Goal: Information Seeking & Learning: Learn about a topic

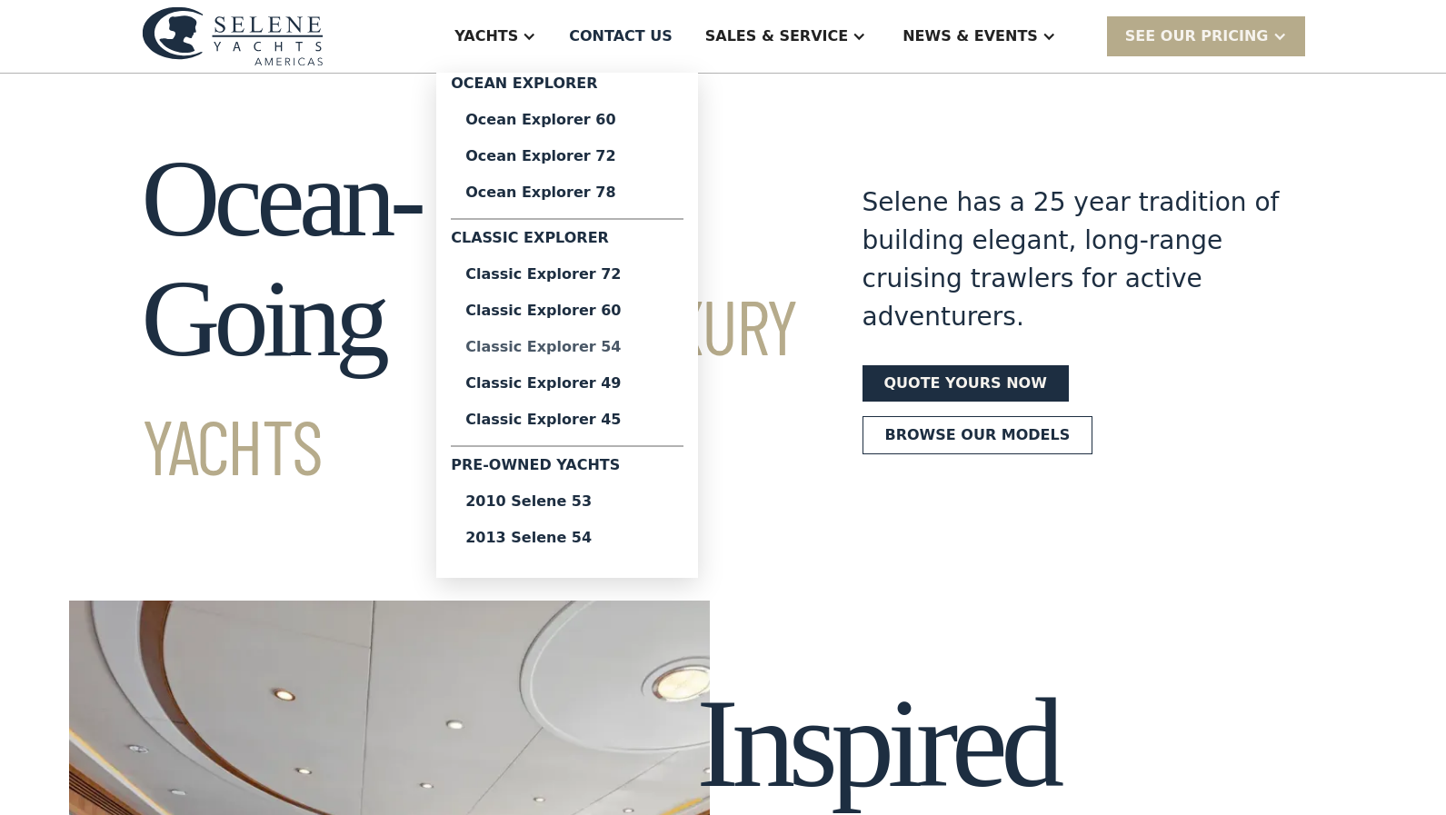
click at [661, 348] on div "Classic Explorer 54" at bounding box center [567, 347] width 204 height 15
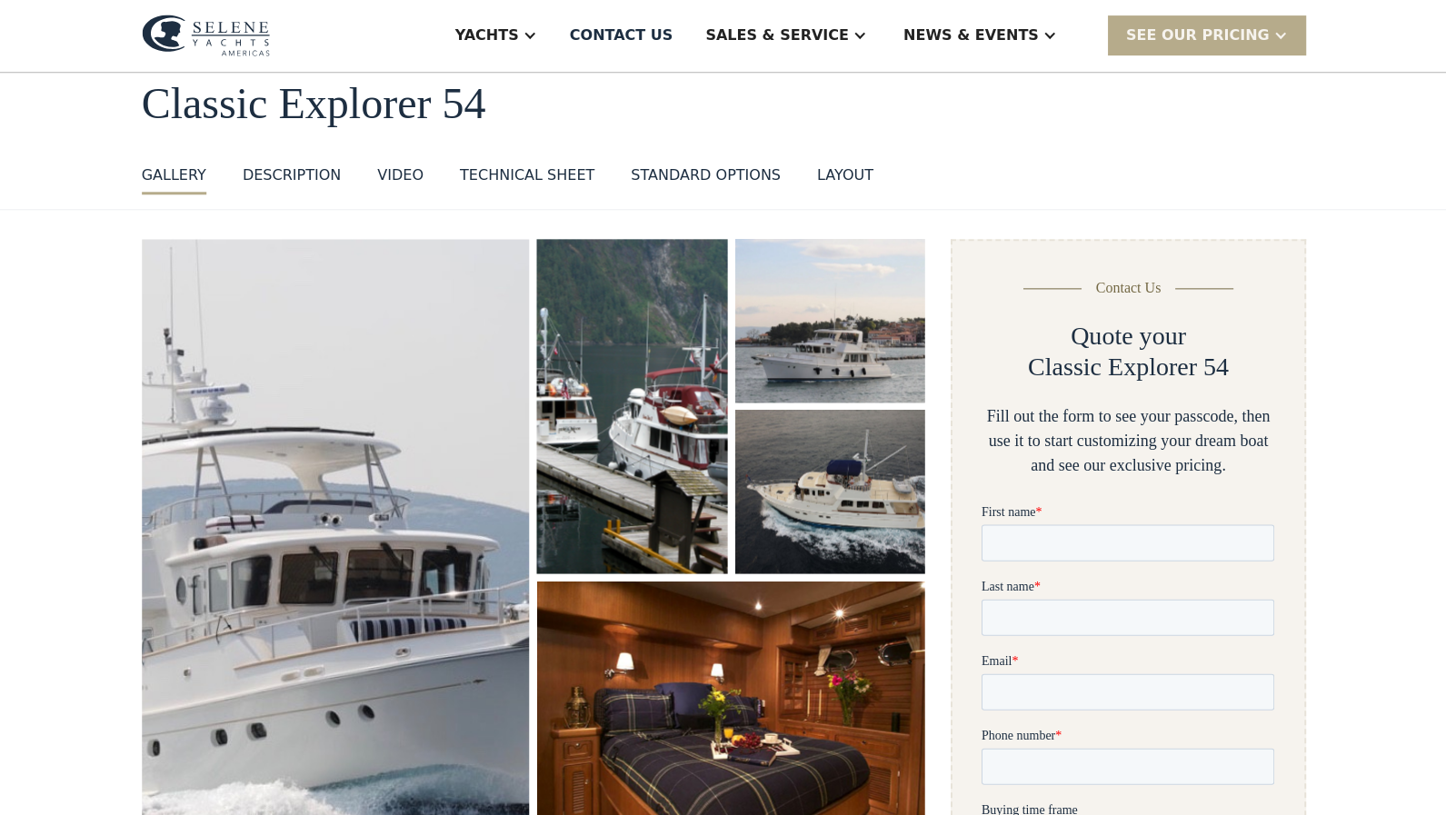
scroll to position [62, 0]
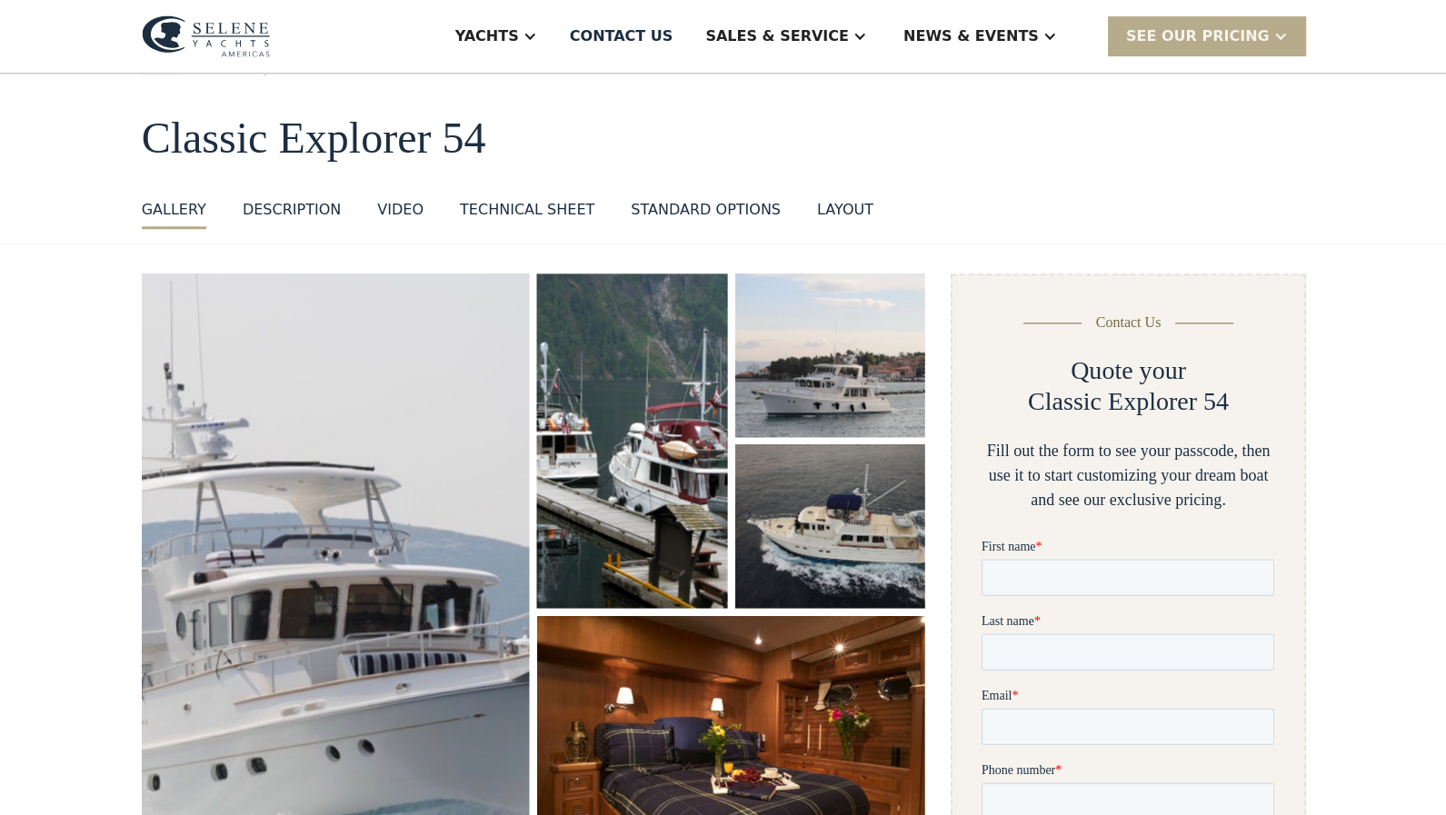
click at [634, 211] on div "standard options" at bounding box center [706, 210] width 150 height 22
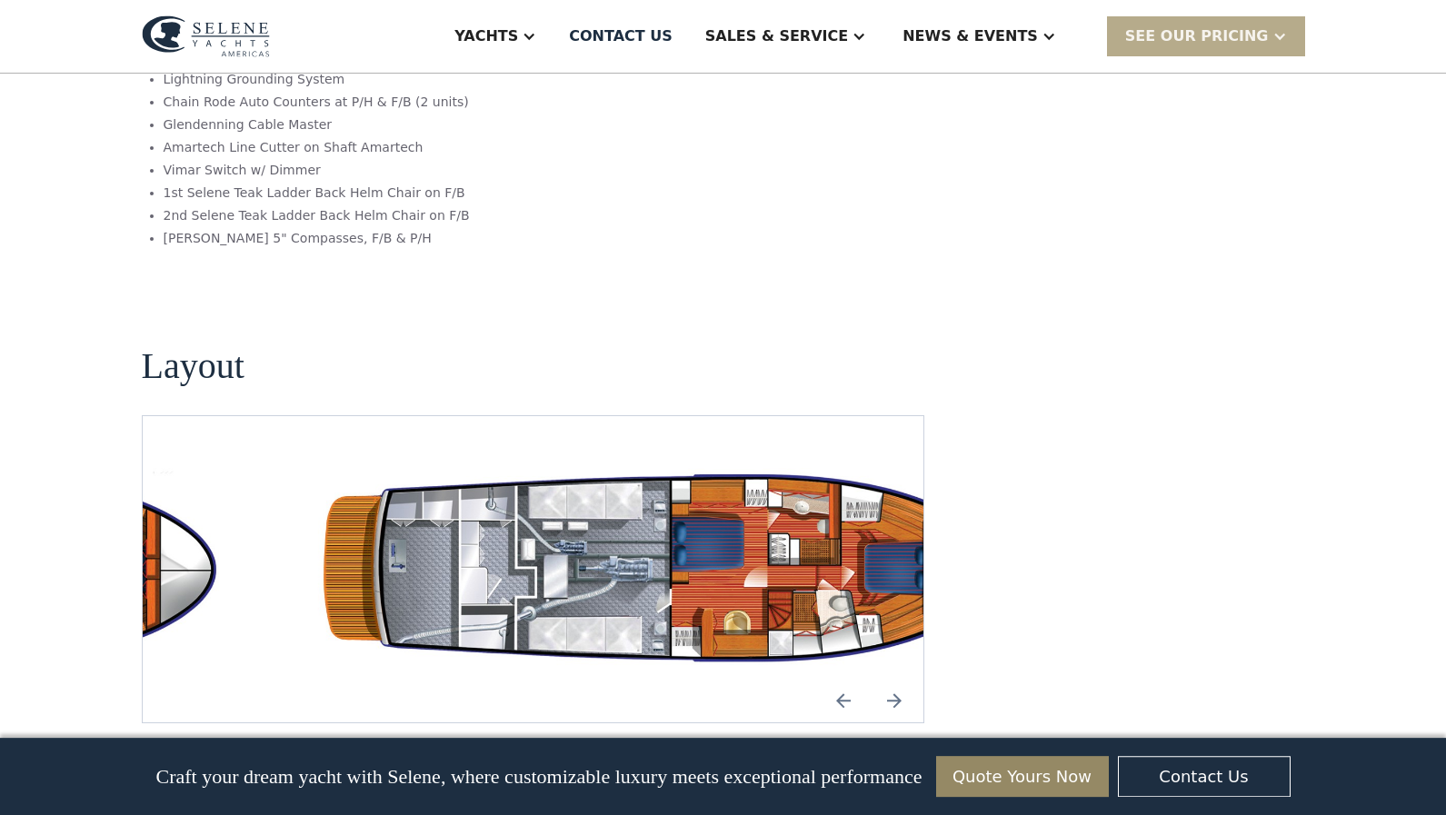
scroll to position [3100, 0]
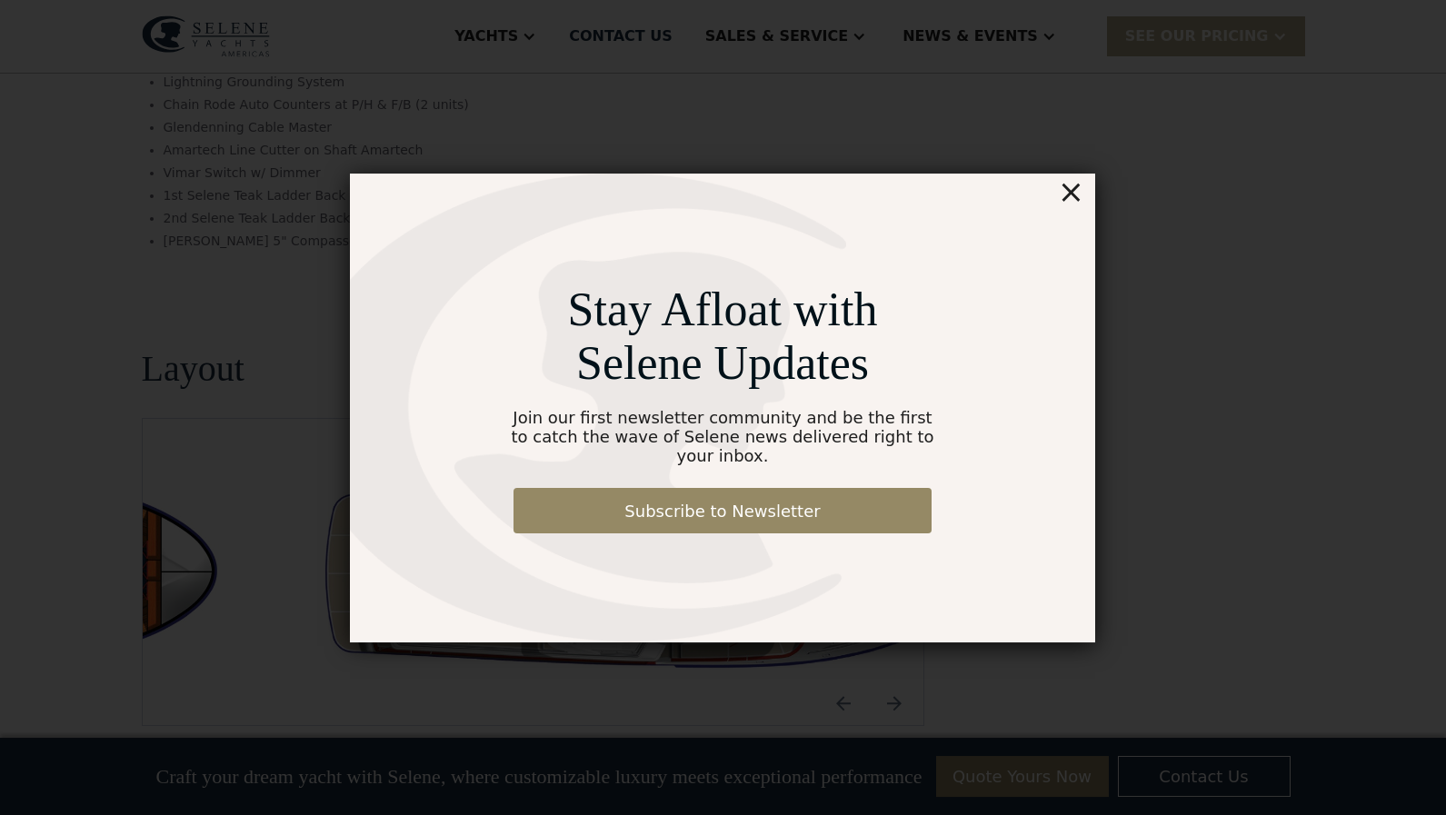
click at [1079, 196] on div "×" at bounding box center [1071, 192] width 26 height 36
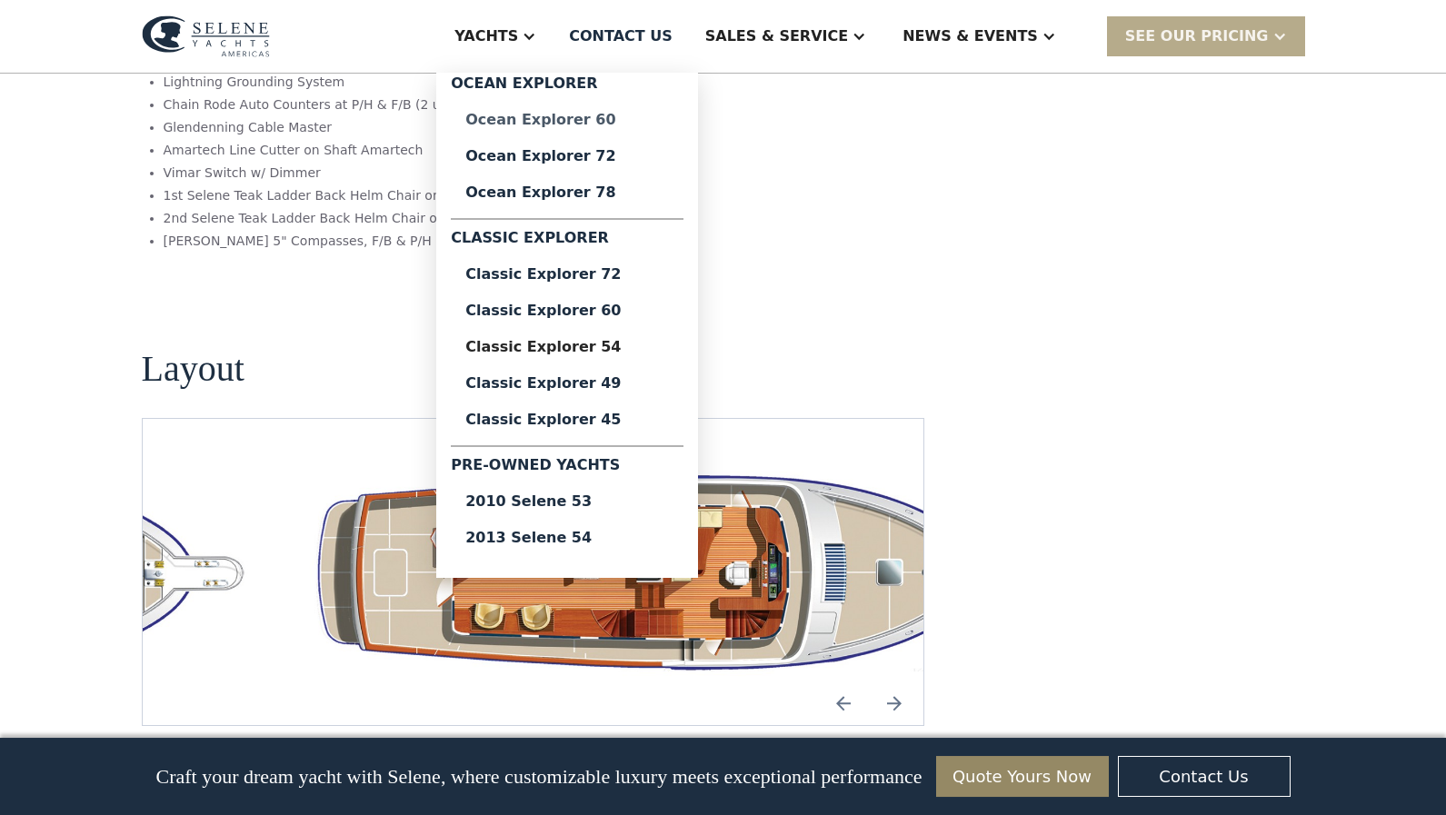
click at [655, 115] on div "Ocean Explorer 60" at bounding box center [567, 120] width 204 height 15
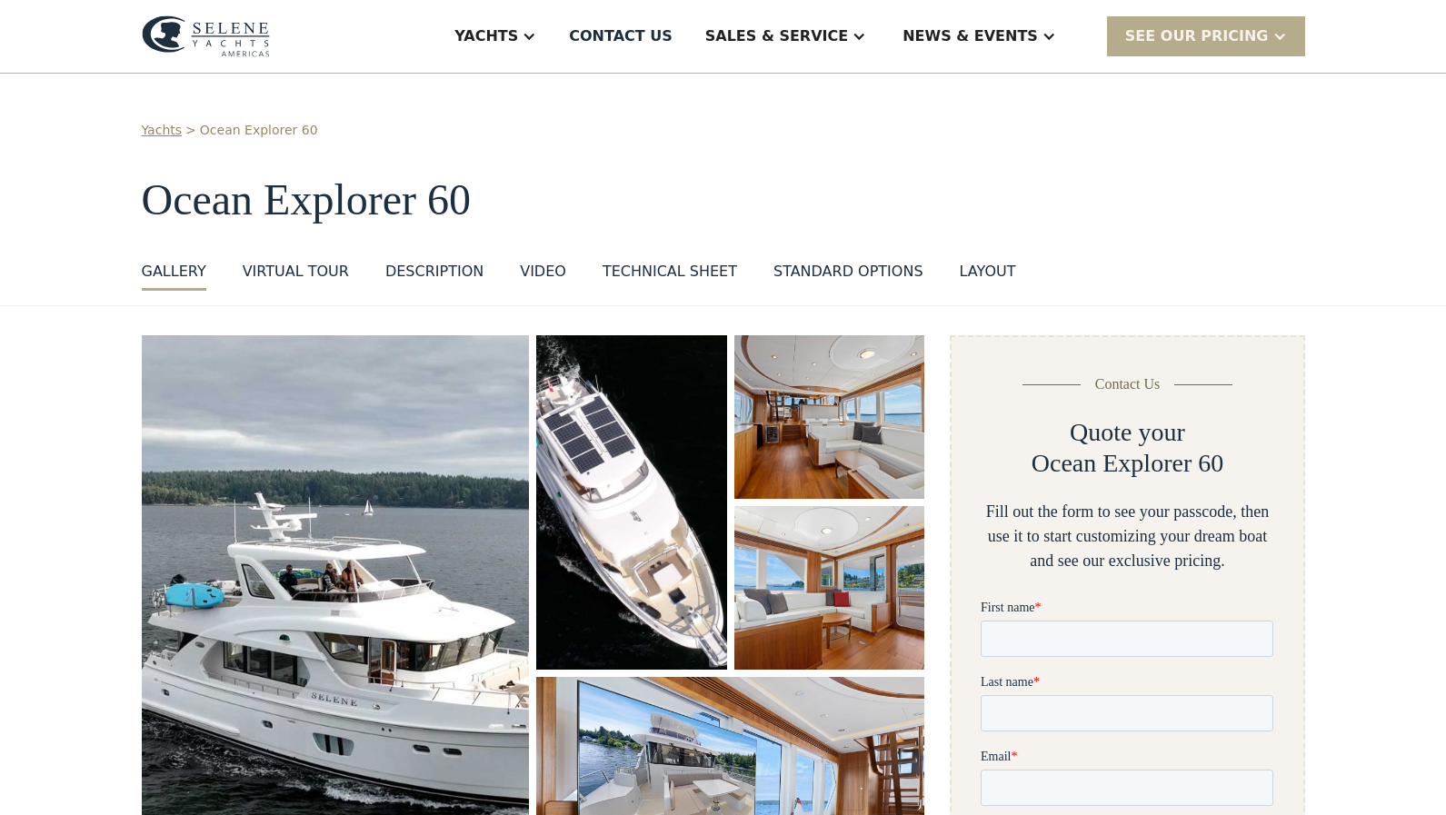
scroll to position [71, 0]
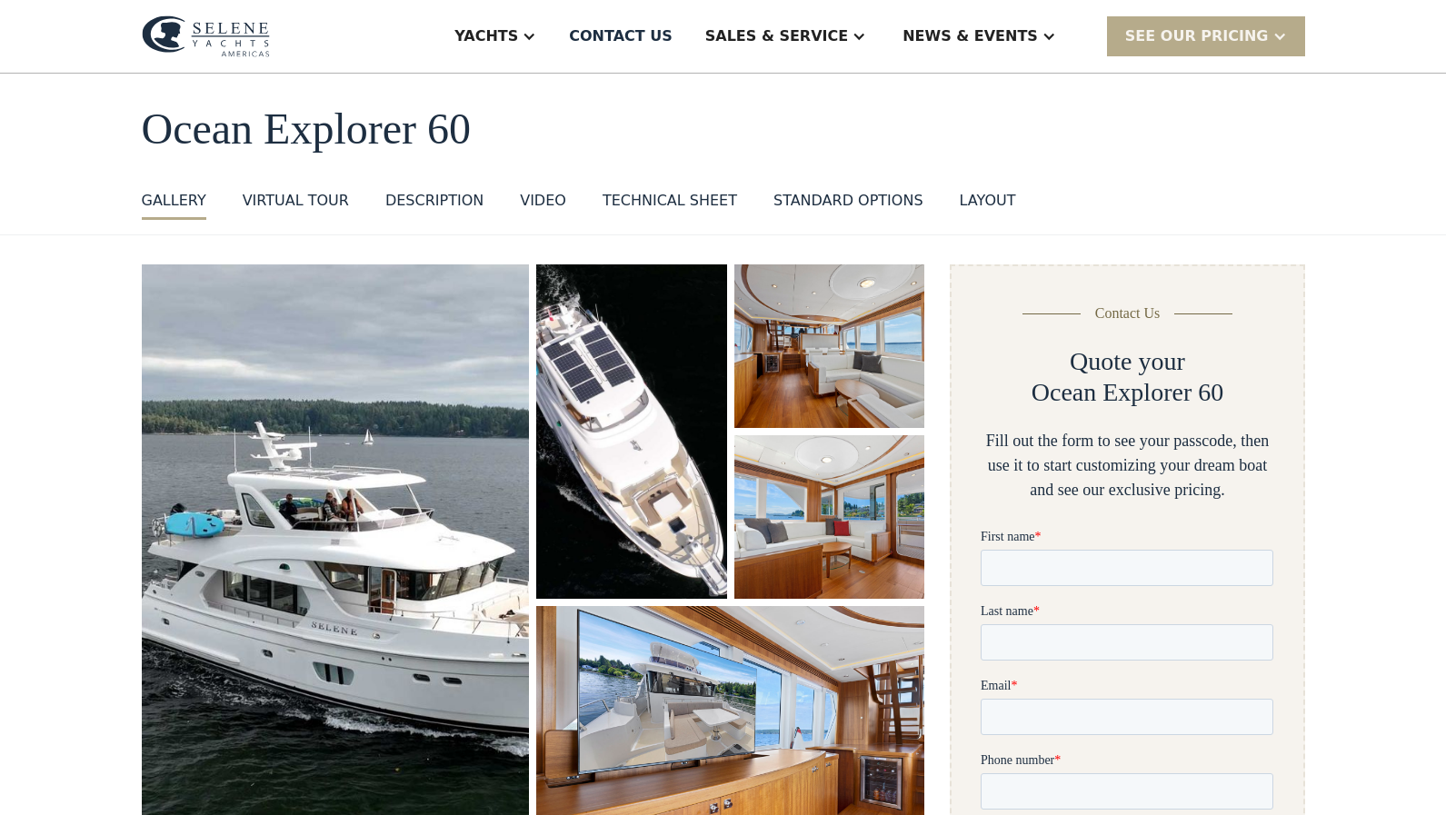
click at [491, 371] on img "open lightbox" at bounding box center [336, 564] width 388 height 601
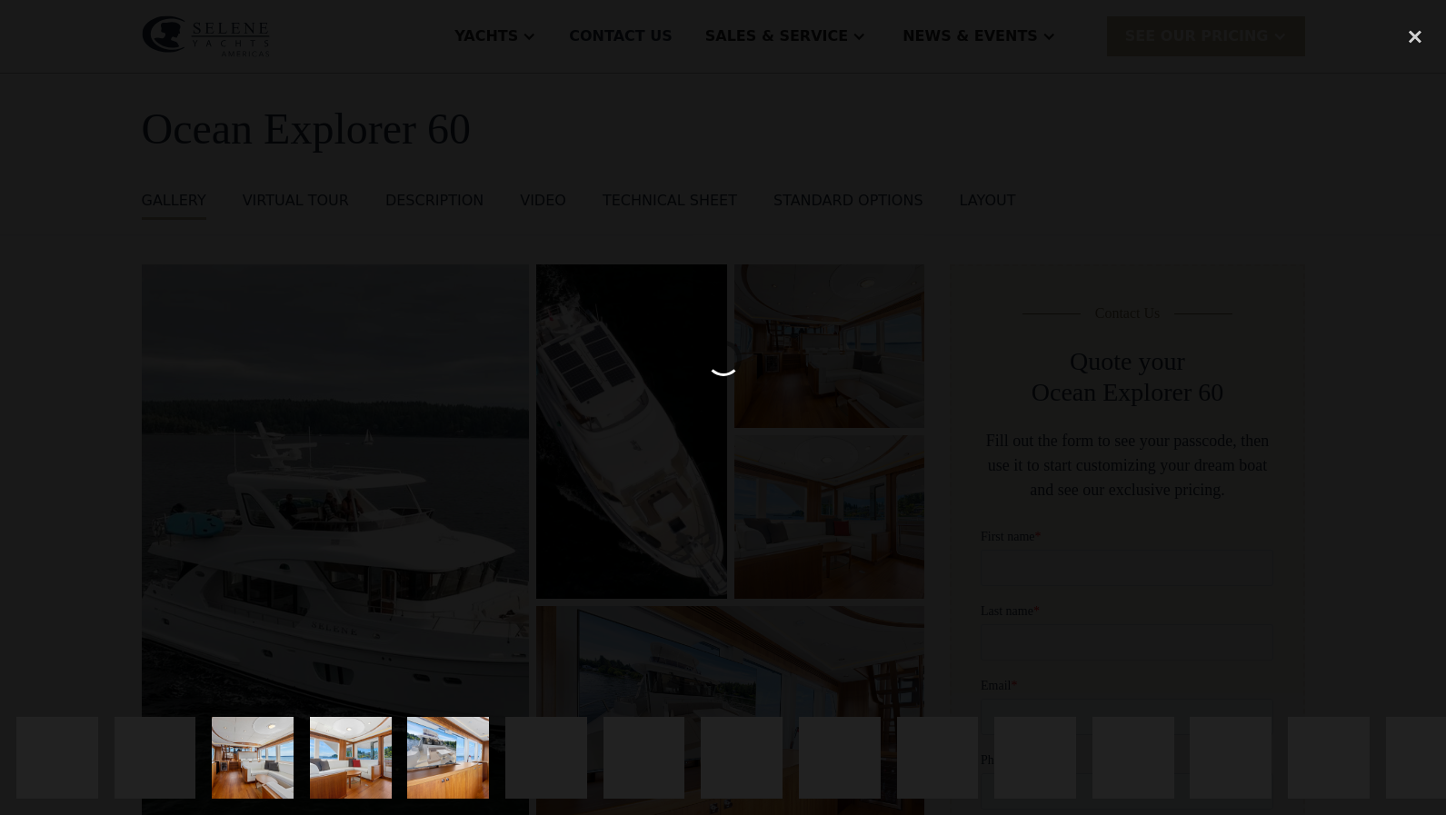
scroll to position [0, 0]
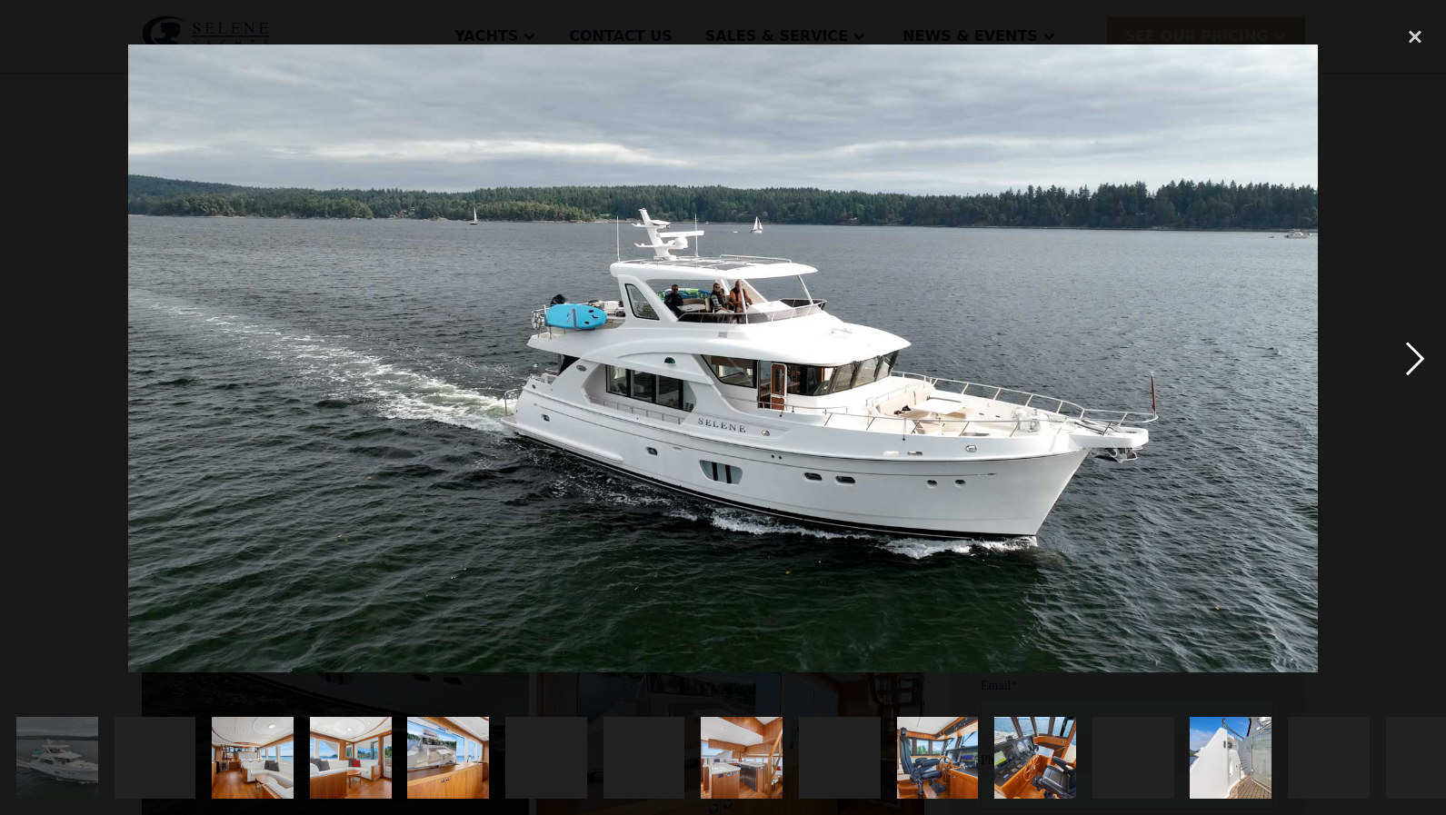
click at [1405, 359] on div "next image" at bounding box center [1415, 358] width 62 height 684
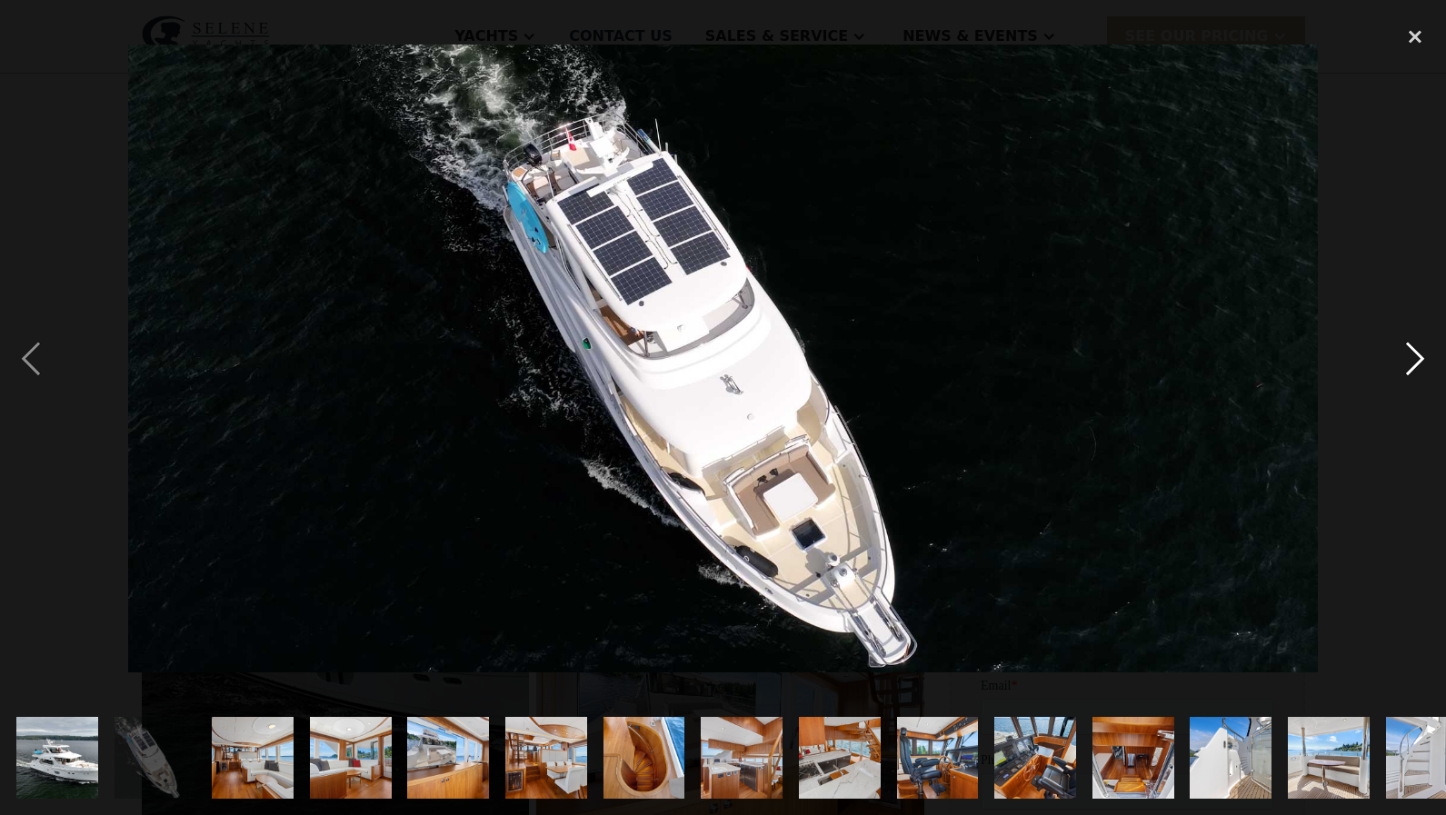
click at [1420, 357] on div "next image" at bounding box center [1415, 358] width 62 height 684
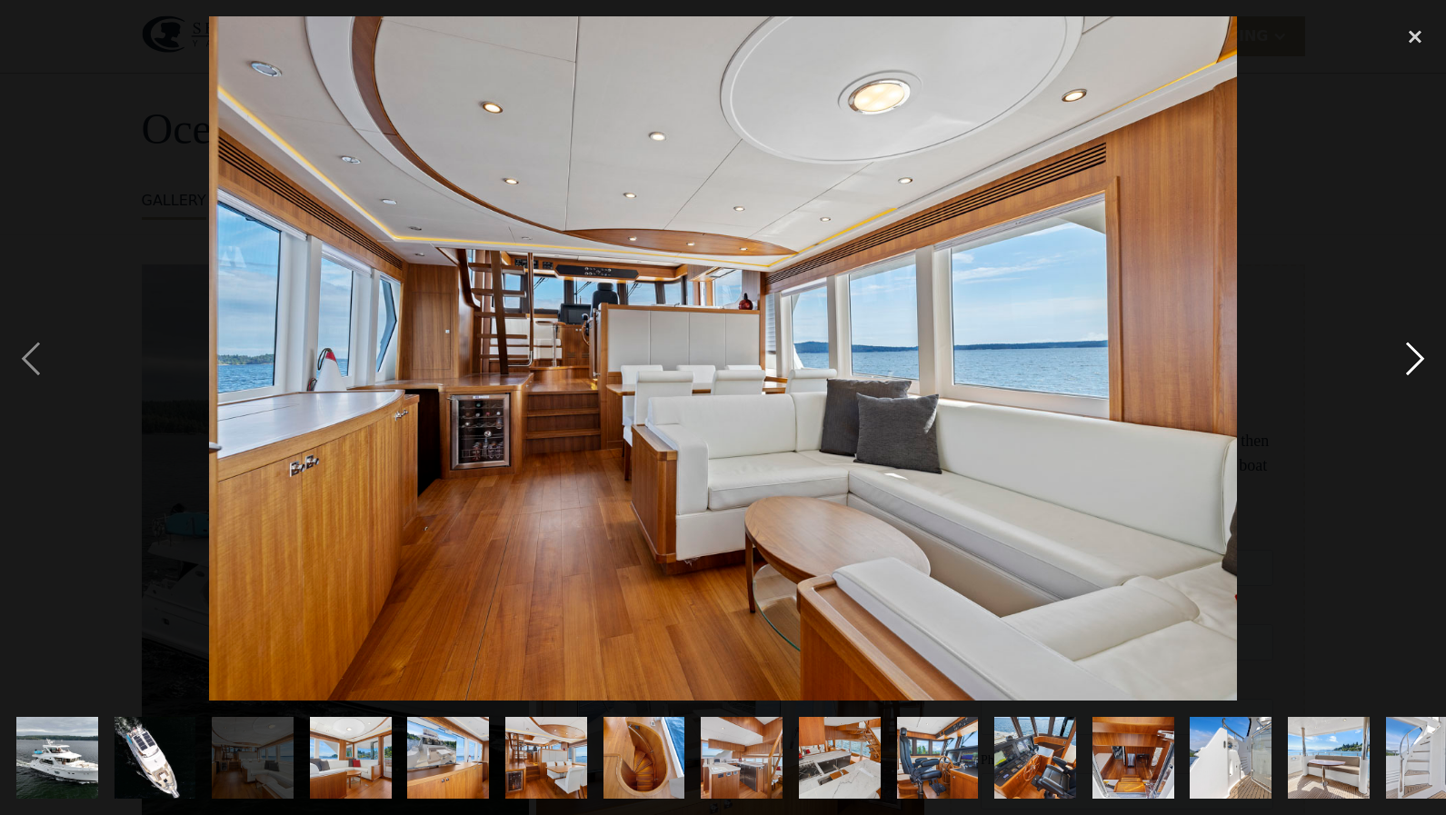
click at [1416, 357] on div "next image" at bounding box center [1415, 358] width 62 height 684
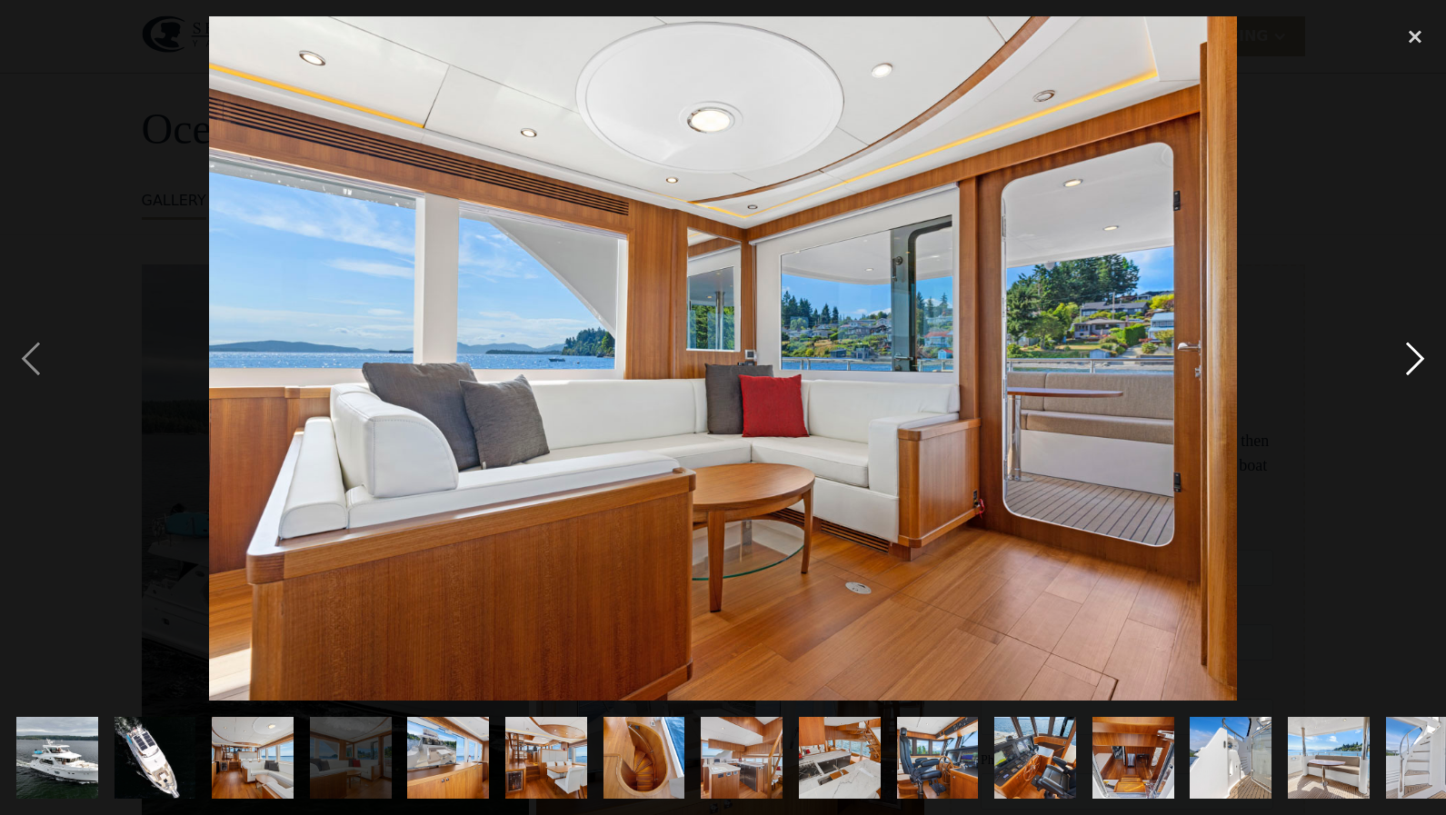
click at [1416, 357] on div "next image" at bounding box center [1415, 358] width 62 height 684
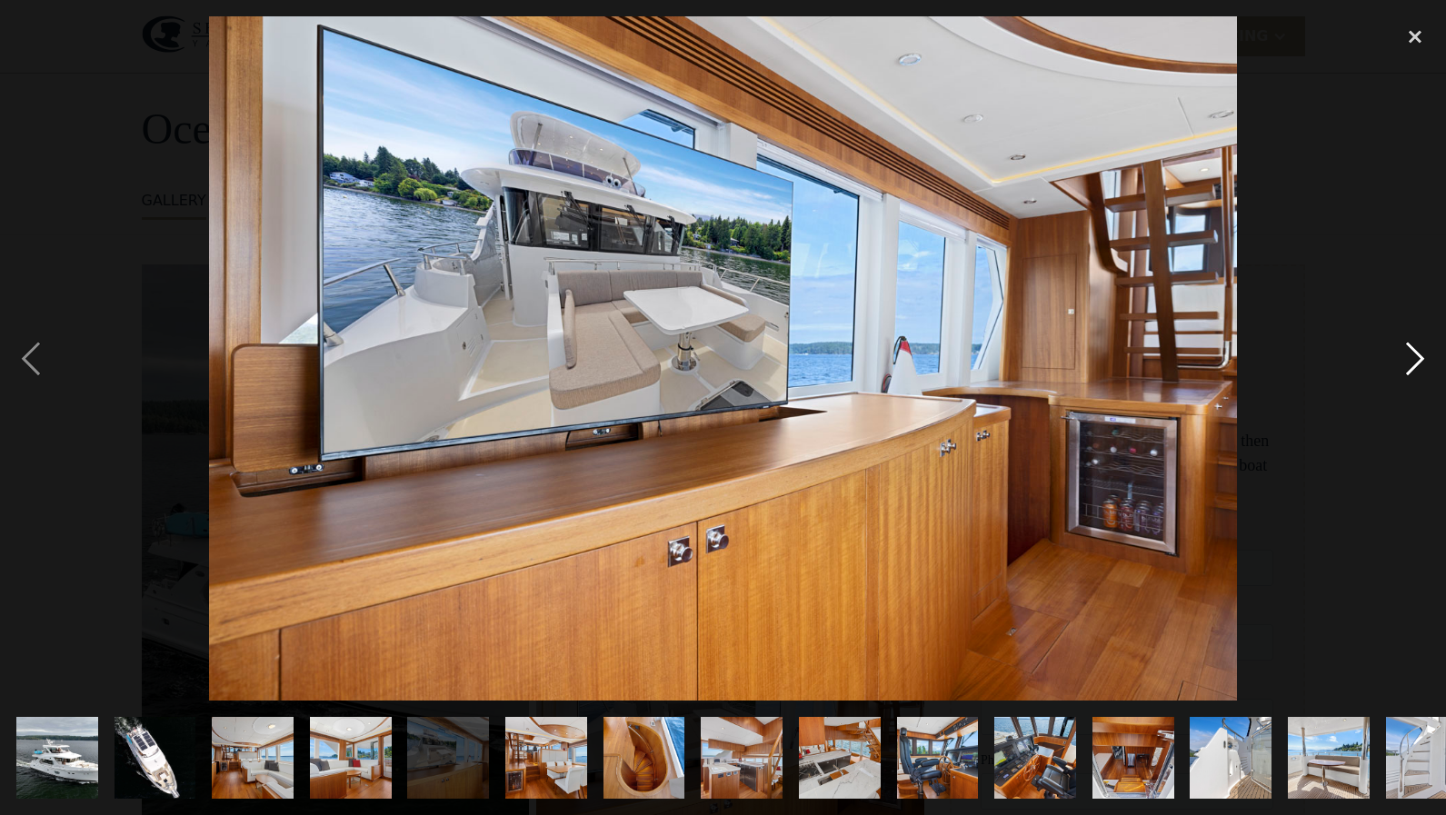
click at [1419, 355] on div "next image" at bounding box center [1415, 358] width 62 height 684
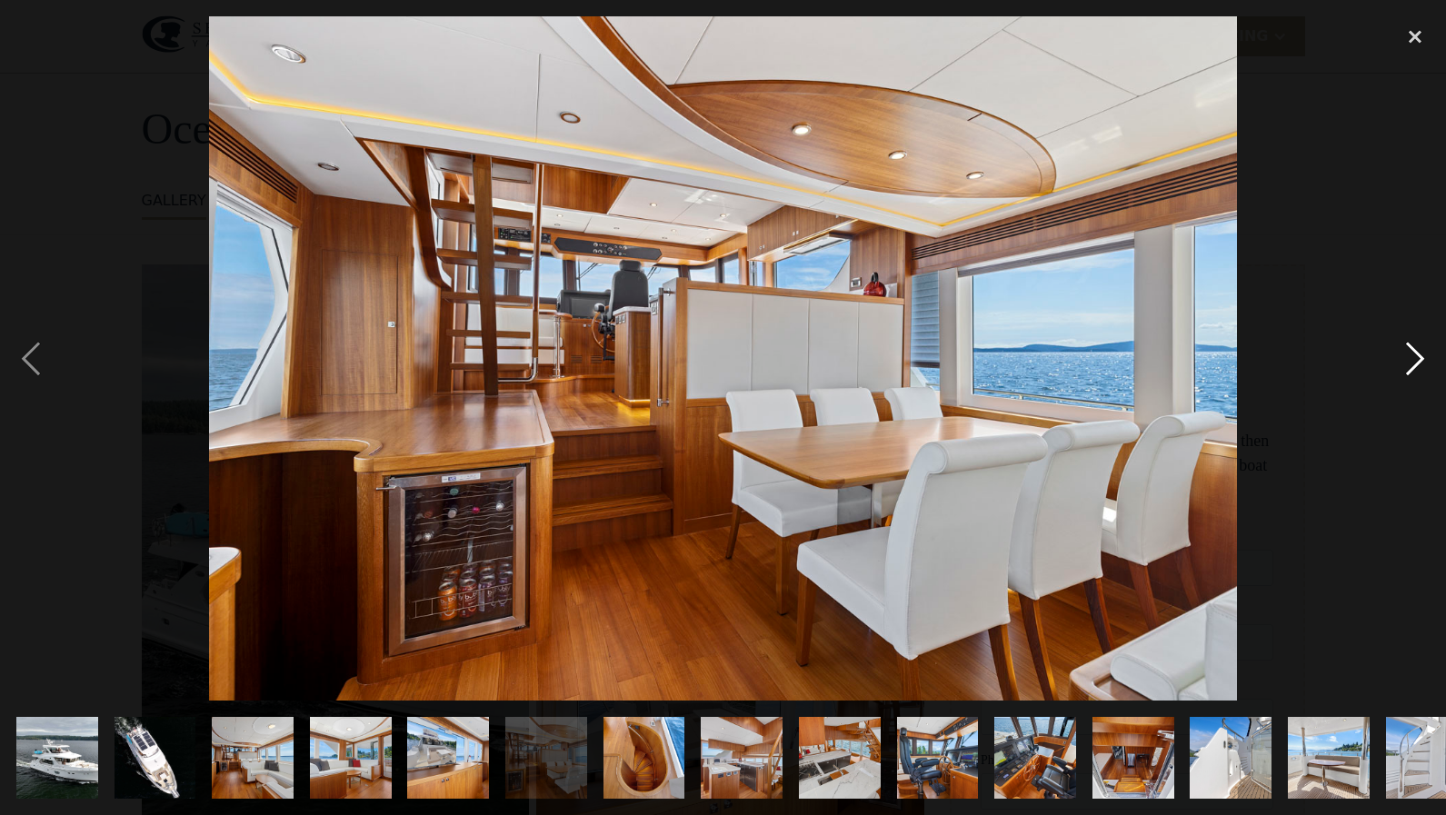
click at [1419, 355] on div "next image" at bounding box center [1415, 358] width 62 height 684
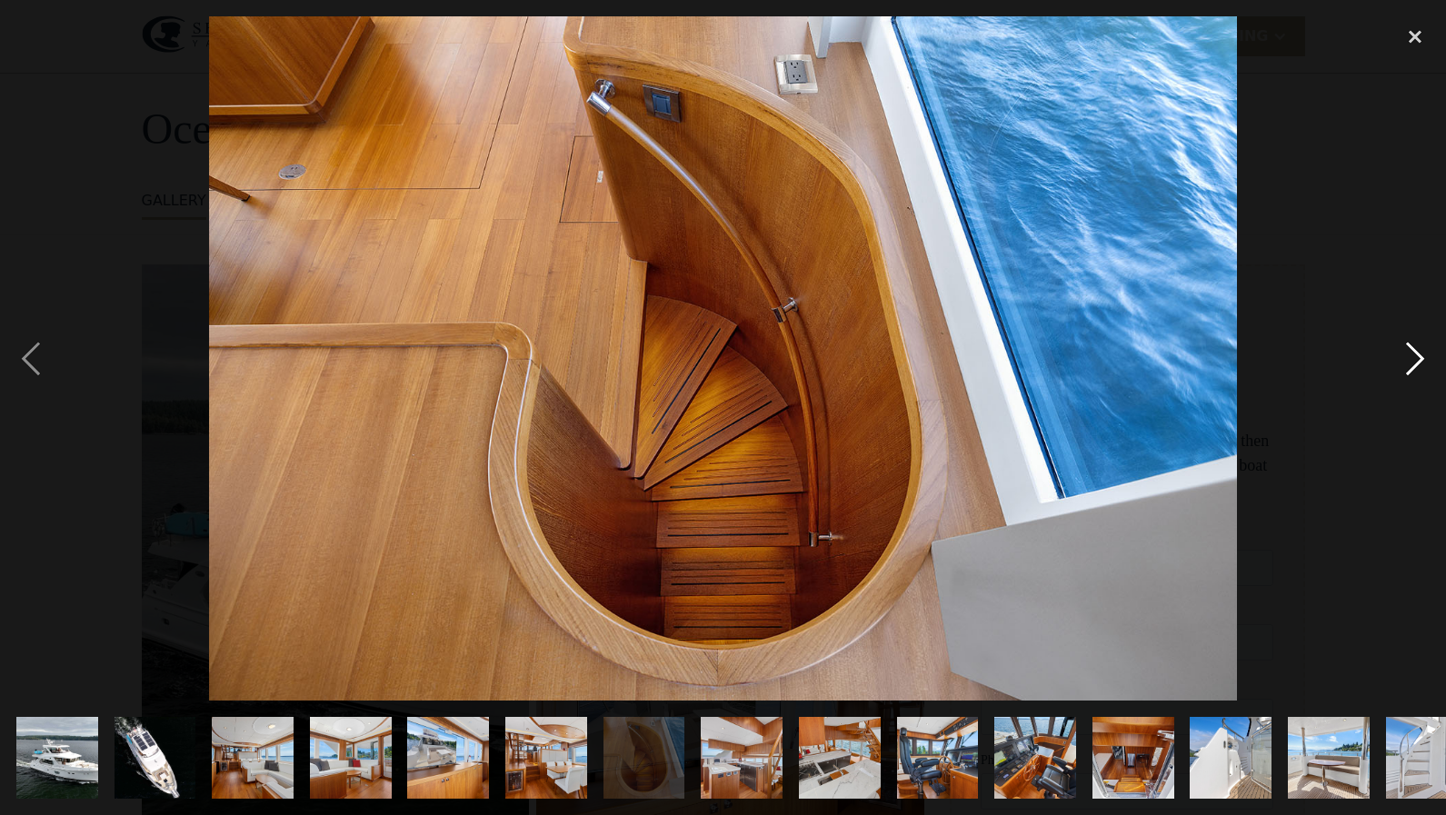
click at [1419, 355] on div "next image" at bounding box center [1415, 358] width 62 height 684
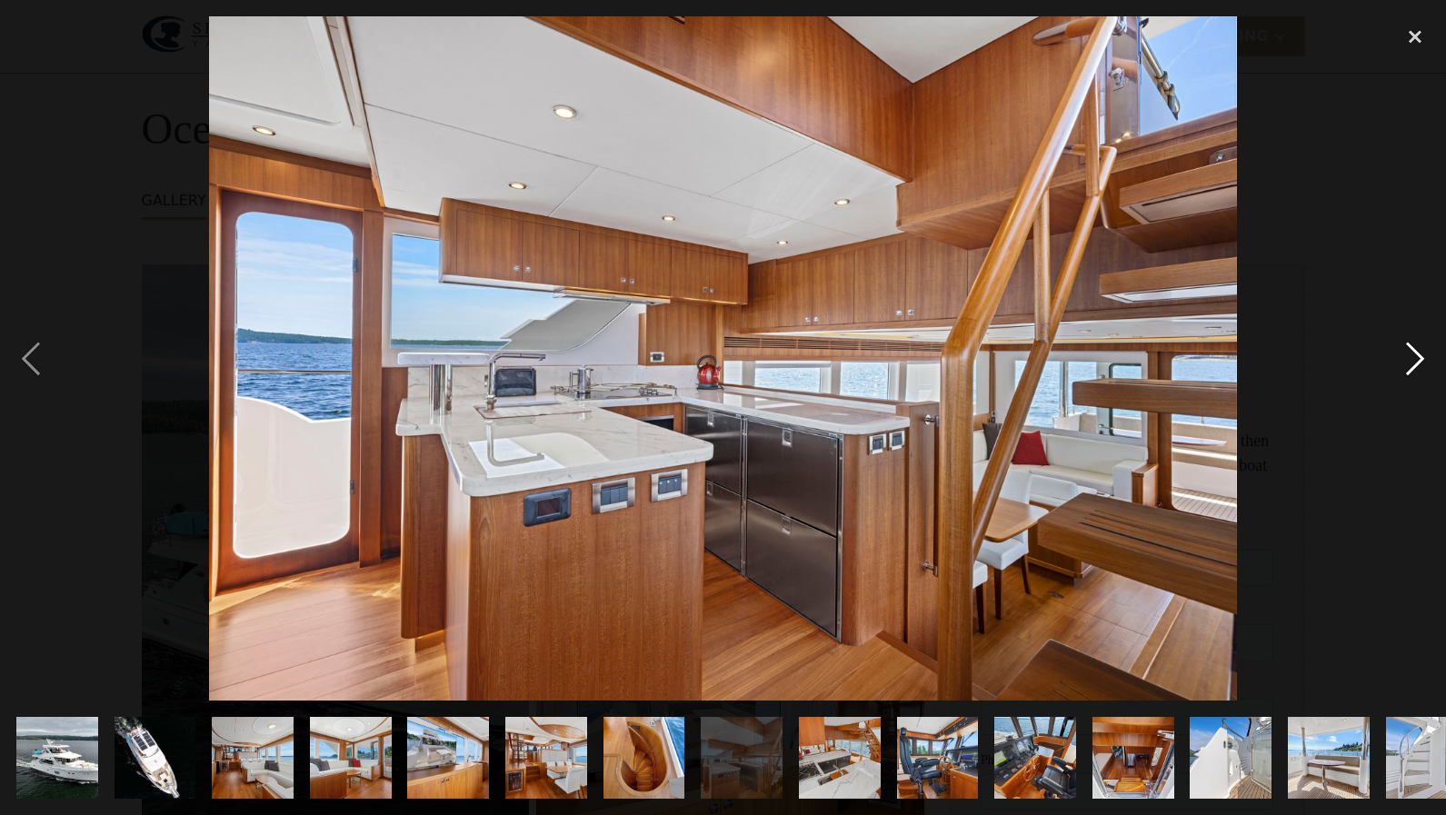
click at [1421, 360] on div "next image" at bounding box center [1415, 358] width 62 height 684
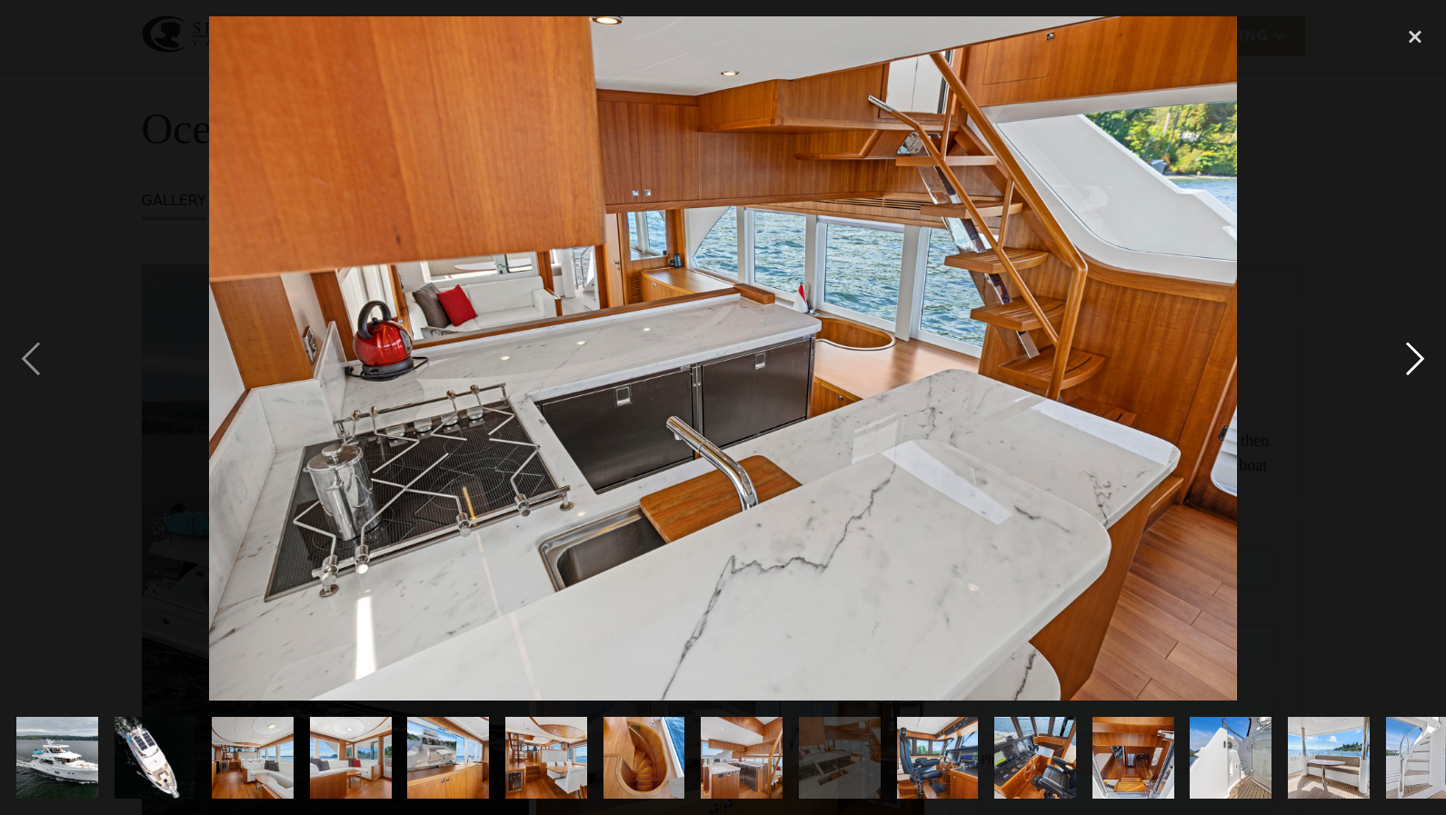
click at [1413, 360] on div "next image" at bounding box center [1415, 358] width 62 height 684
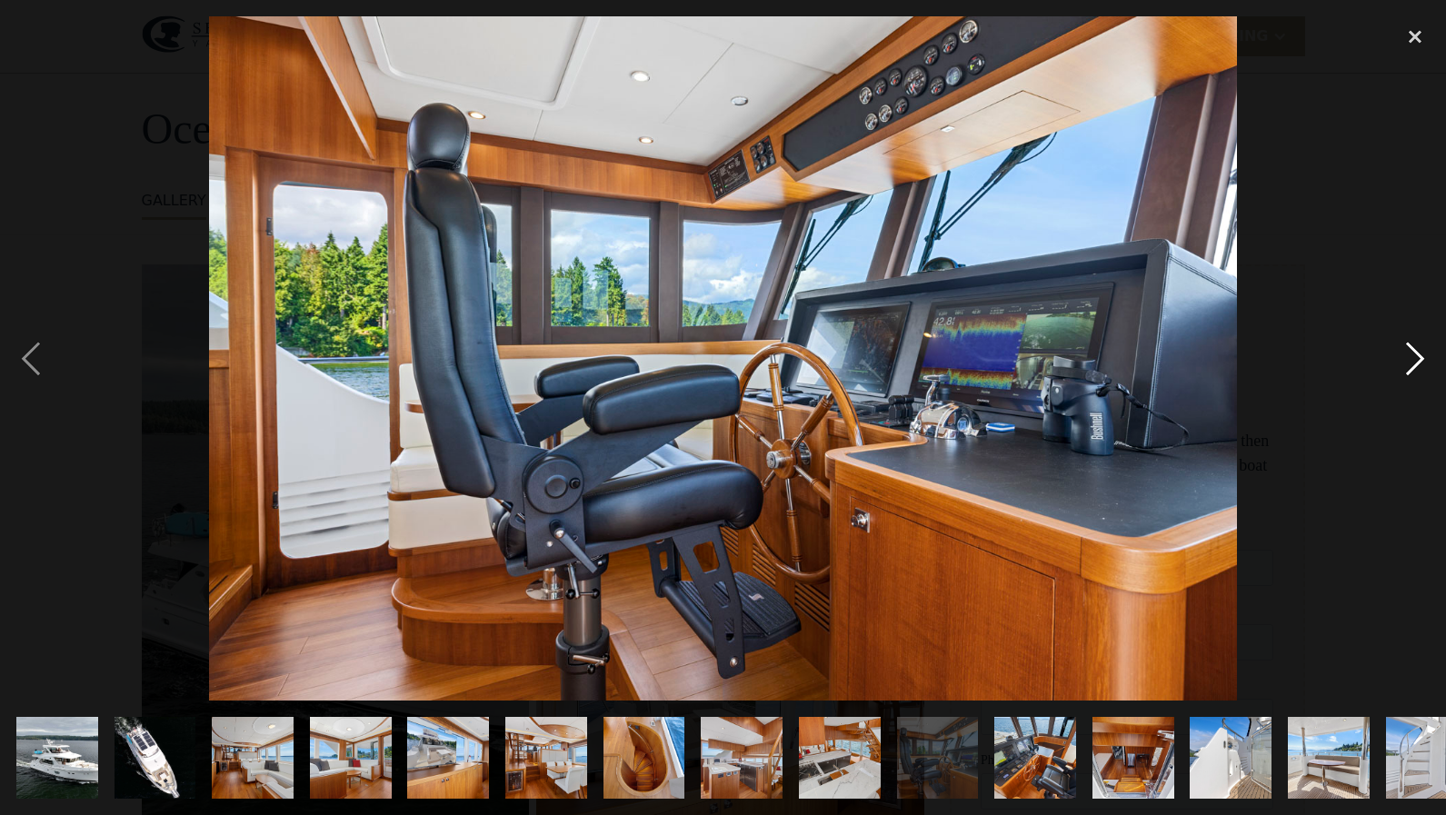
click at [1413, 360] on div "next image" at bounding box center [1415, 358] width 62 height 684
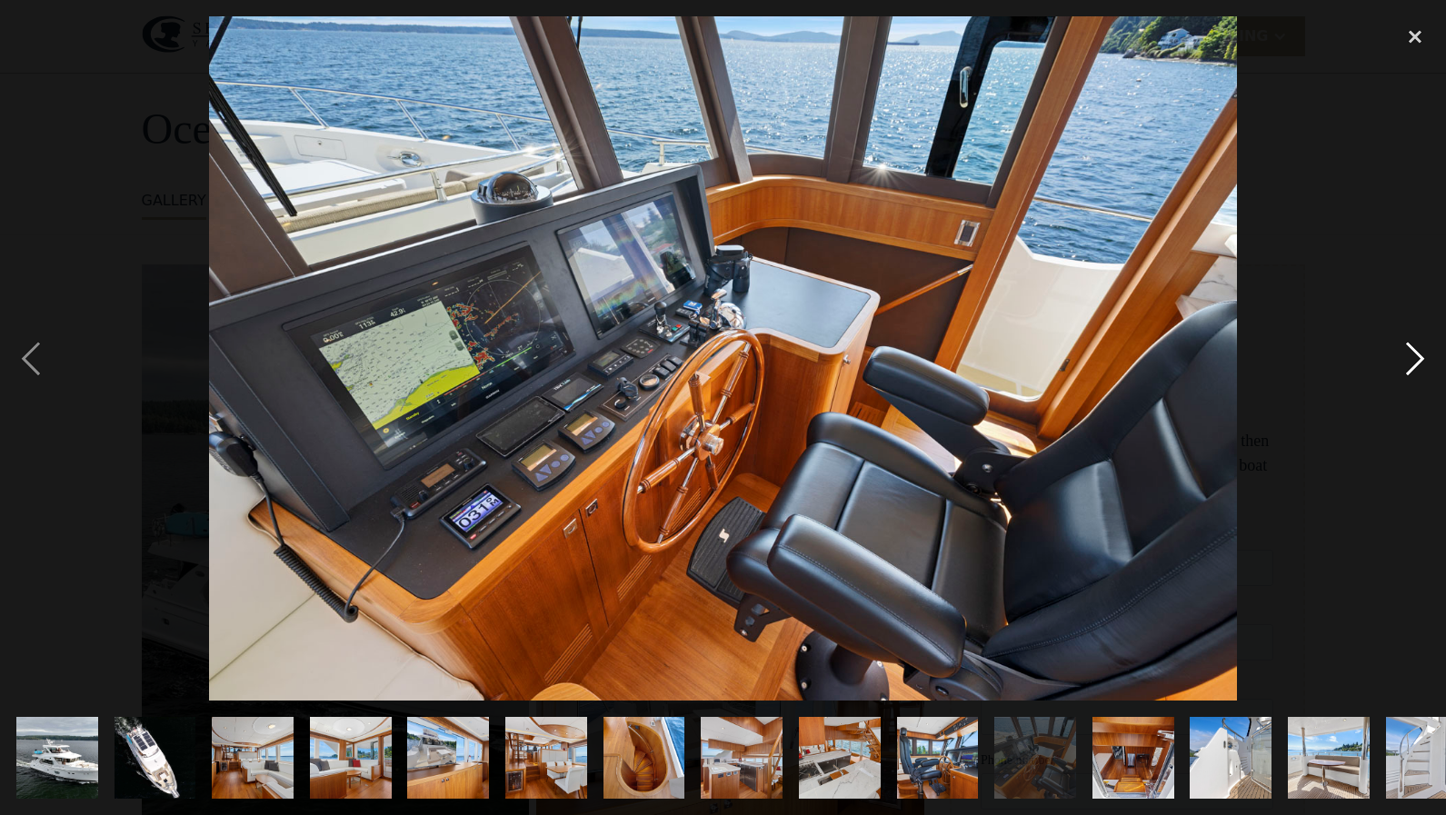
click at [1413, 360] on div "next image" at bounding box center [1415, 358] width 62 height 684
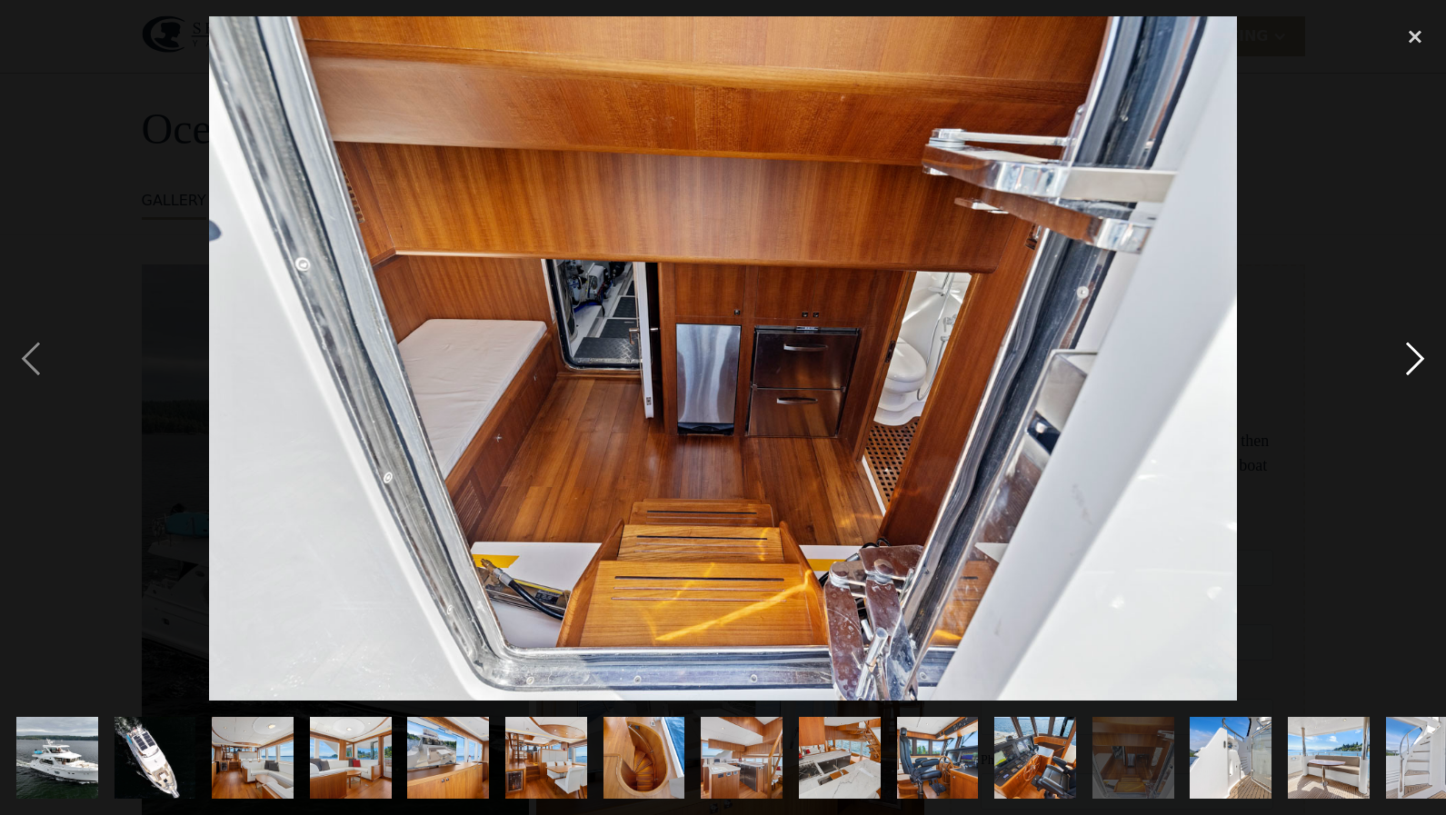
click at [1413, 360] on div "next image" at bounding box center [1415, 358] width 62 height 684
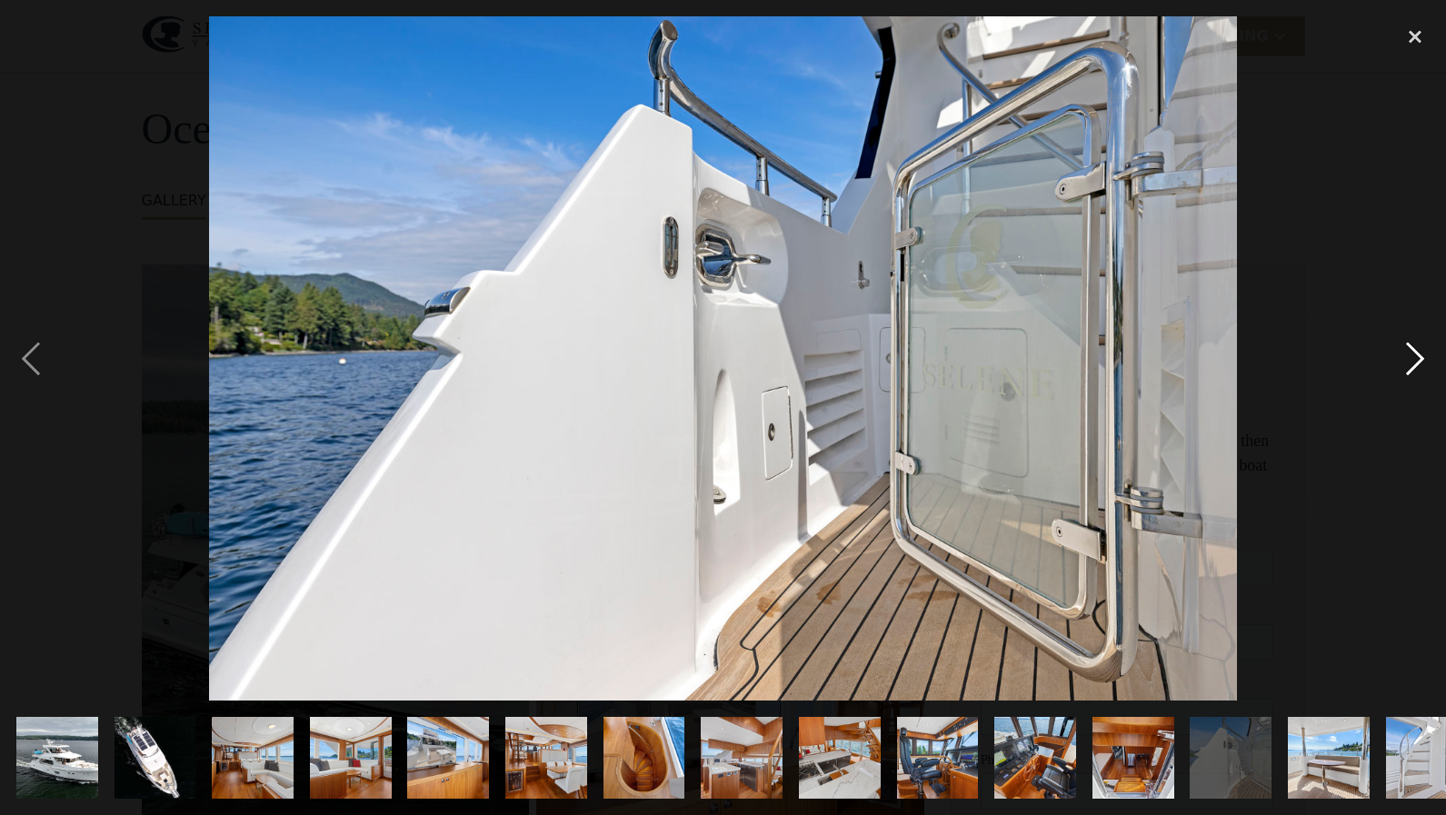
click at [1413, 360] on div "next image" at bounding box center [1415, 358] width 62 height 684
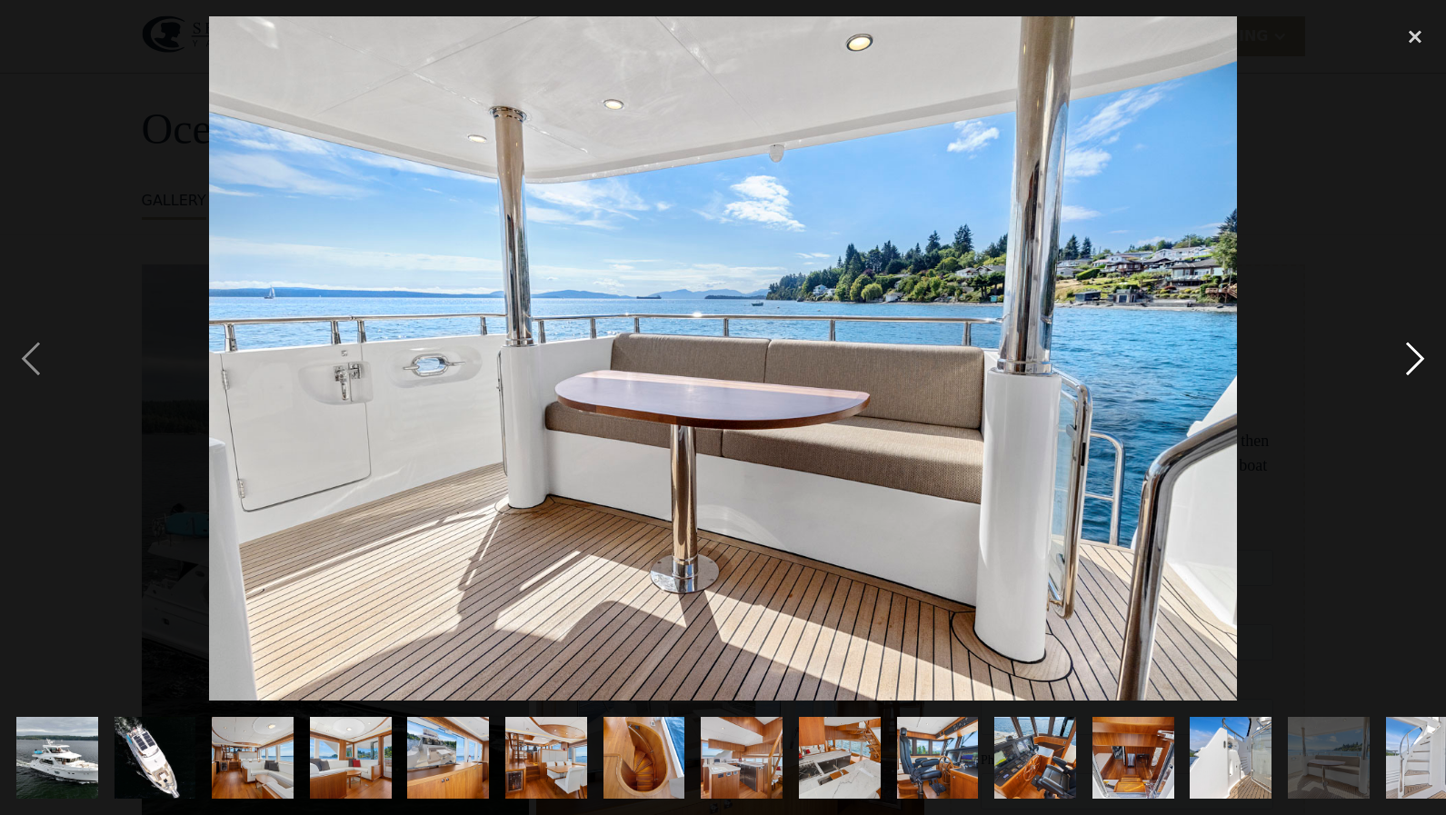
click at [1413, 360] on div "next image" at bounding box center [1415, 358] width 62 height 684
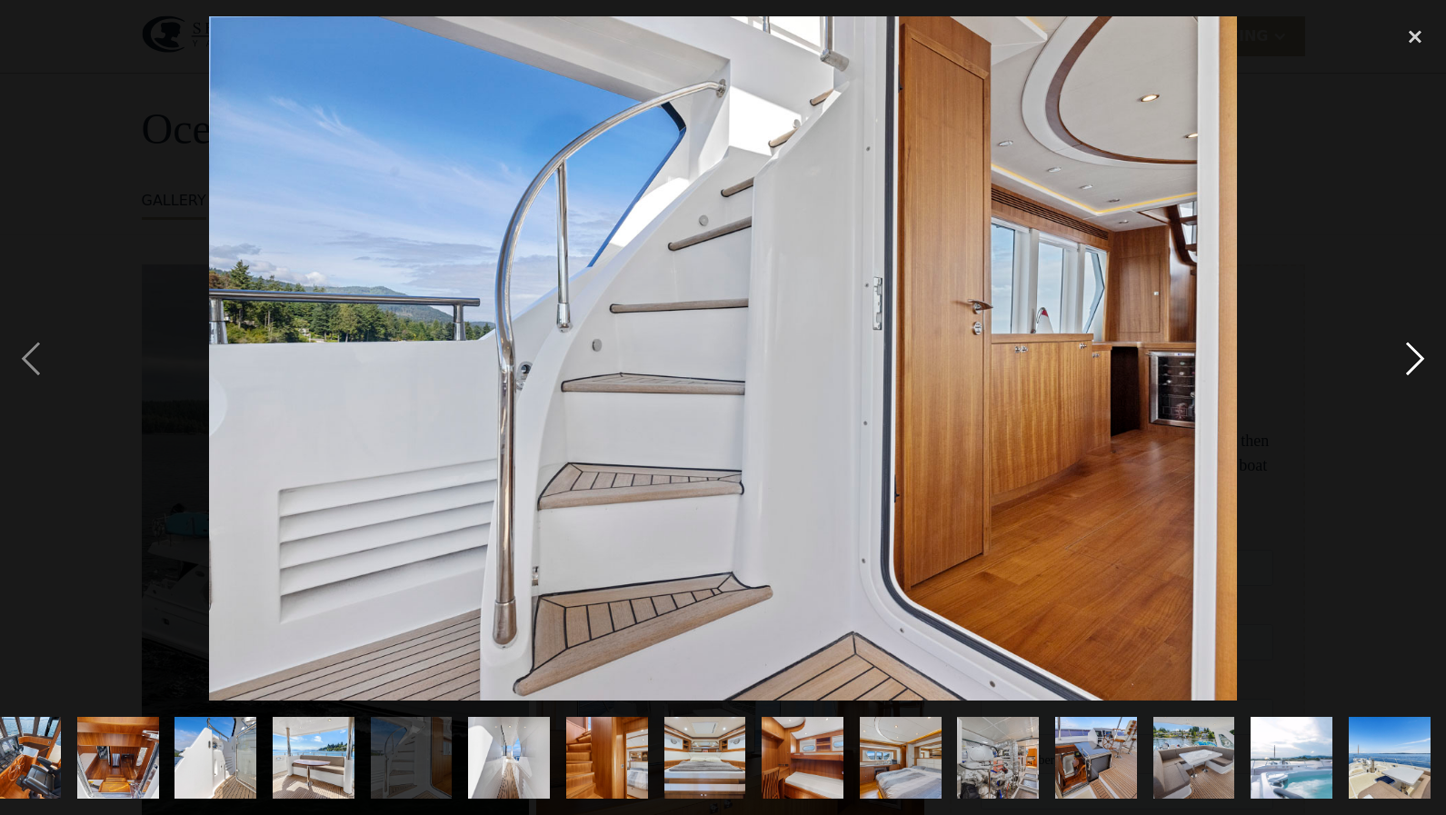
scroll to position [0, 1016]
click at [1413, 360] on div "next image" at bounding box center [1415, 358] width 62 height 684
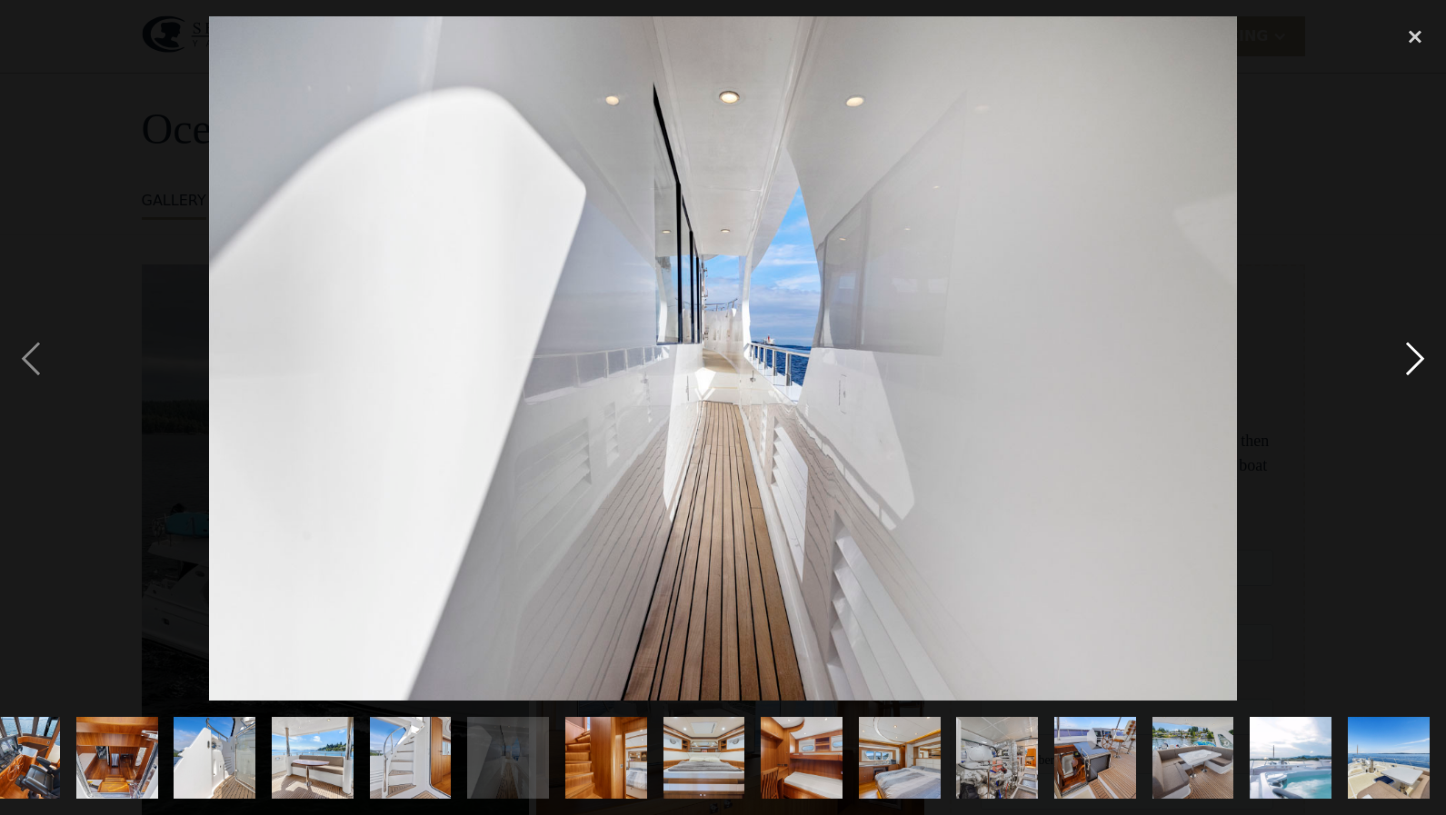
click at [1413, 360] on div "next image" at bounding box center [1415, 358] width 62 height 684
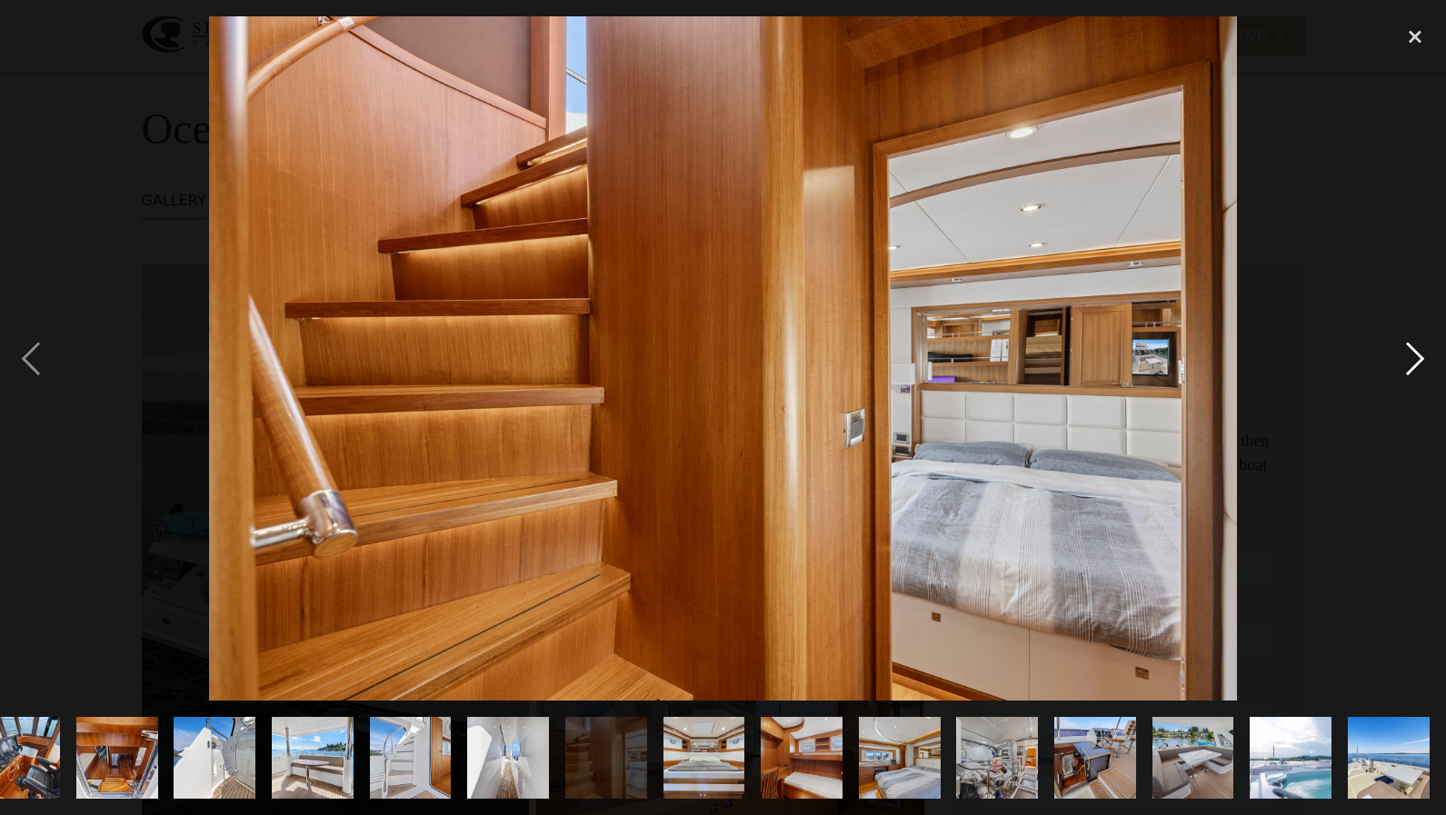
click at [1413, 360] on div "next image" at bounding box center [1415, 358] width 62 height 684
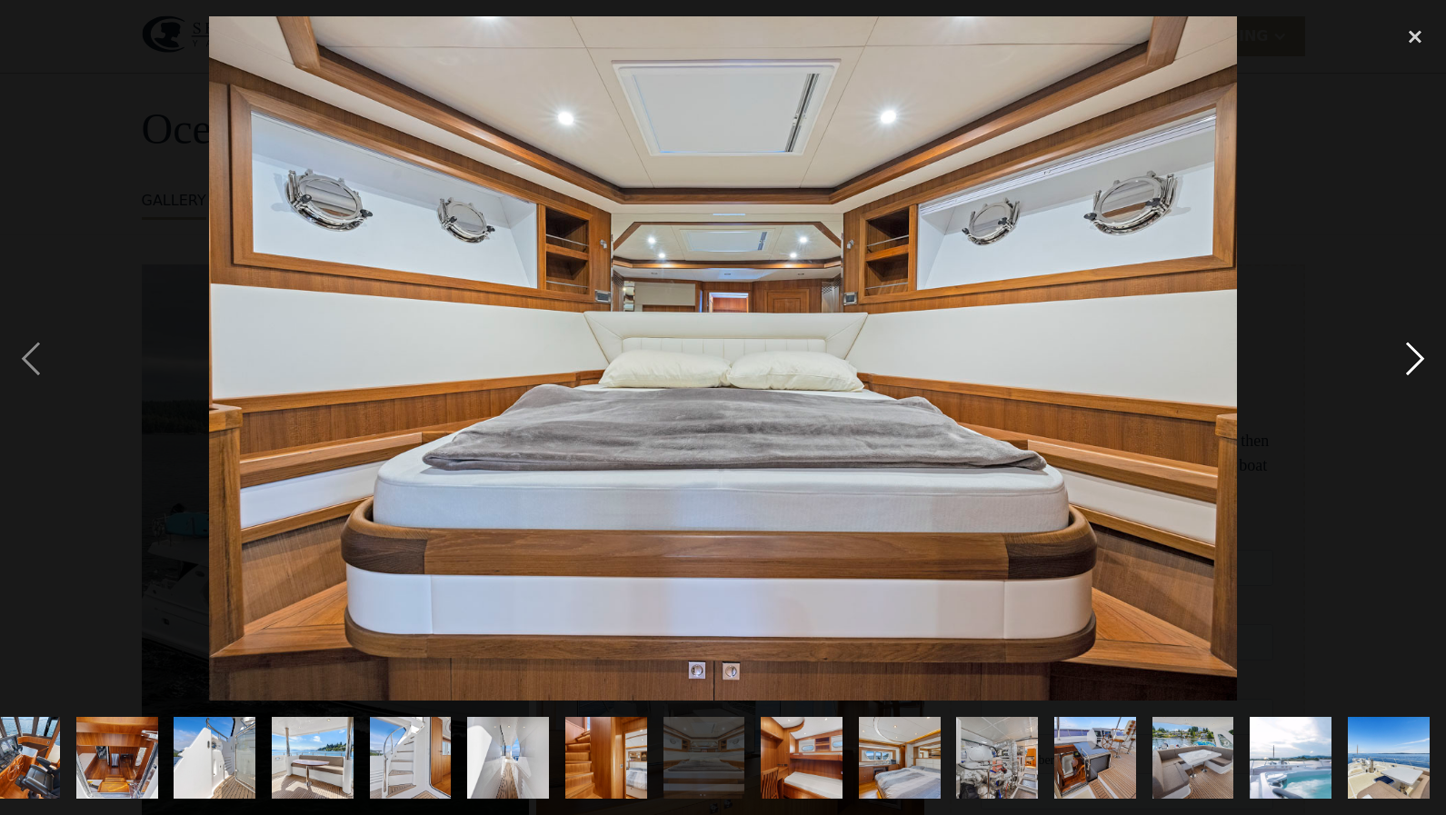
click at [1413, 360] on div "next image" at bounding box center [1415, 358] width 62 height 684
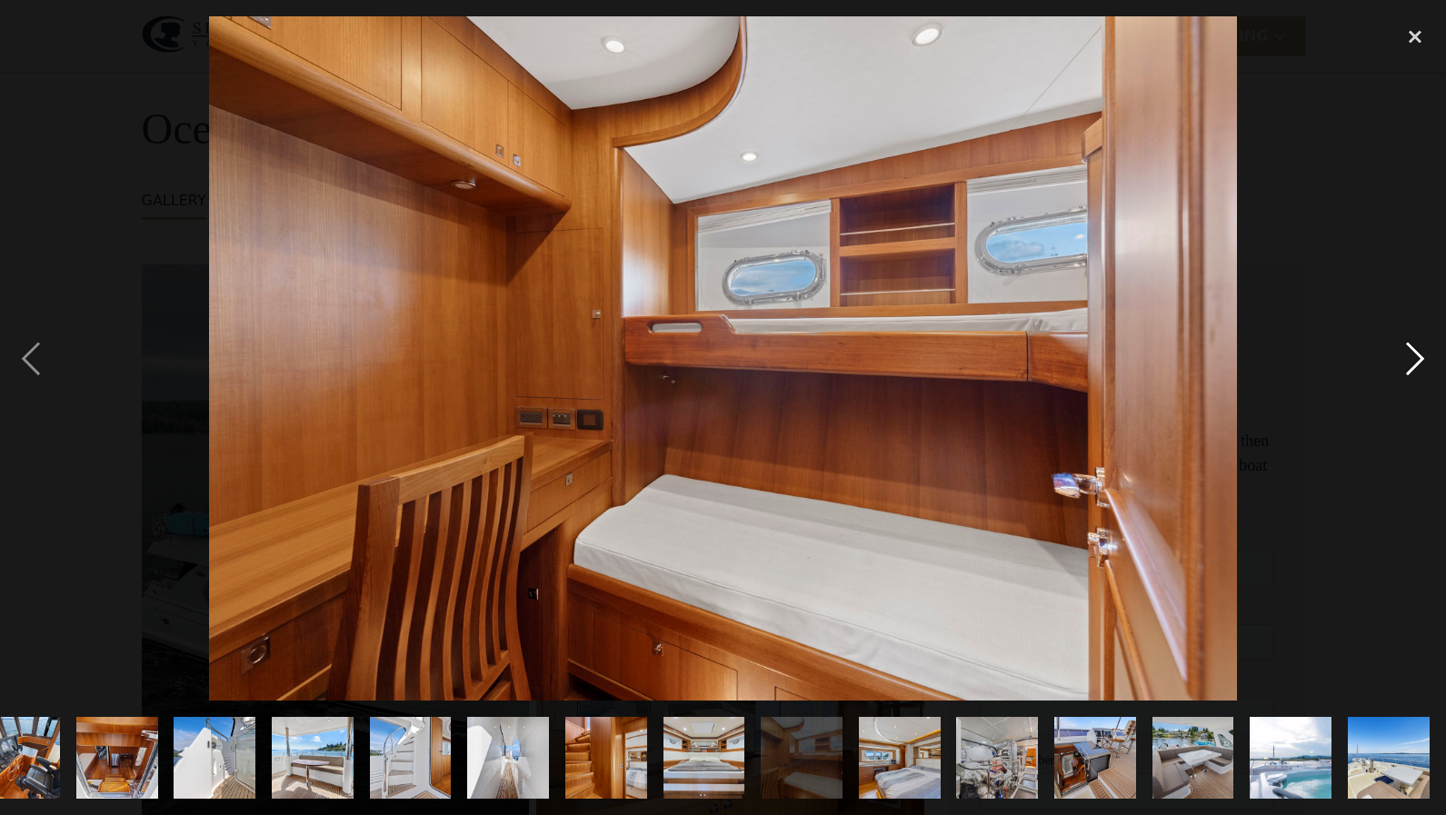
click at [1413, 360] on div "next image" at bounding box center [1415, 358] width 62 height 684
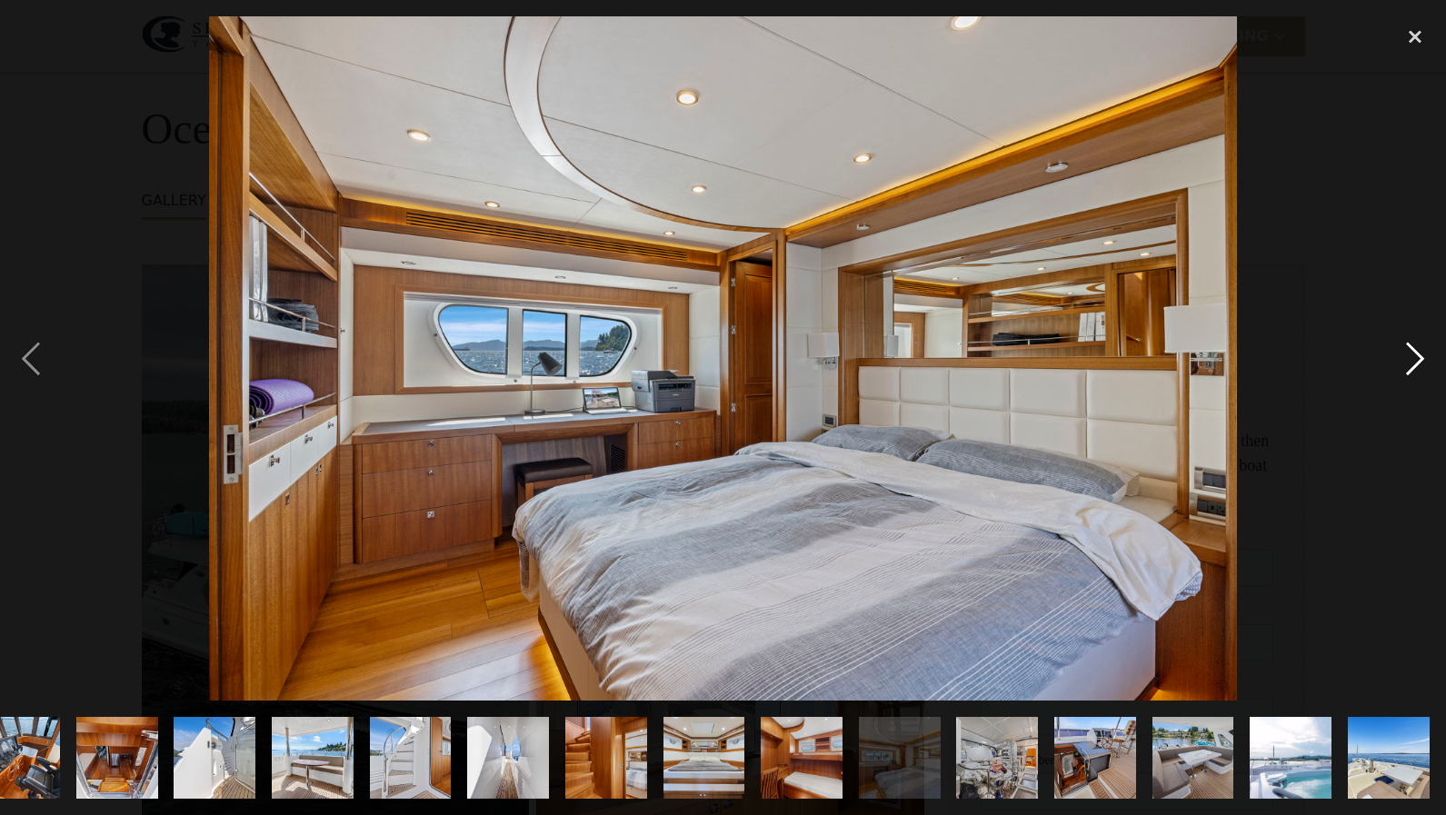
click at [1413, 360] on div "next image" at bounding box center [1415, 358] width 62 height 684
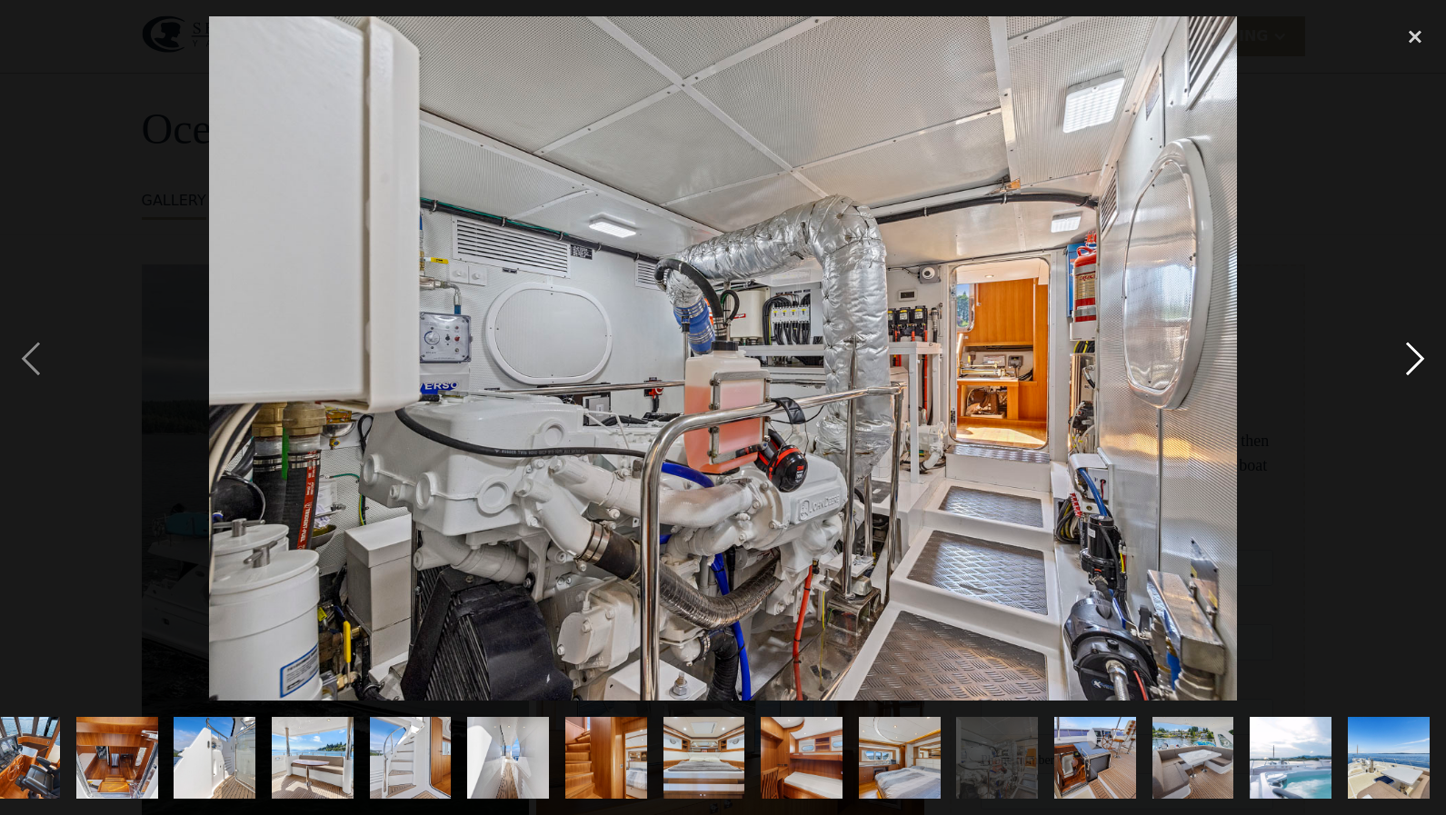
click at [1413, 360] on div "next image" at bounding box center [1415, 358] width 62 height 684
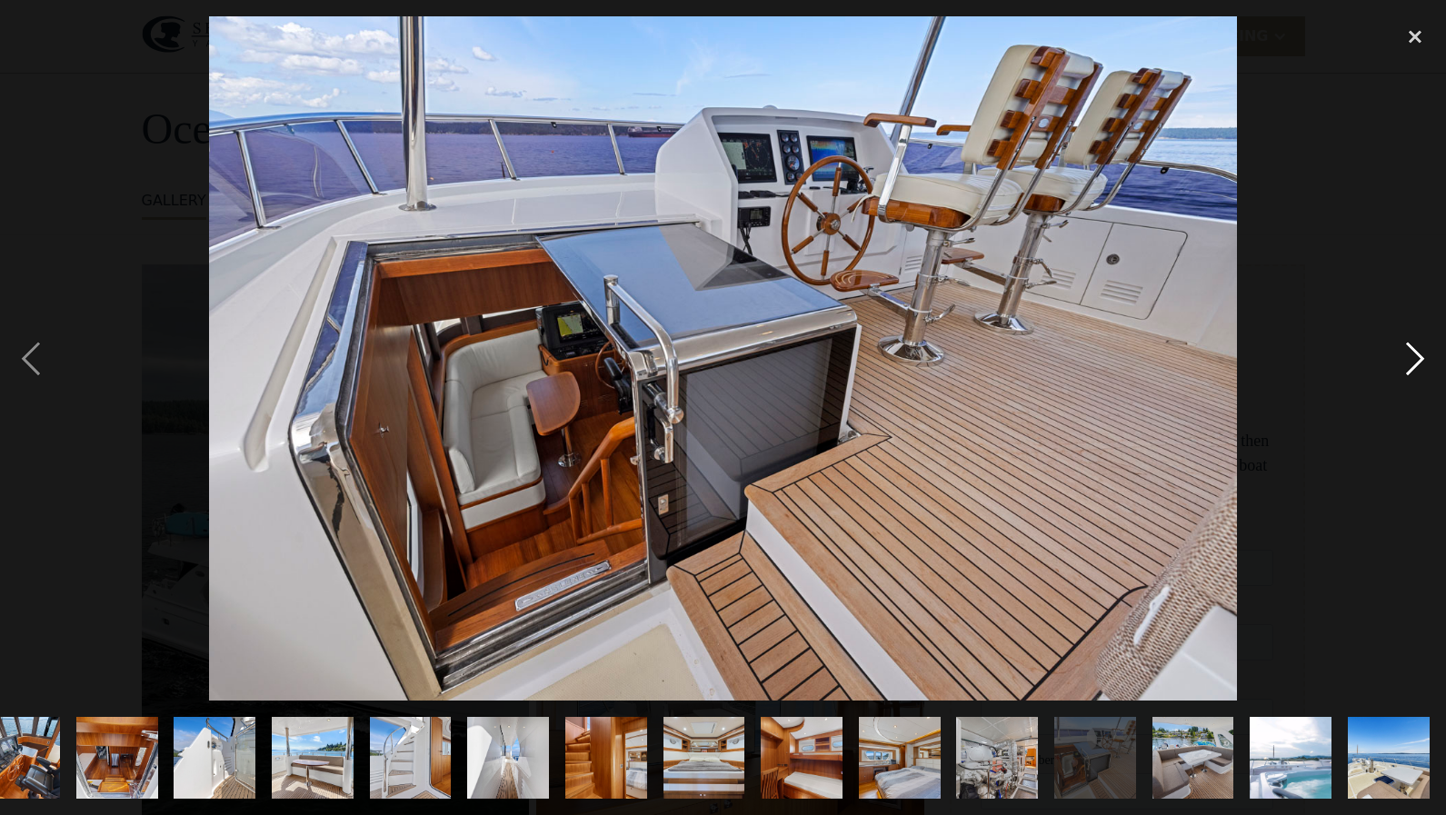
click at [1413, 360] on div "next image" at bounding box center [1415, 358] width 62 height 684
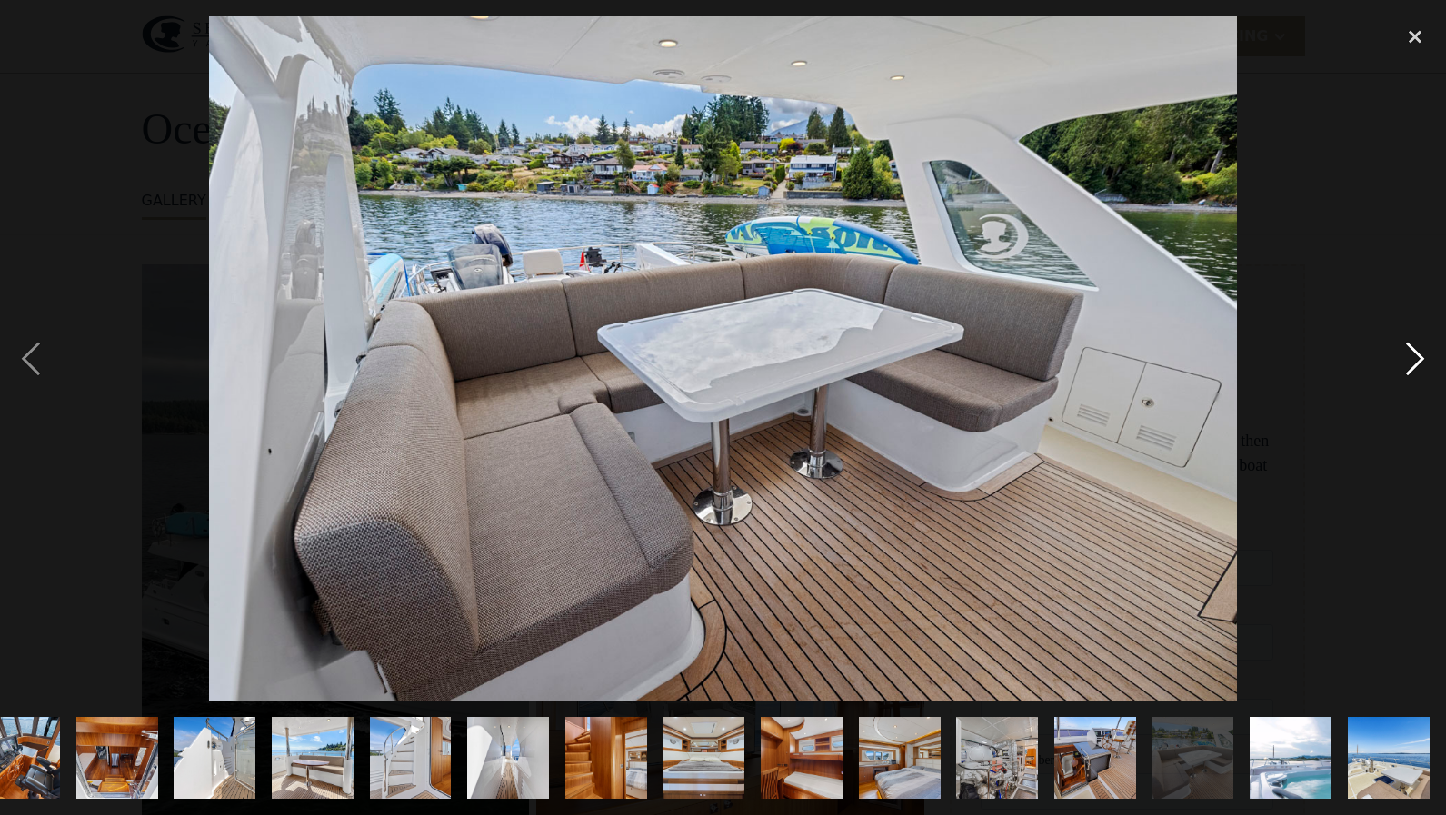
click at [1413, 360] on div "next image" at bounding box center [1415, 358] width 62 height 684
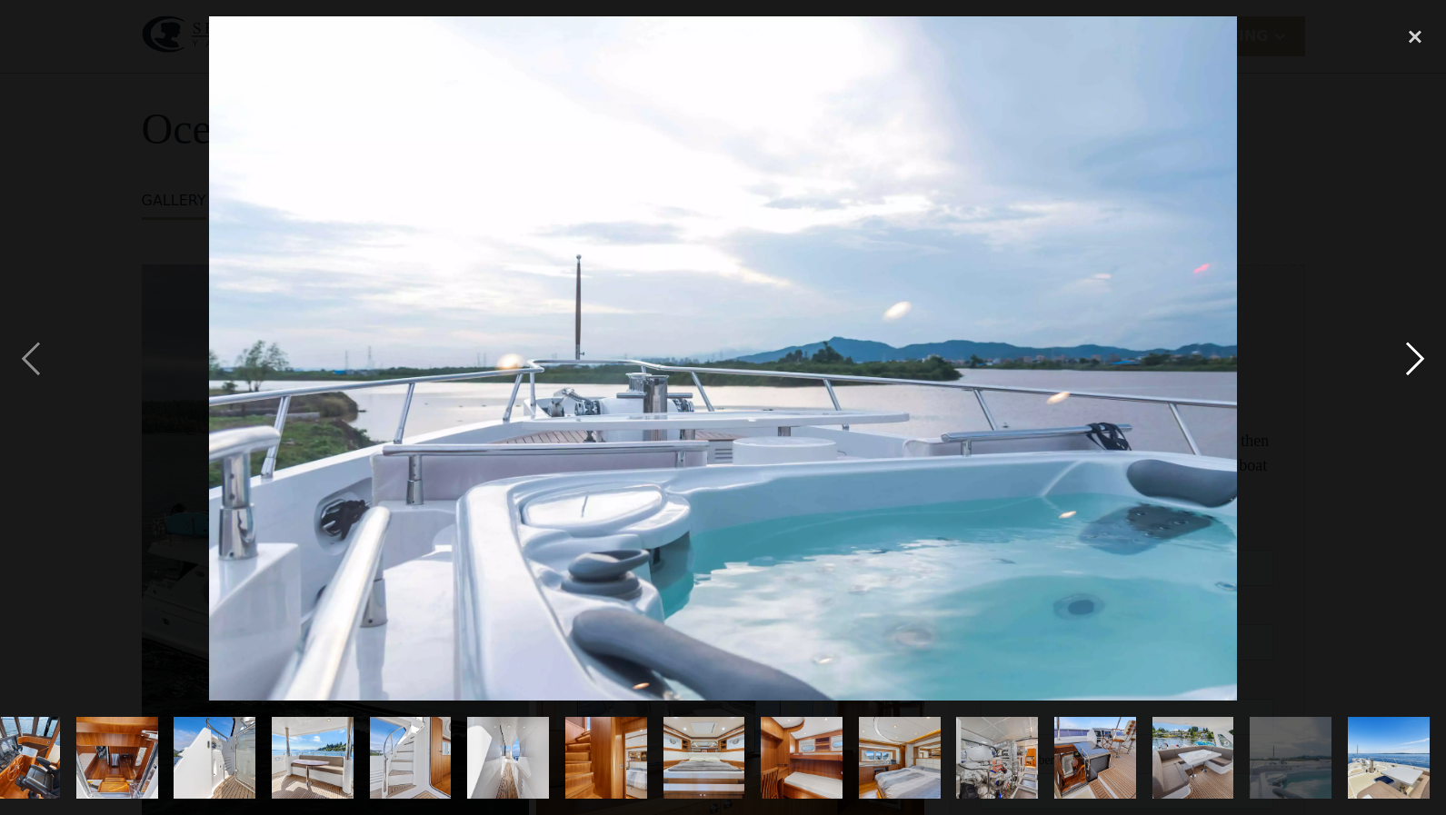
click at [1413, 360] on div "next image" at bounding box center [1415, 358] width 62 height 684
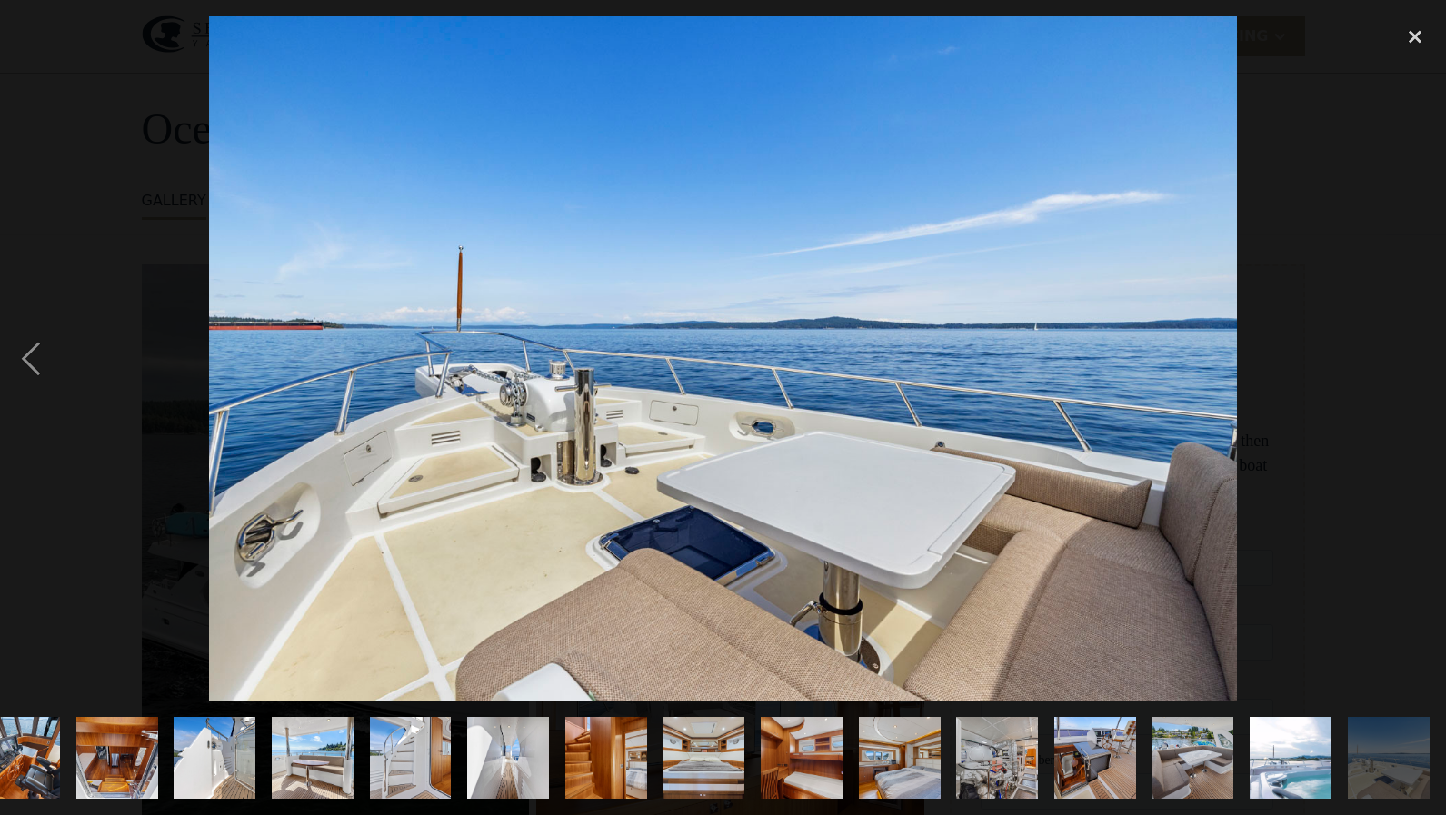
click at [1413, 360] on div "next image" at bounding box center [1415, 358] width 62 height 684
click at [32, 355] on div "previous image" at bounding box center [31, 358] width 62 height 684
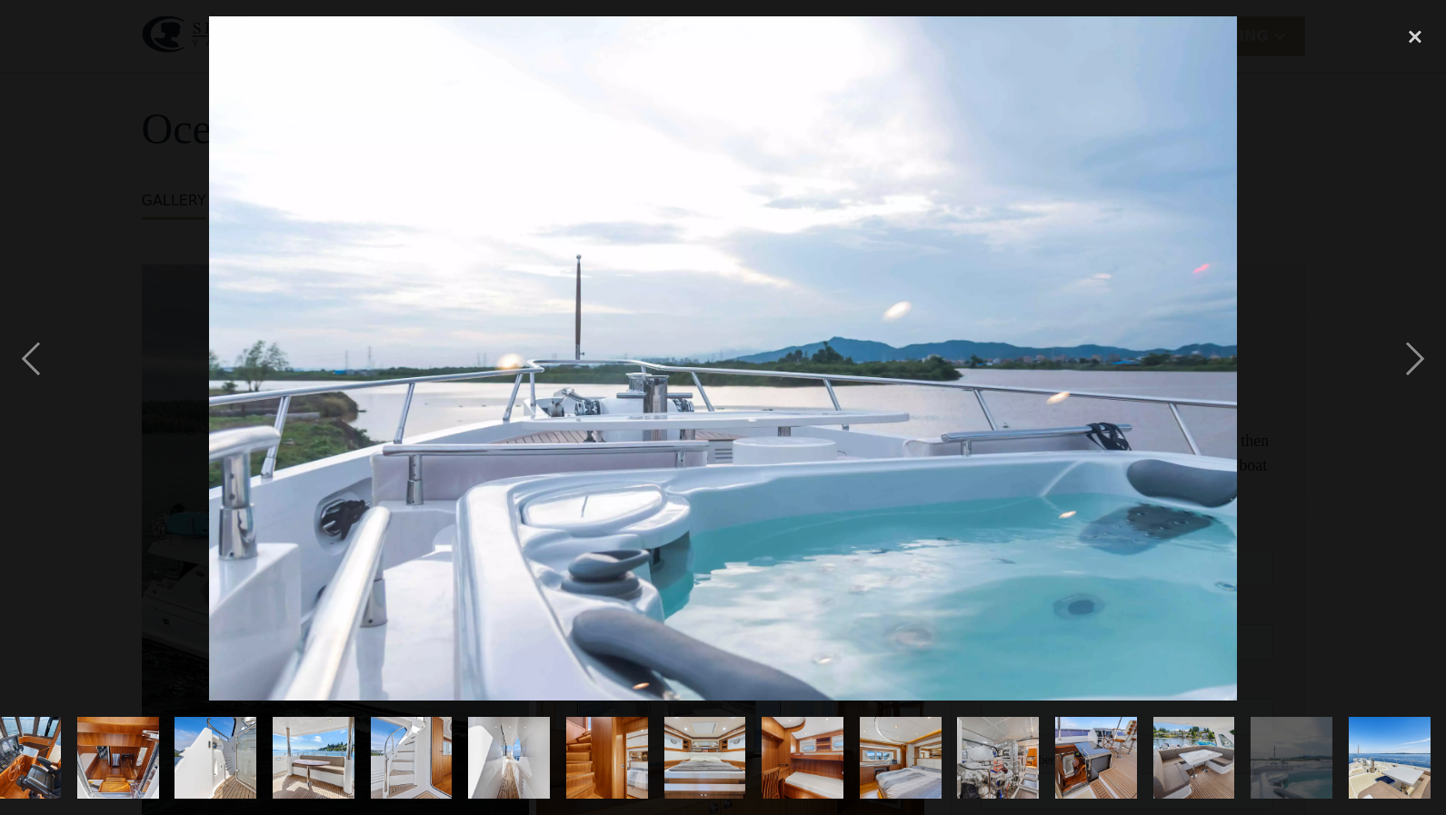
scroll to position [0, 1015]
click at [1410, 37] on div "close lightbox" at bounding box center [1415, 36] width 62 height 40
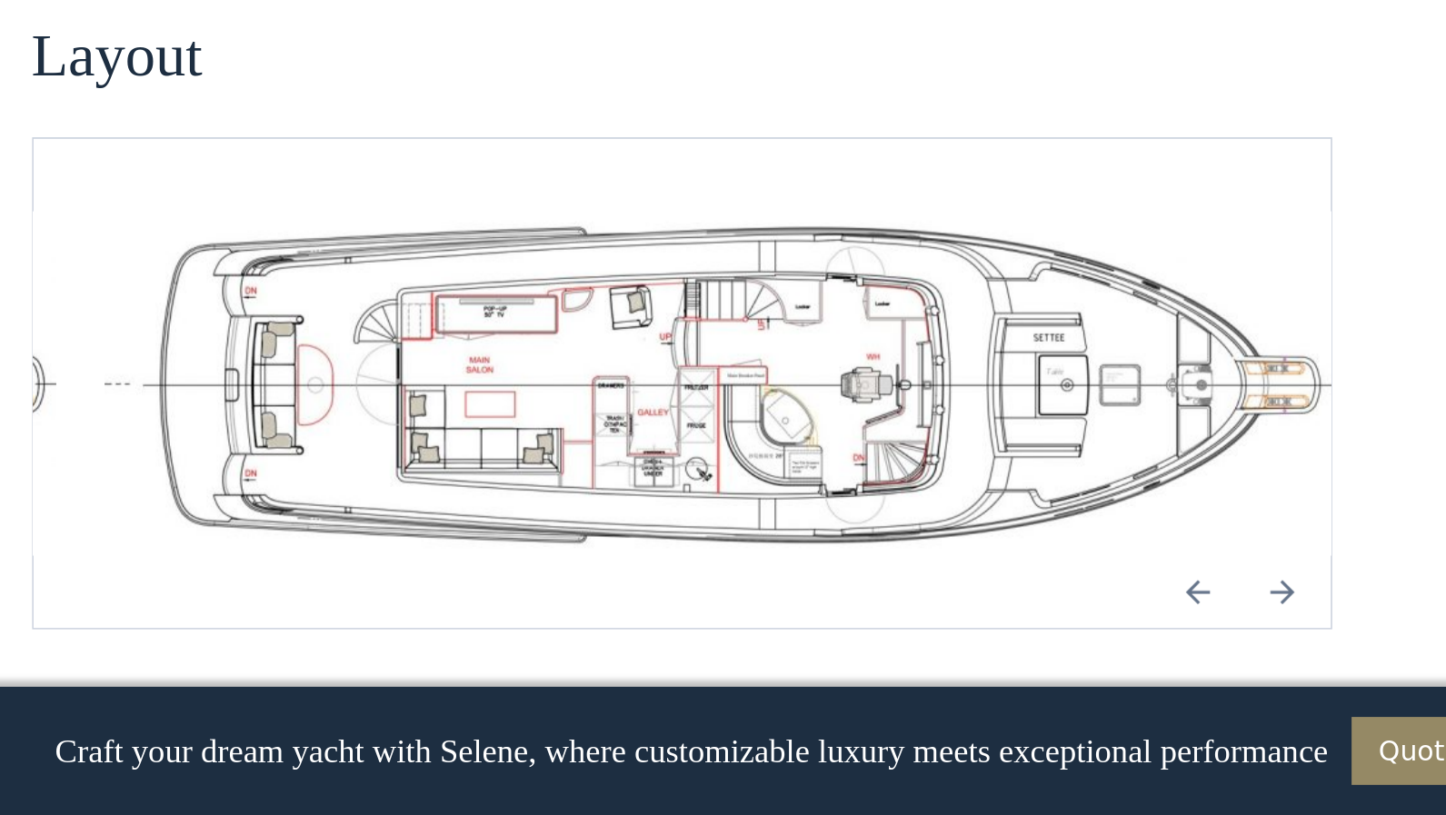
scroll to position [3741, 0]
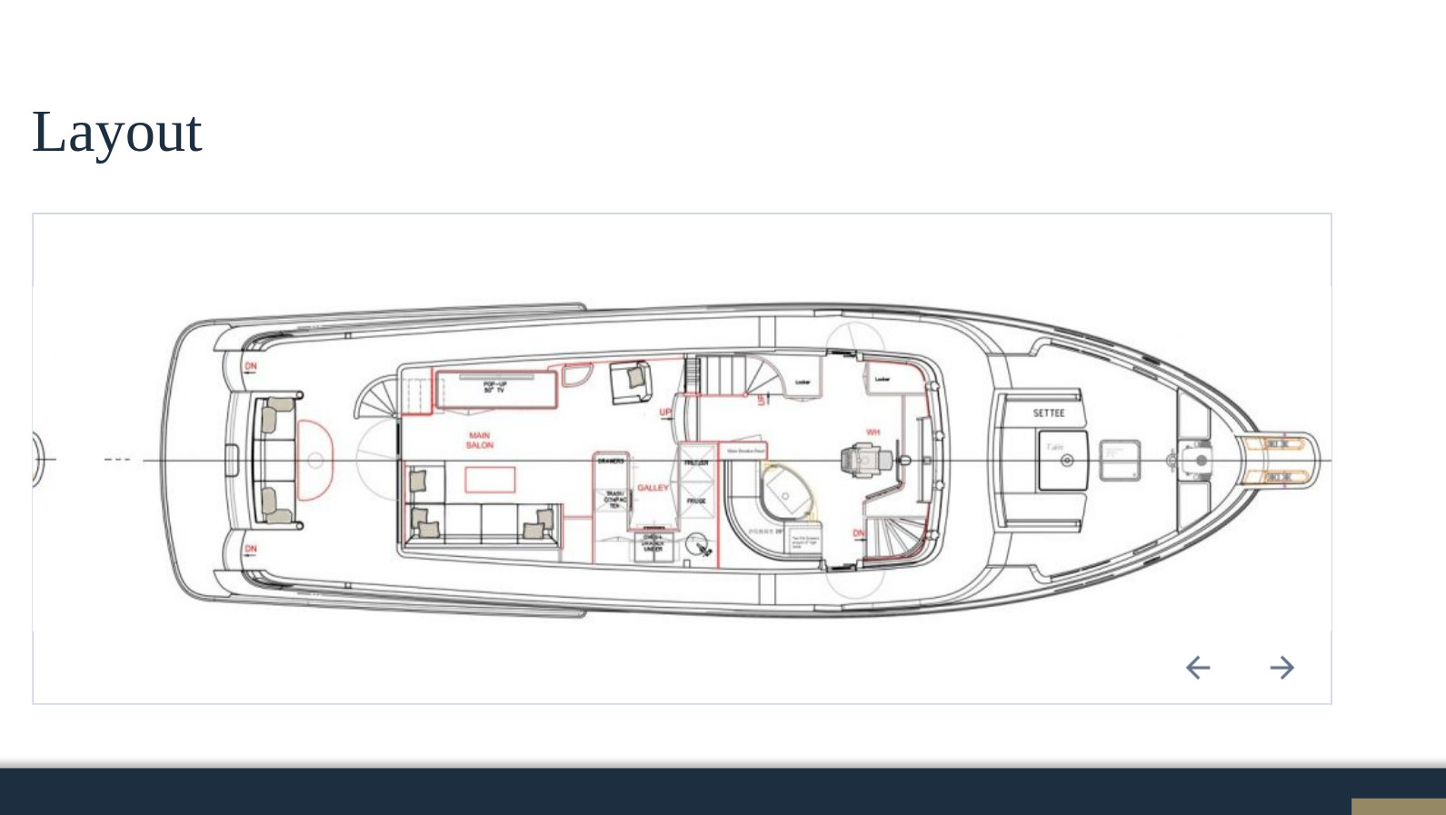
click at [713, 459] on img "open lightbox" at bounding box center [562, 551] width 752 height 207
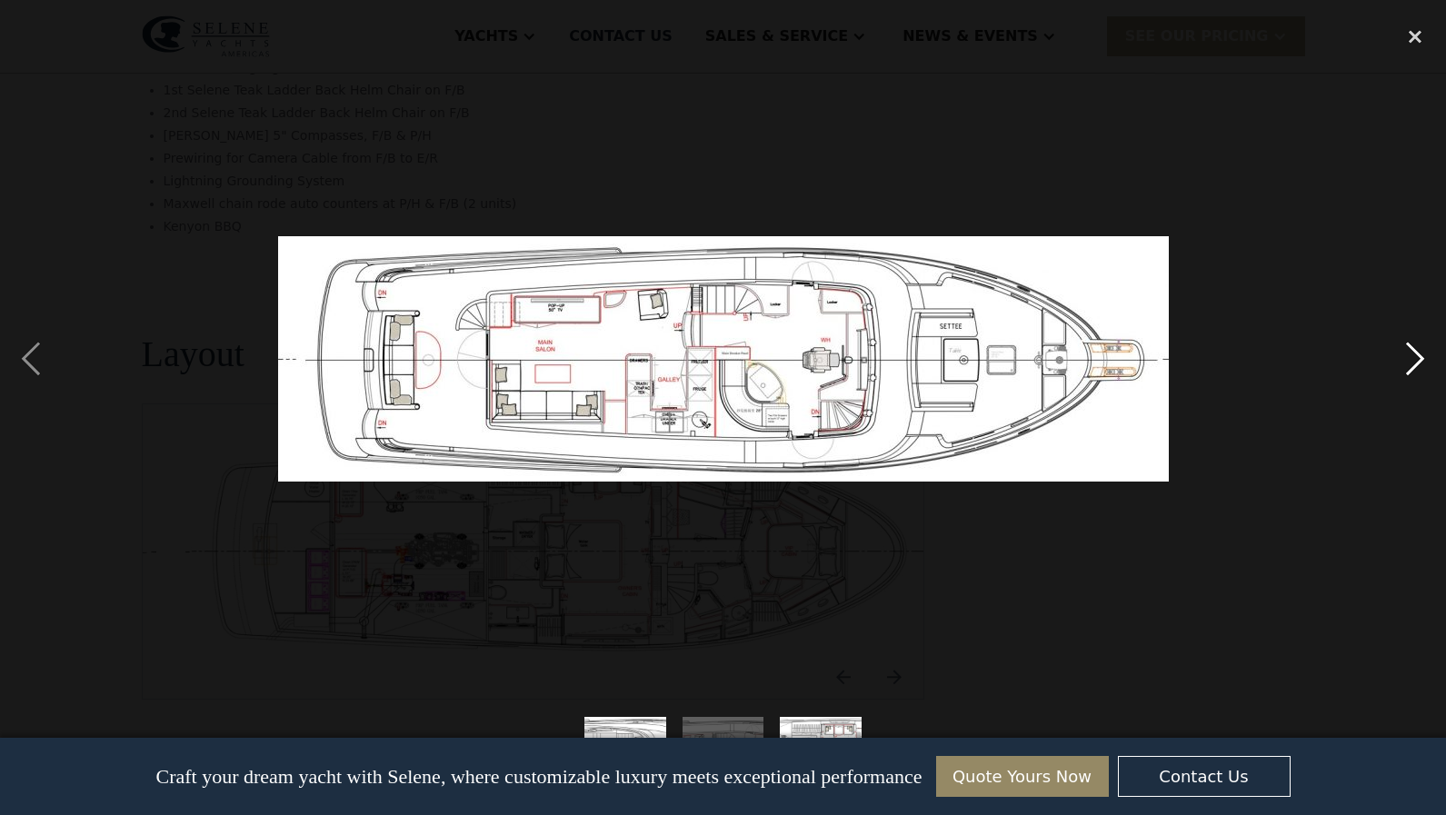
click at [1415, 361] on div "next image" at bounding box center [1415, 358] width 62 height 684
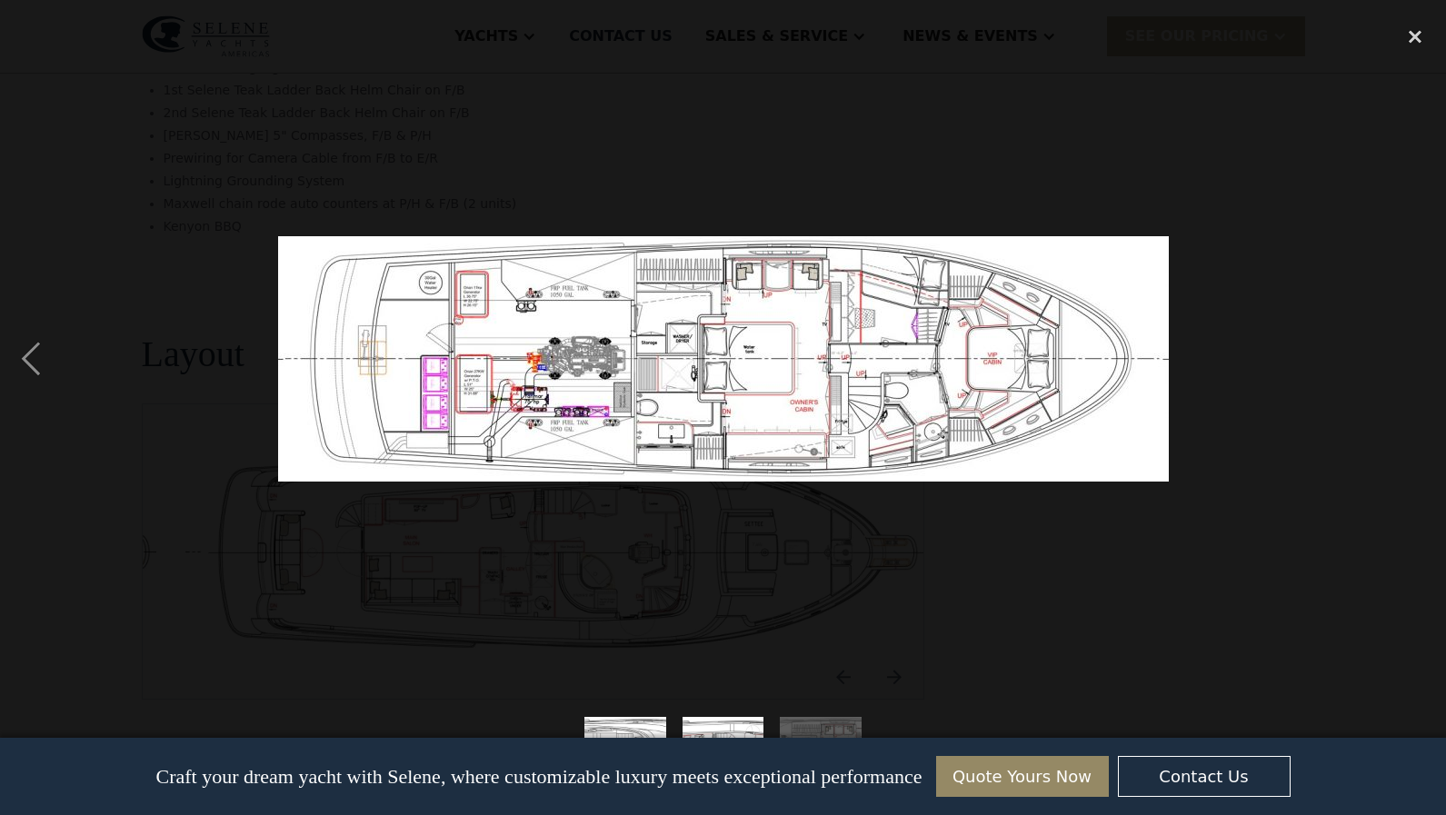
click at [1396, 354] on div "next image" at bounding box center [1415, 358] width 62 height 684
click at [1412, 27] on div "close lightbox" at bounding box center [1415, 36] width 62 height 40
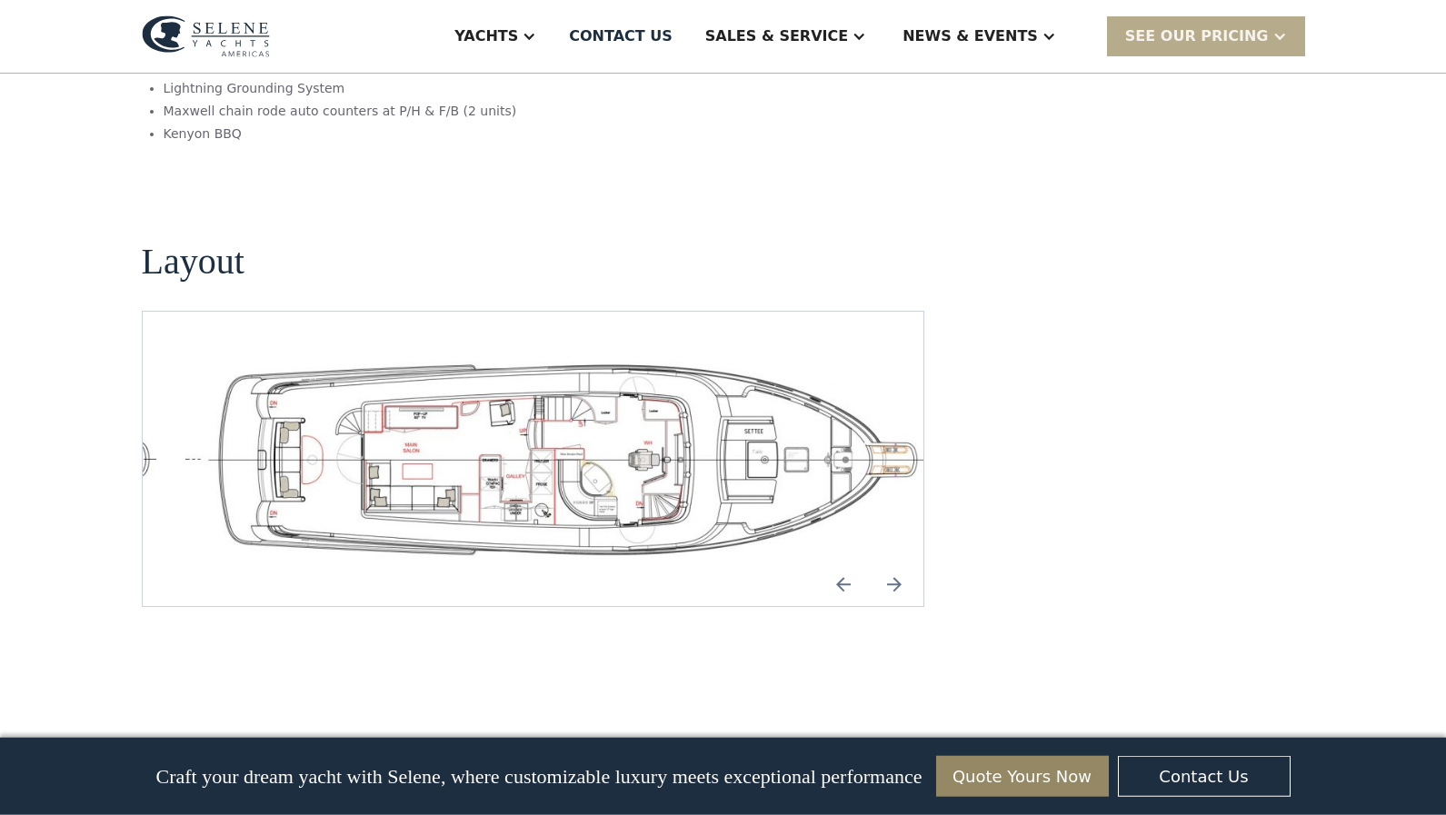
scroll to position [3825, 0]
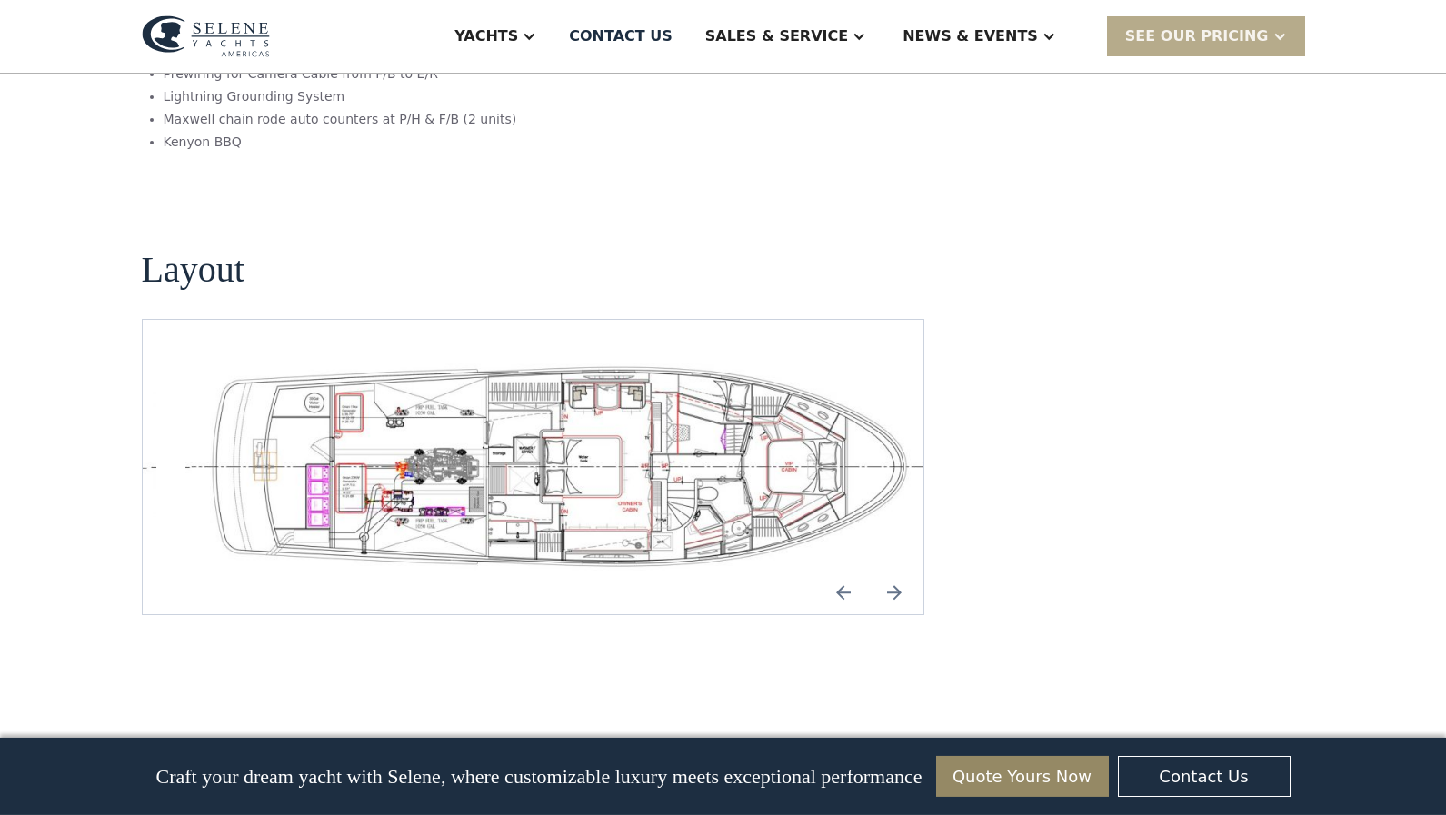
click at [898, 571] on img "Next slide" at bounding box center [894, 593] width 44 height 44
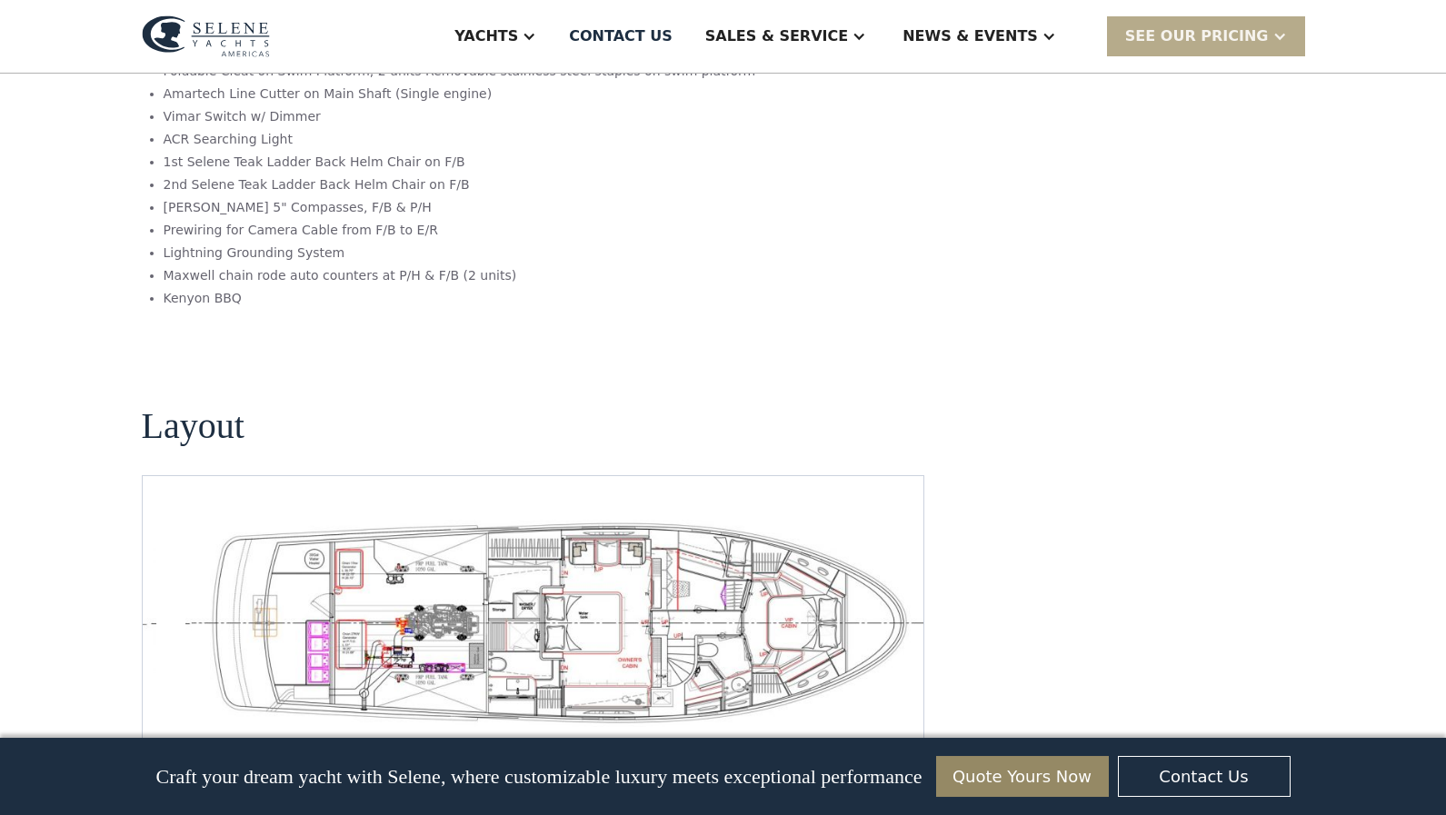
scroll to position [3657, 0]
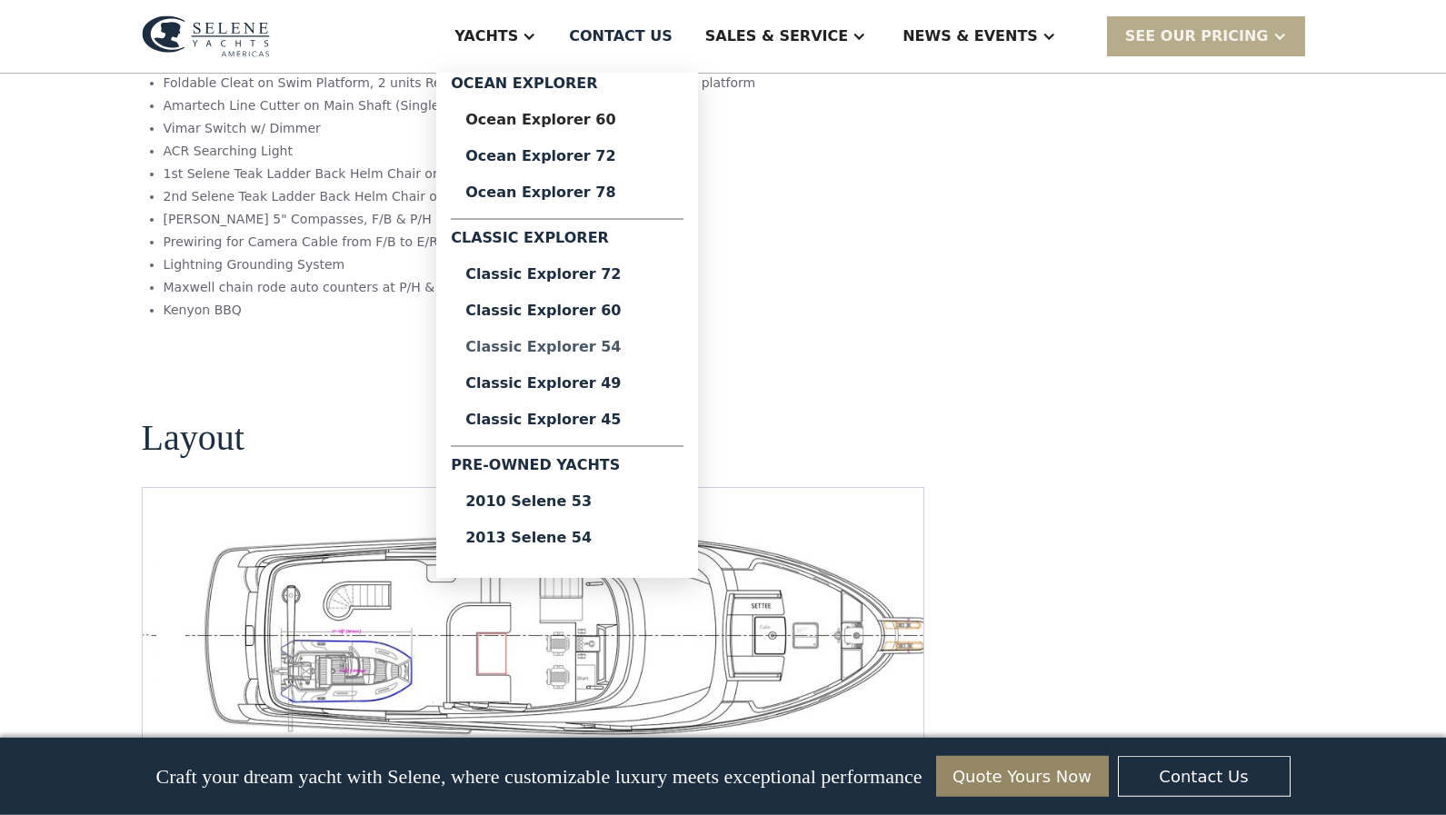
click at [643, 344] on div "Classic Explorer 54" at bounding box center [567, 347] width 204 height 15
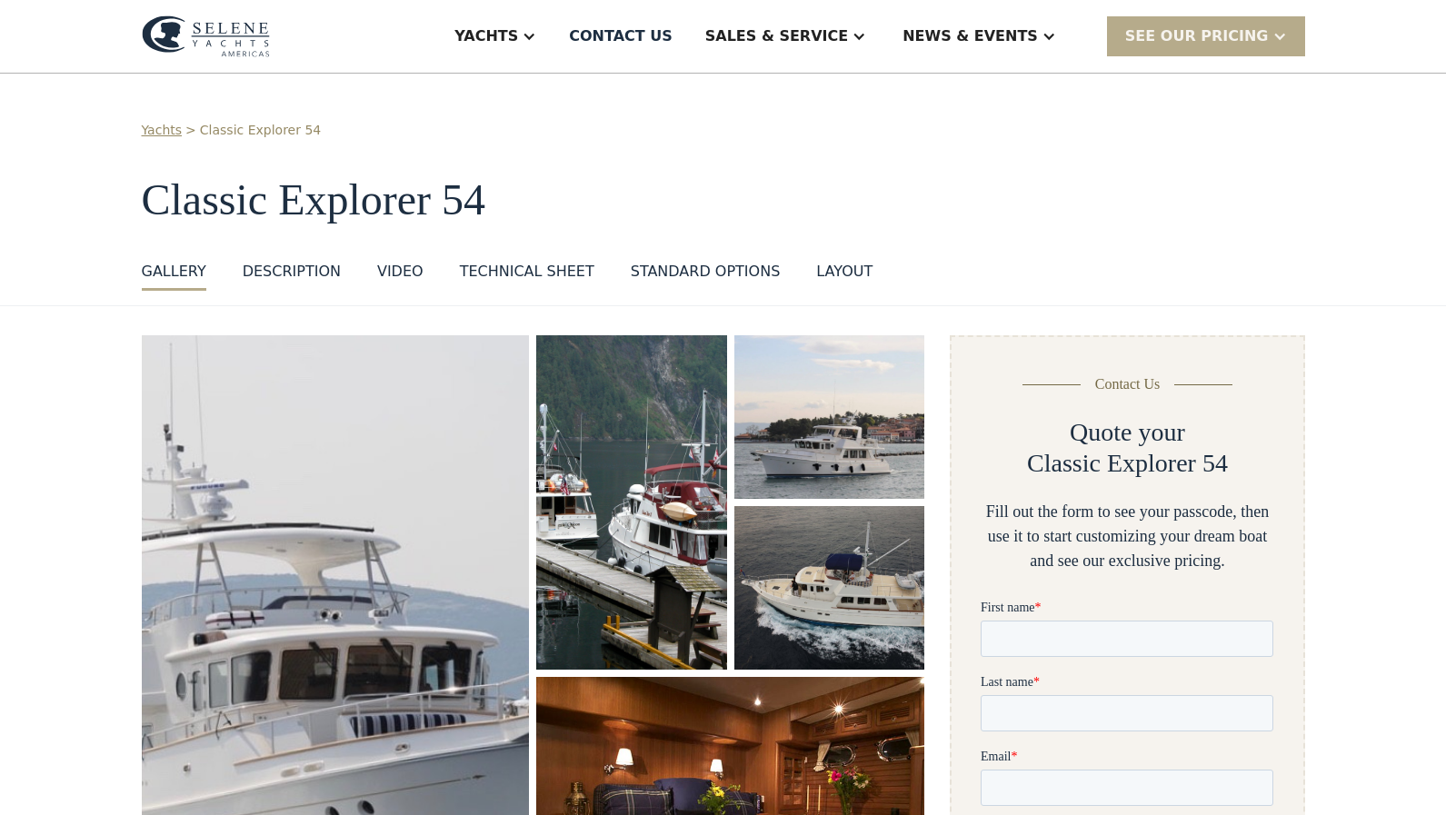
click at [839, 600] on img "open lightbox" at bounding box center [830, 589] width 202 height 174
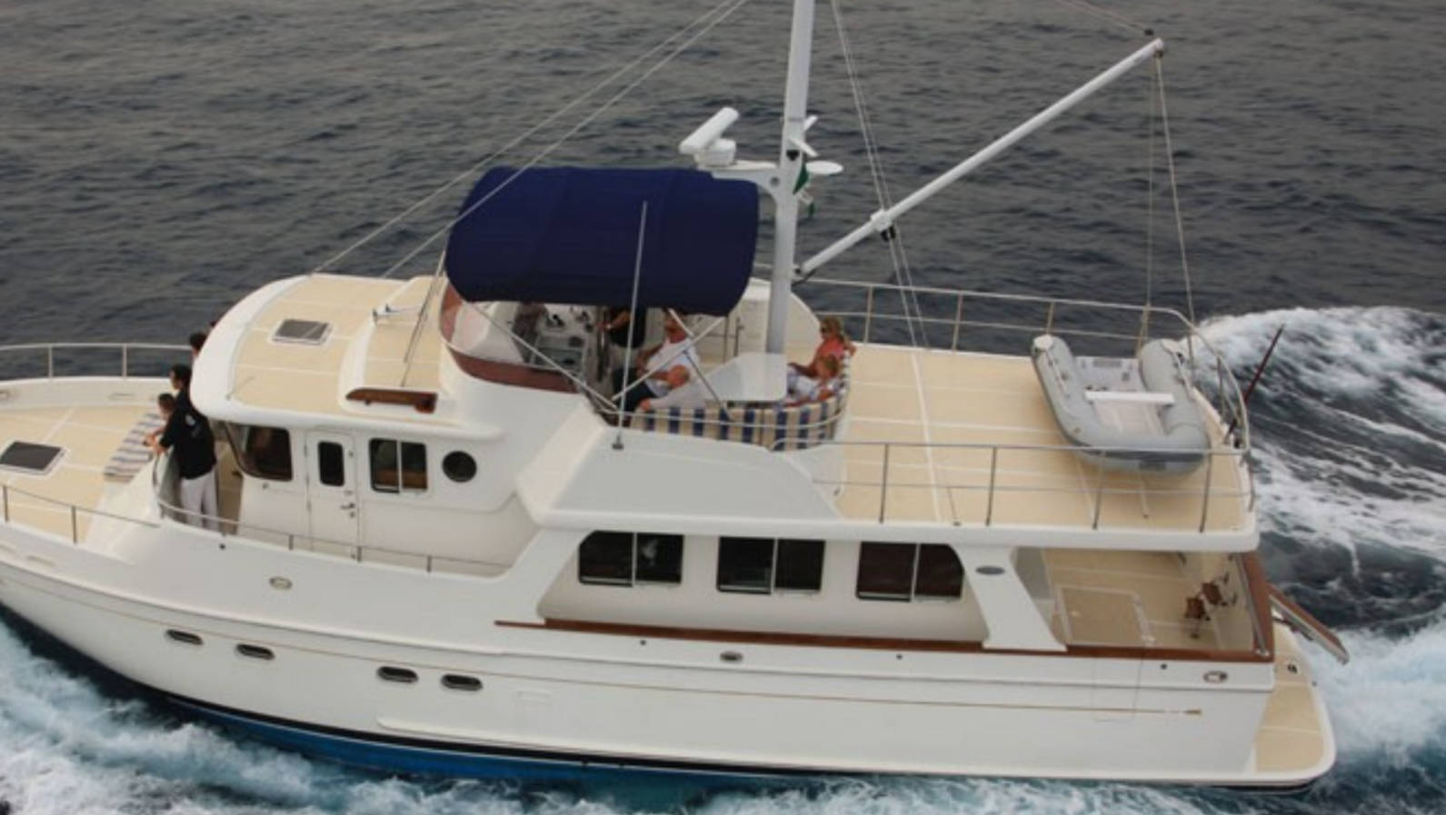
drag, startPoint x: 934, startPoint y: 280, endPoint x: 924, endPoint y: 324, distance: 44.8
click at [924, 324] on img at bounding box center [723, 358] width 909 height 606
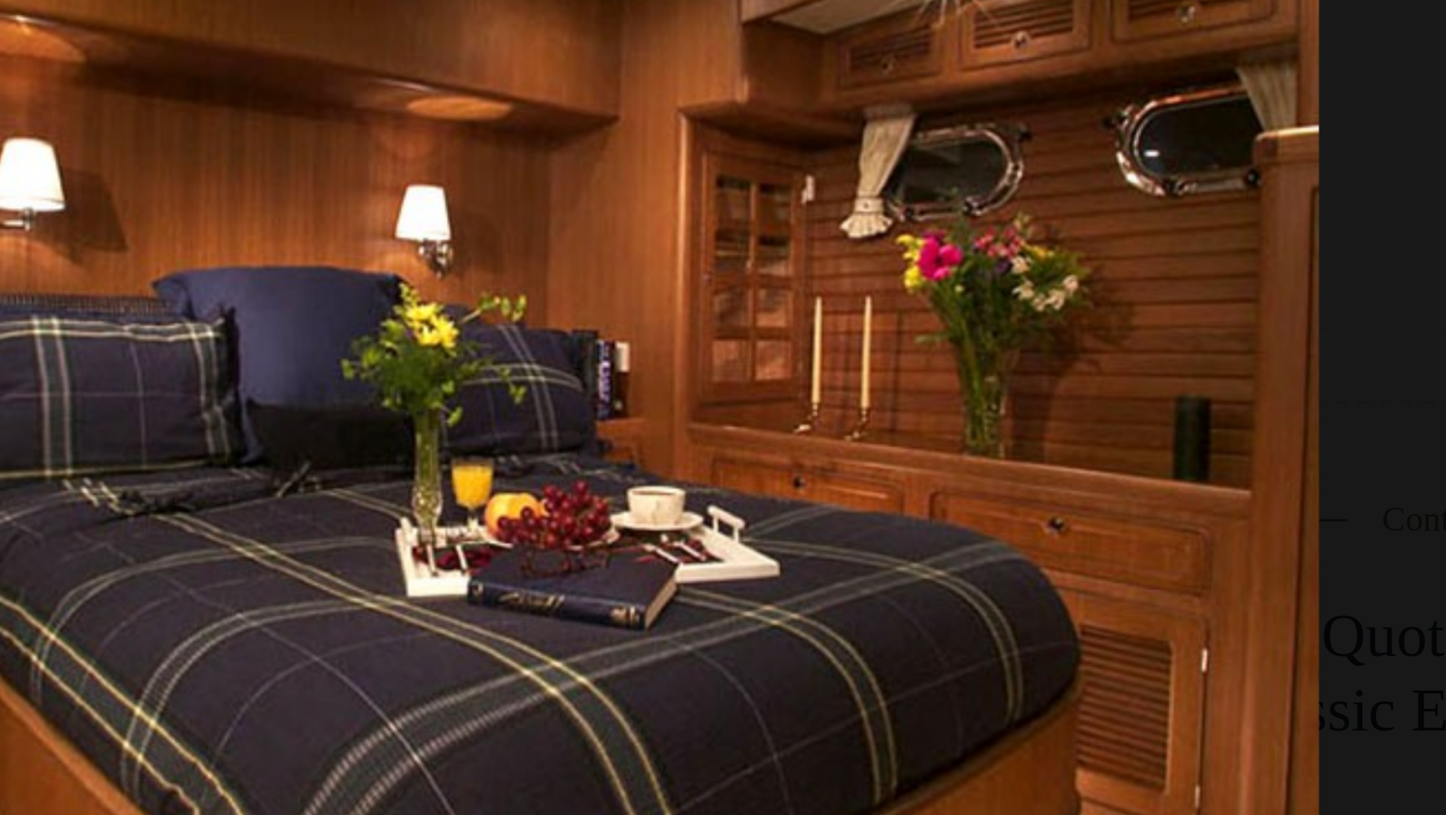
click at [924, 324] on img at bounding box center [723, 359] width 691 height 518
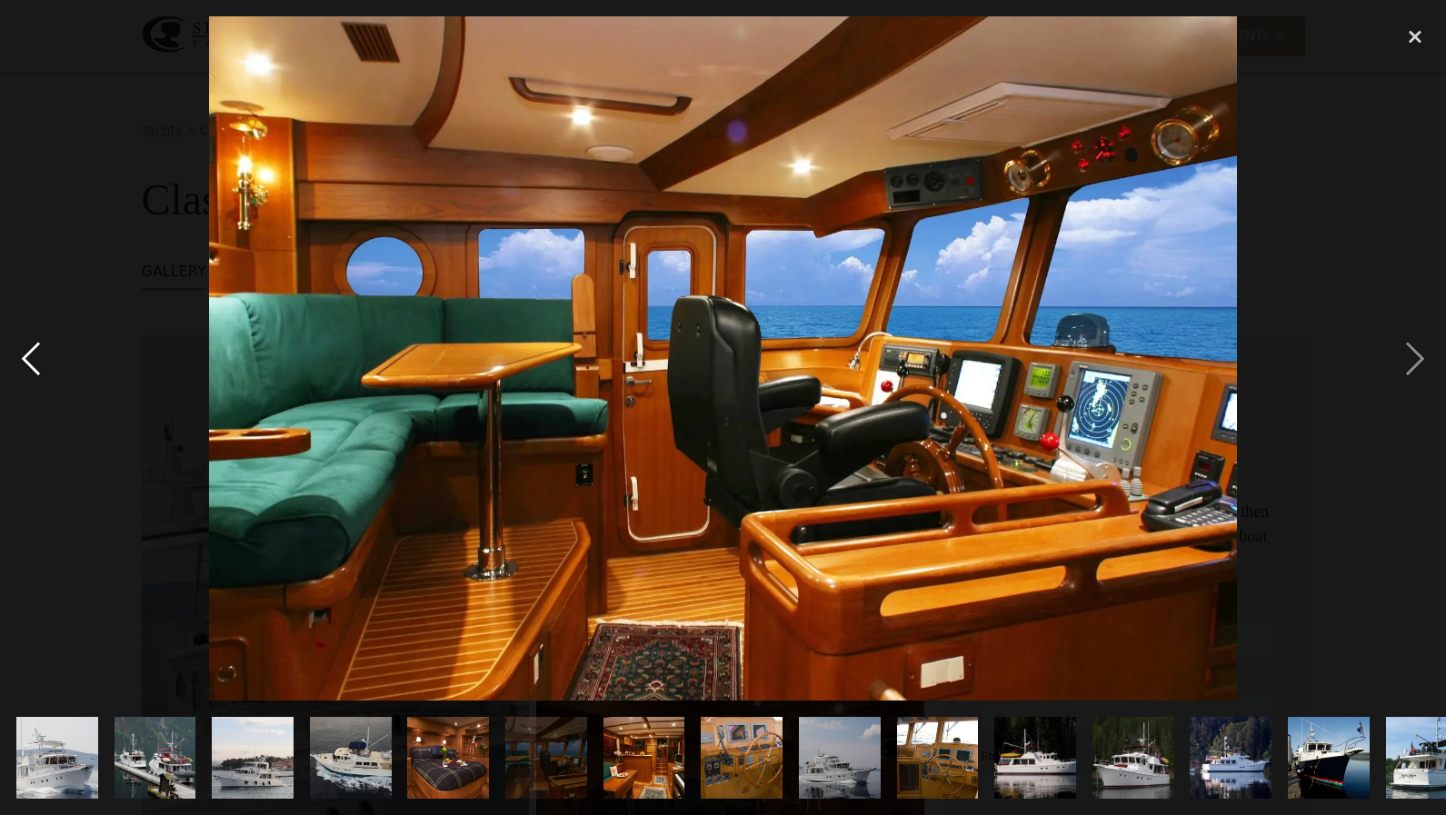
click at [33, 358] on div "previous image" at bounding box center [31, 358] width 62 height 684
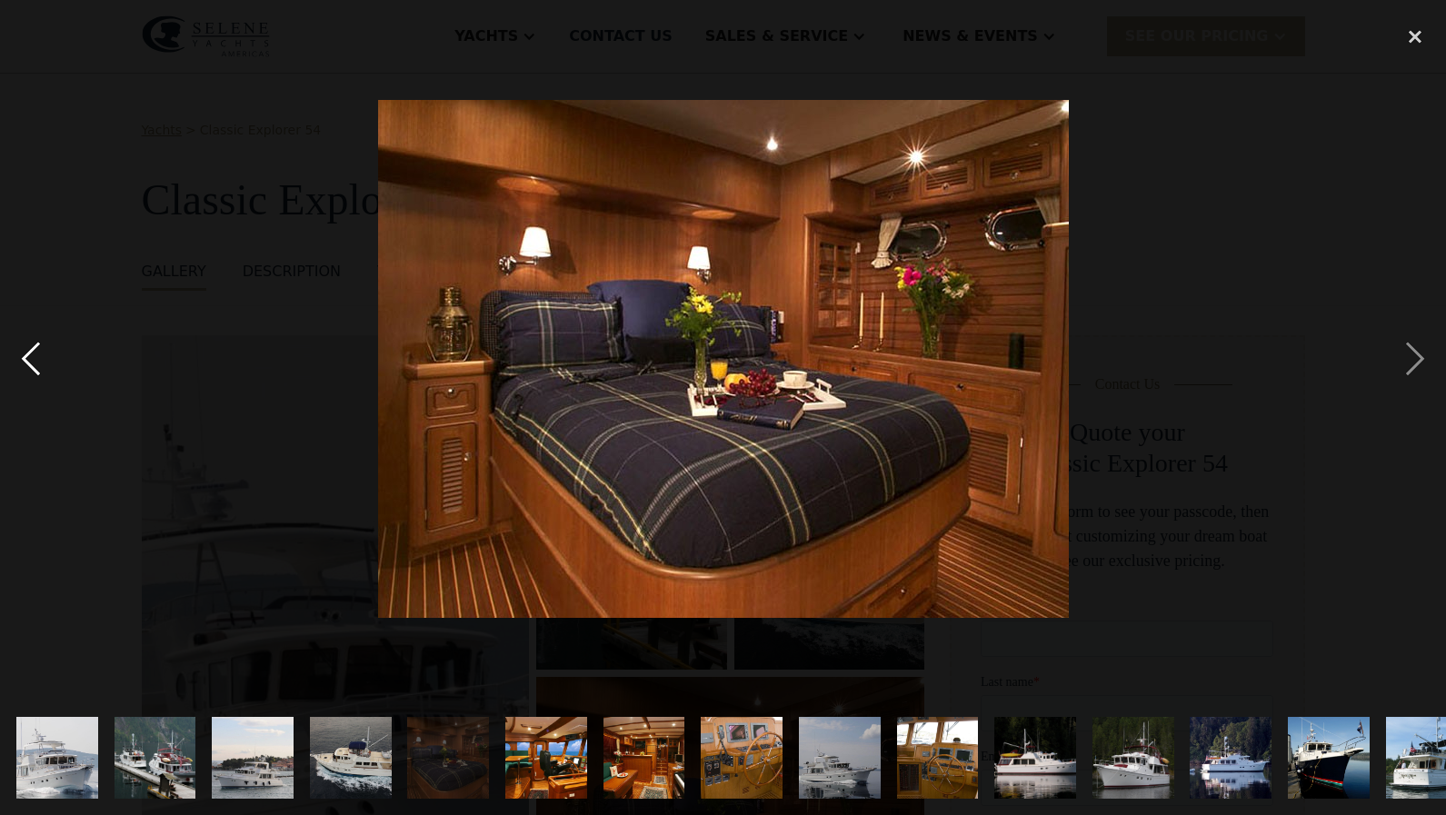
click at [33, 358] on div "previous image" at bounding box center [31, 358] width 62 height 684
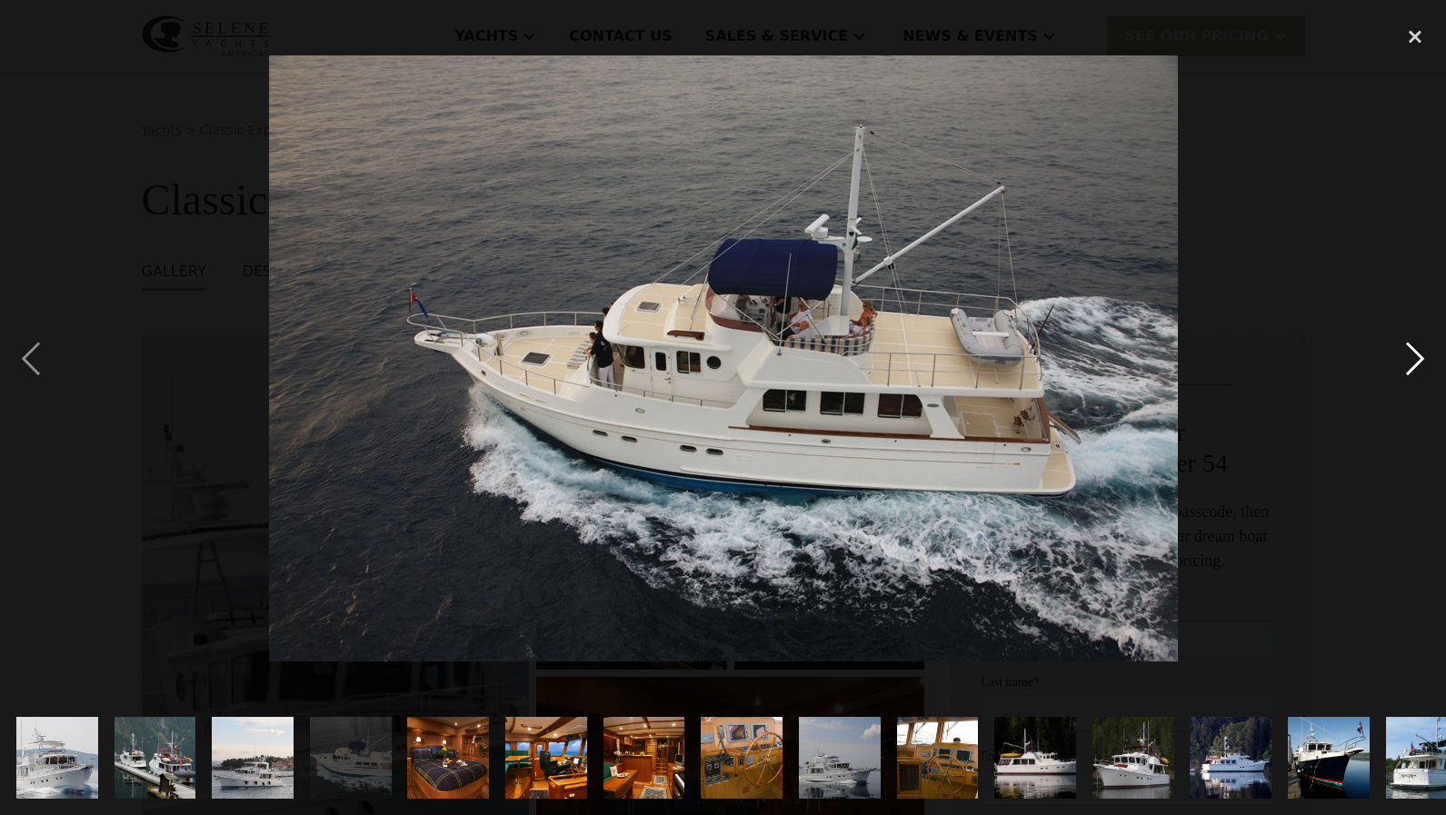
click at [1420, 363] on div "next image" at bounding box center [1415, 358] width 62 height 684
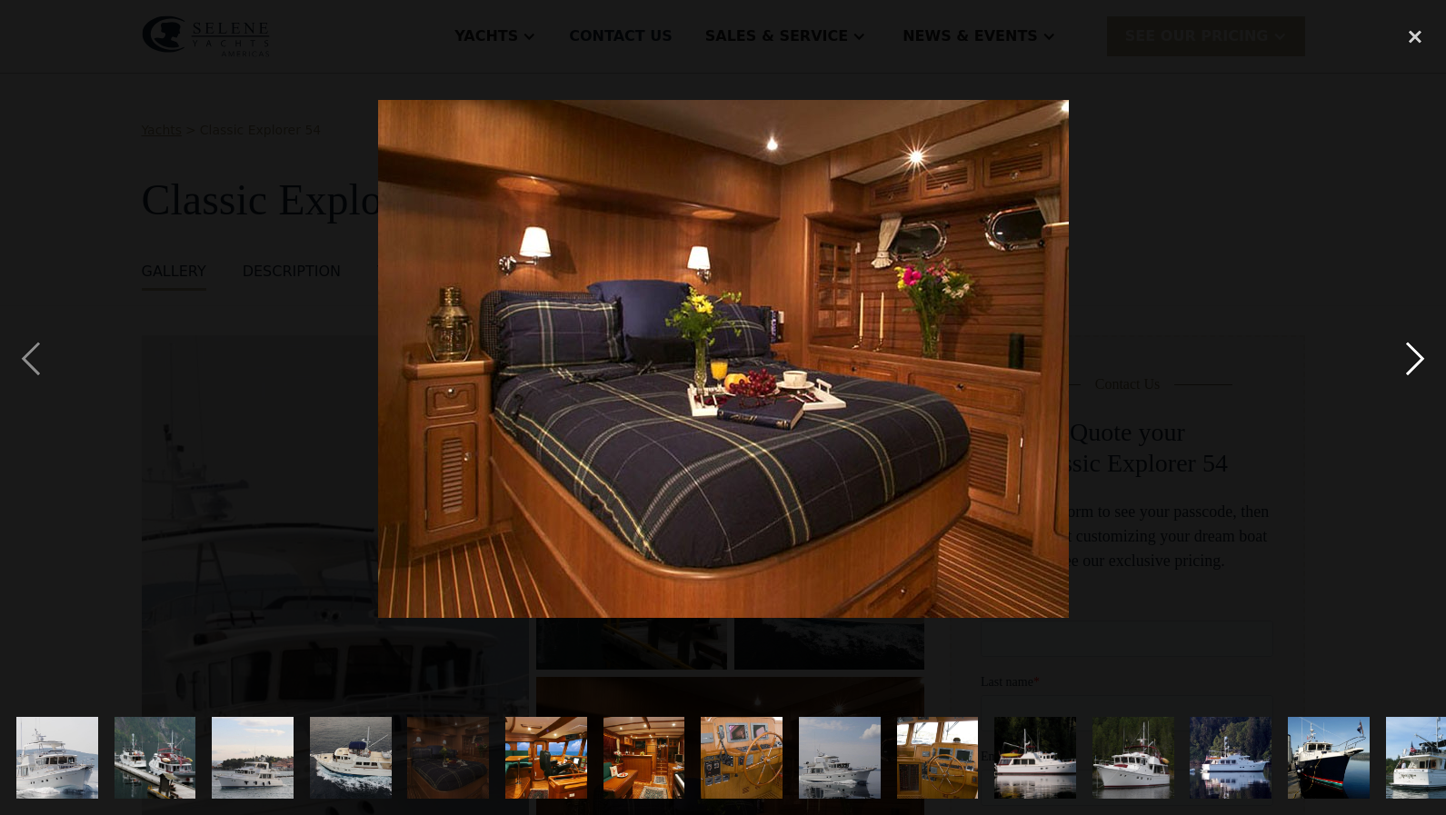
click at [1420, 363] on div "next image" at bounding box center [1415, 358] width 62 height 684
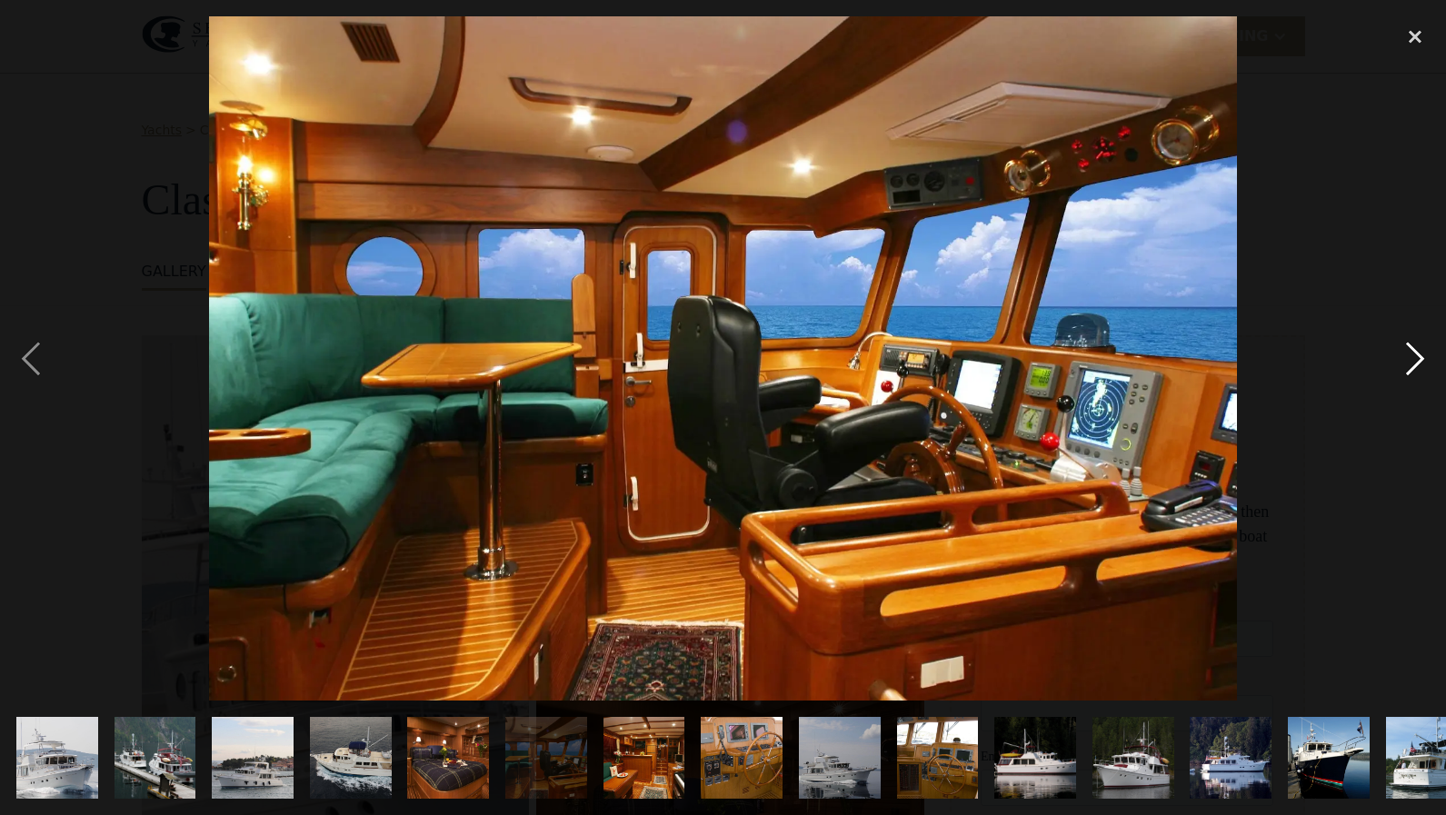
click at [1420, 363] on div "next image" at bounding box center [1415, 358] width 62 height 684
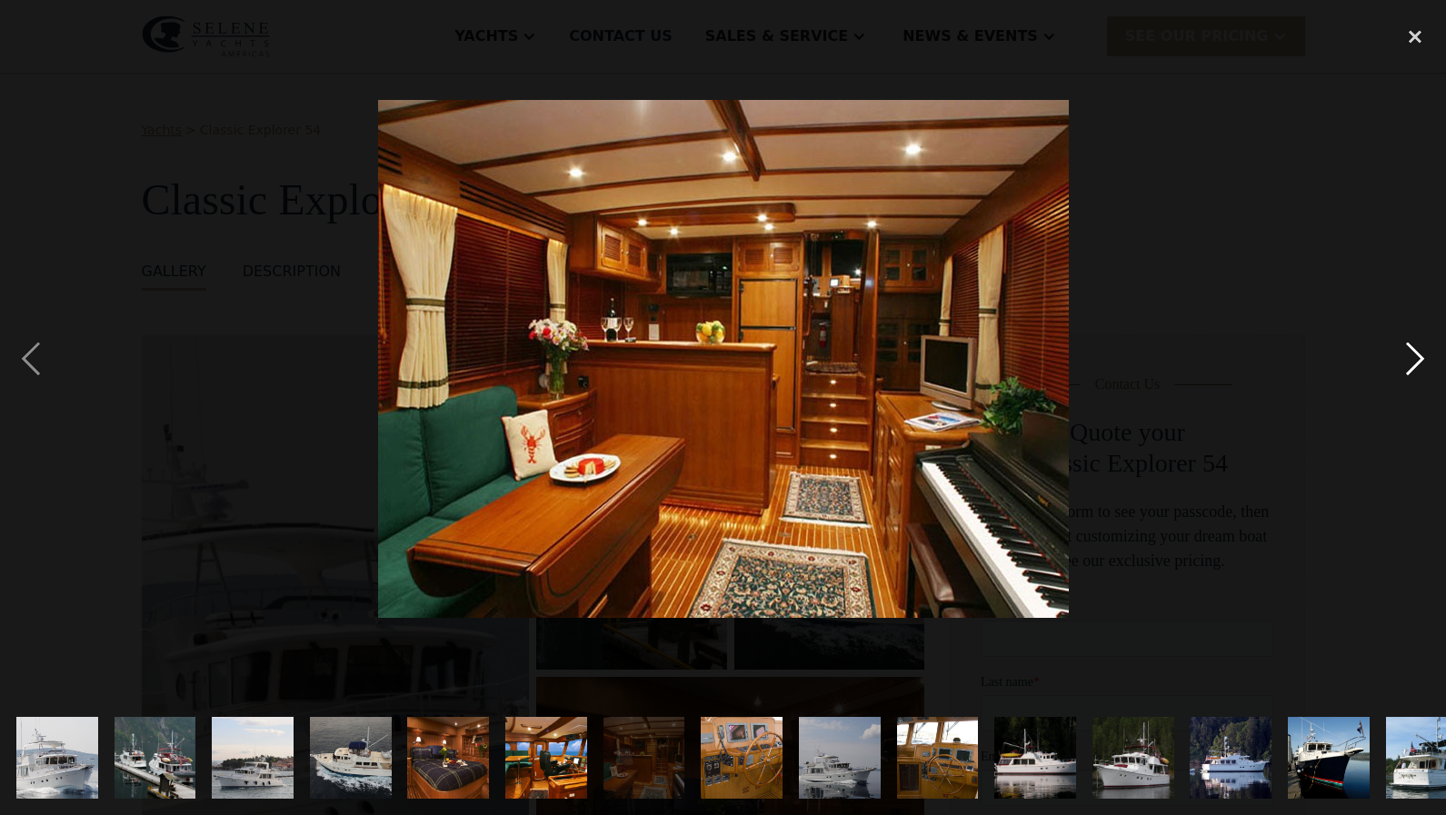
click at [1420, 363] on div "next image" at bounding box center [1415, 358] width 62 height 684
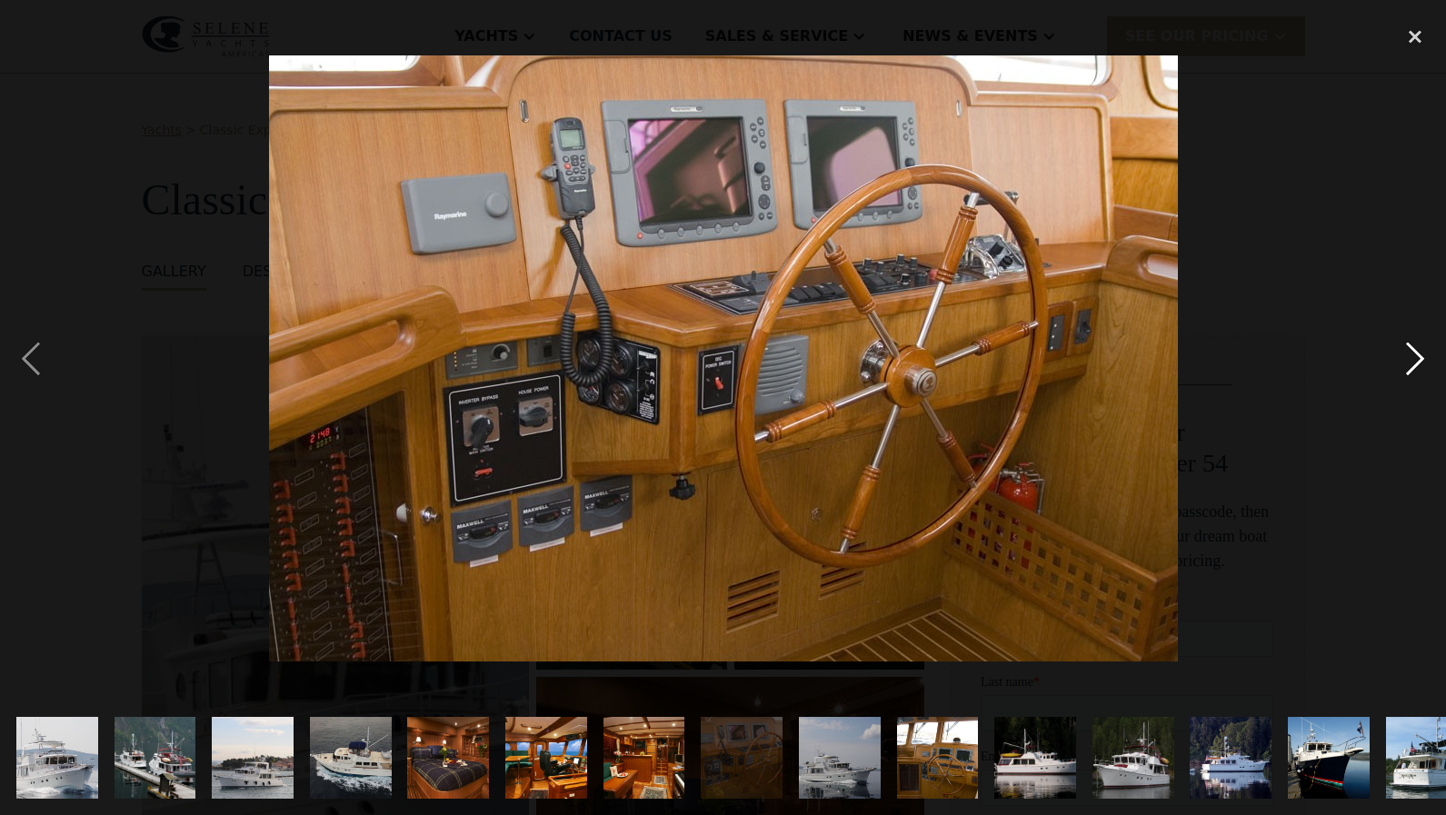
click at [1420, 363] on div "next image" at bounding box center [1415, 358] width 62 height 684
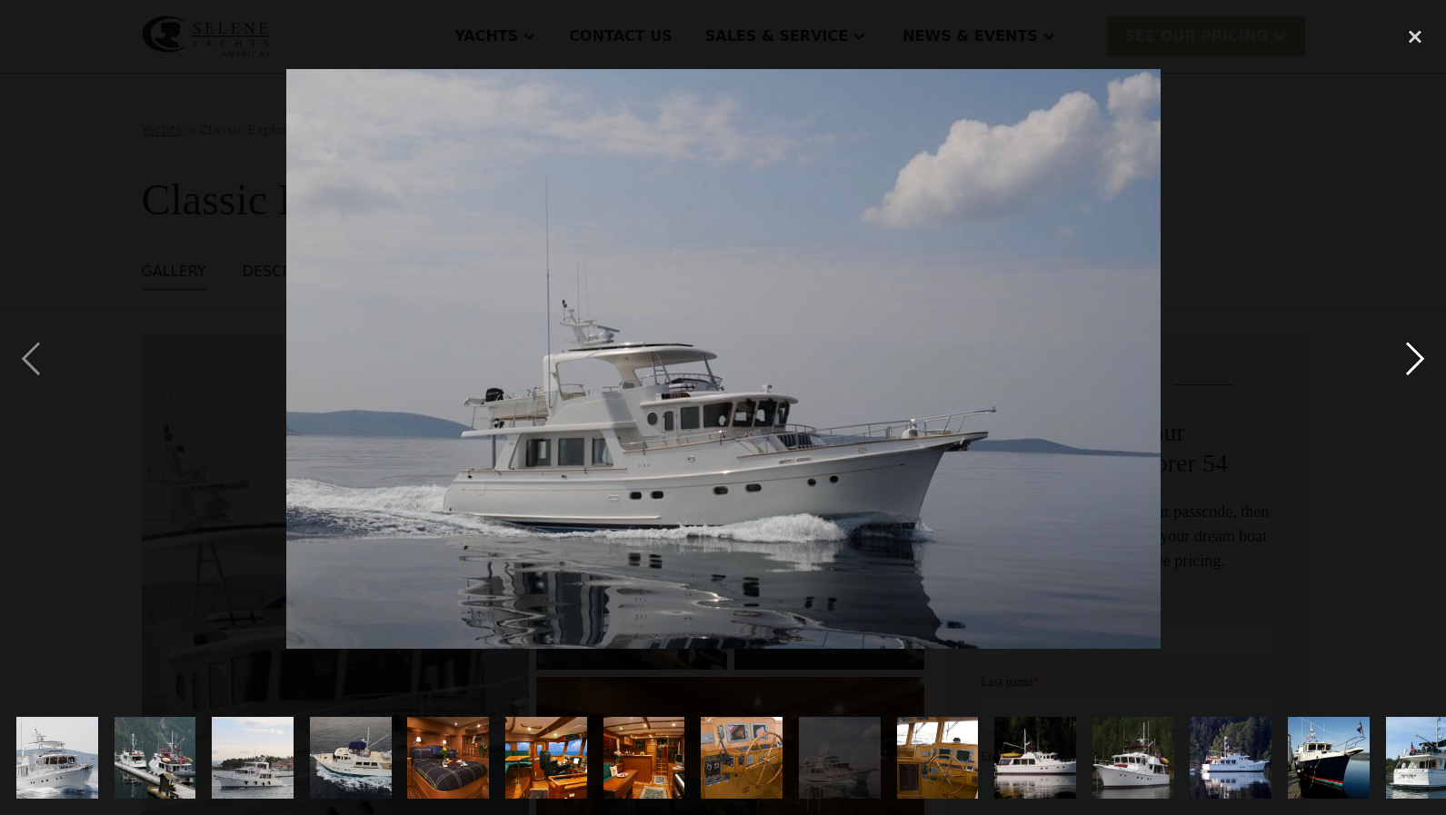
click at [1420, 363] on div "next image" at bounding box center [1415, 358] width 62 height 684
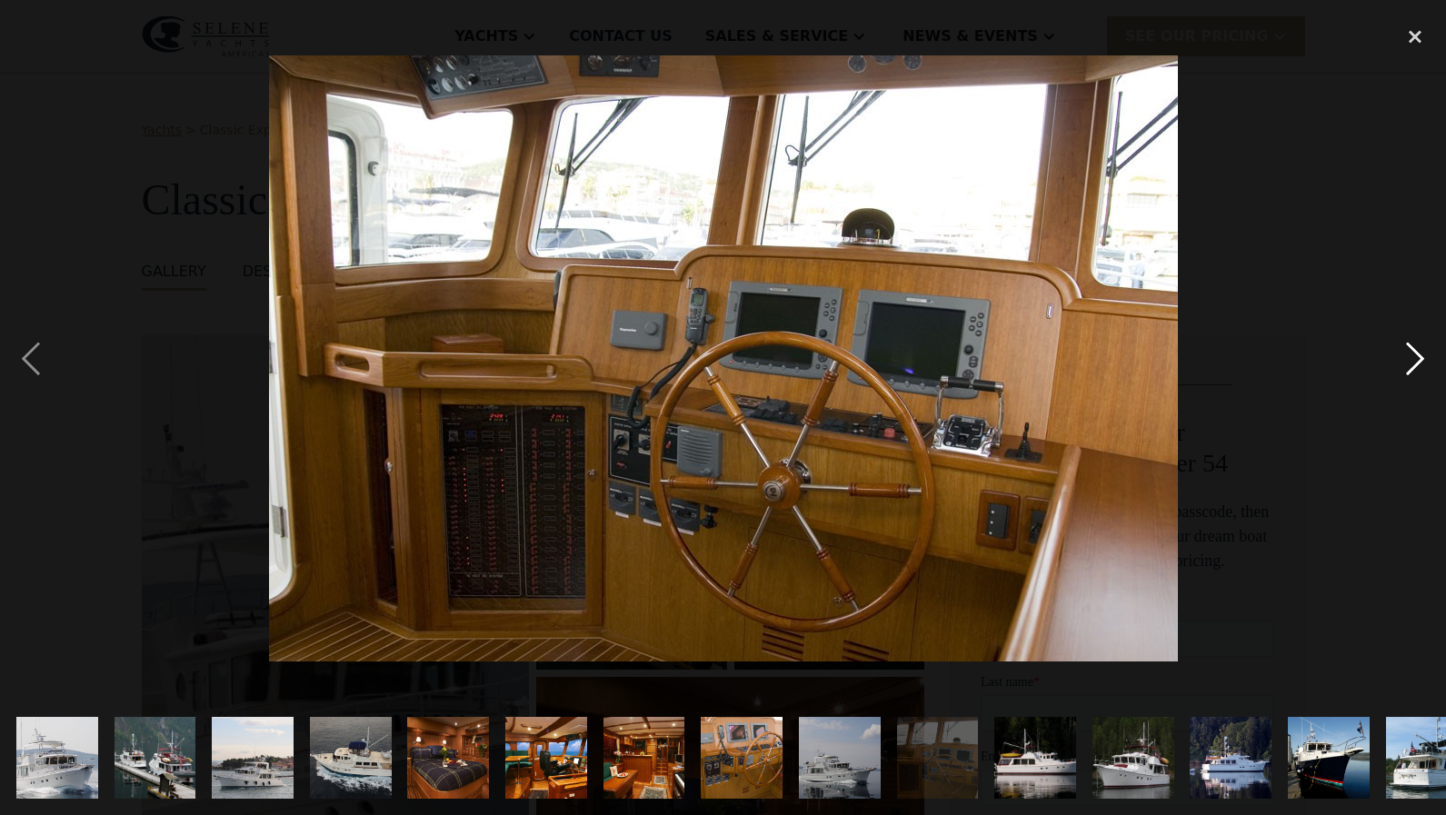
click at [1420, 363] on div "next image" at bounding box center [1415, 358] width 62 height 684
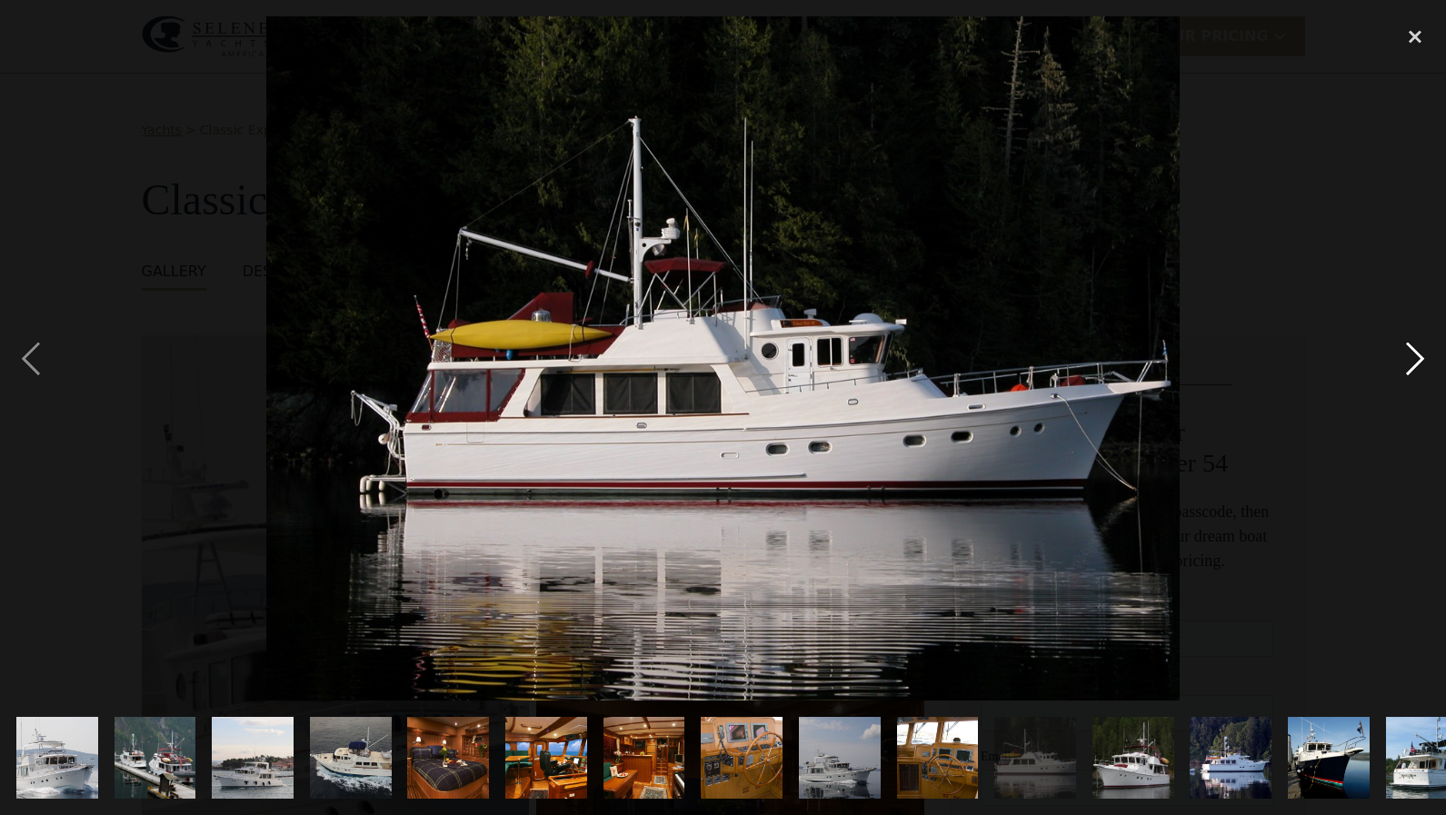
click at [1420, 363] on div "next image" at bounding box center [1415, 358] width 62 height 684
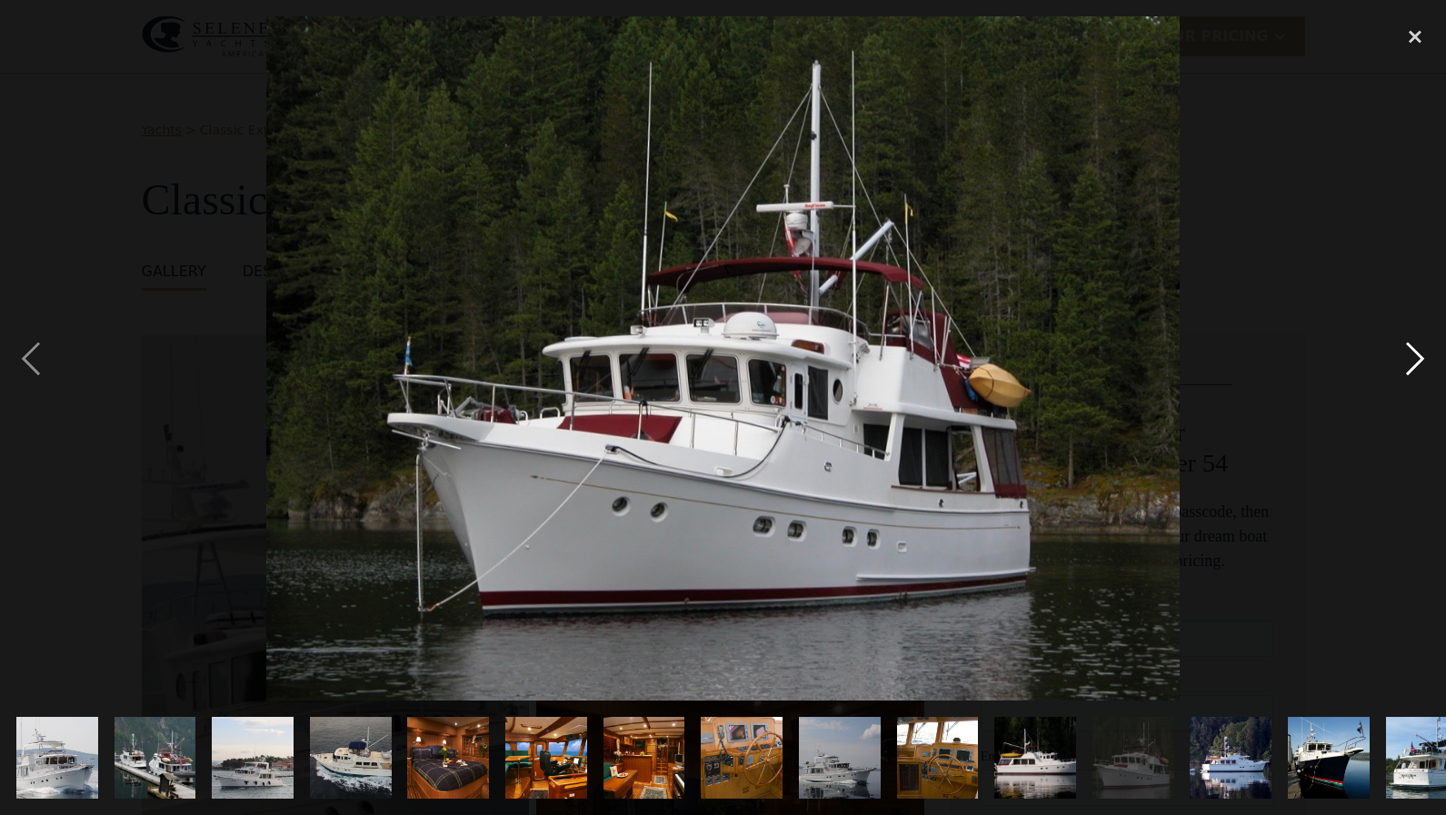
click at [1420, 363] on div "next image" at bounding box center [1415, 358] width 62 height 684
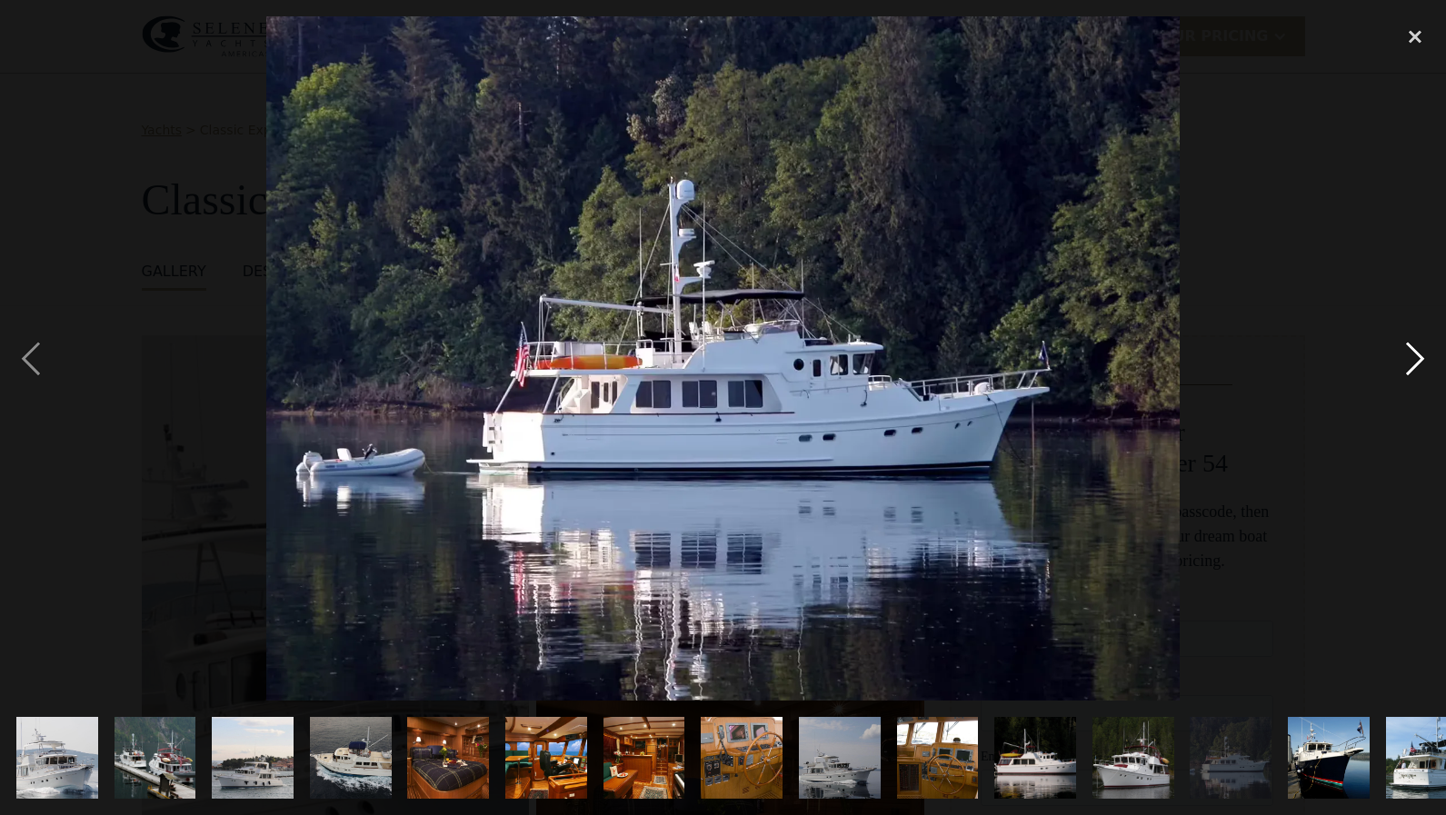
click at [1420, 363] on div "next image" at bounding box center [1415, 358] width 62 height 684
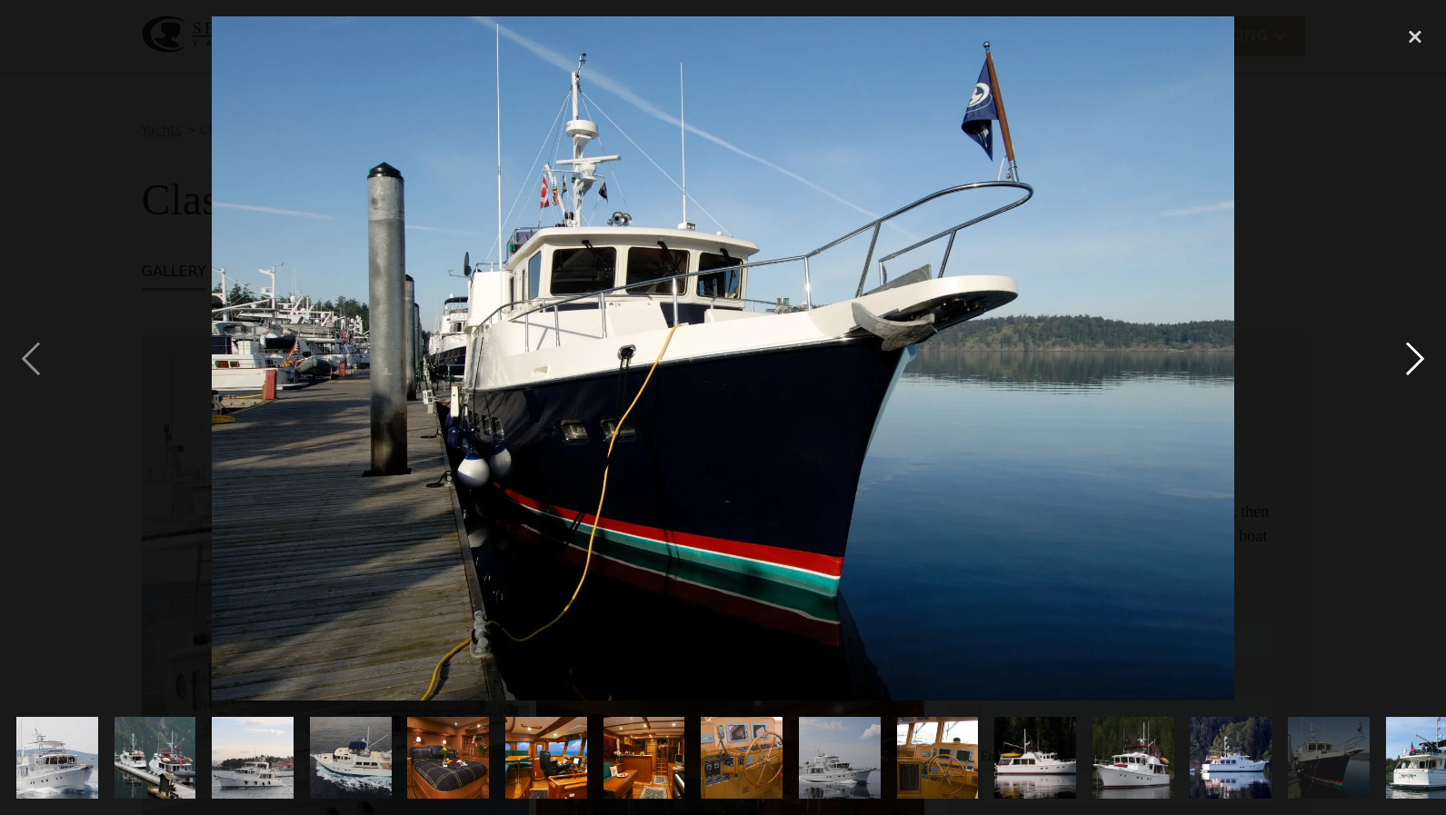
click at [1420, 363] on div "next image" at bounding box center [1415, 358] width 62 height 684
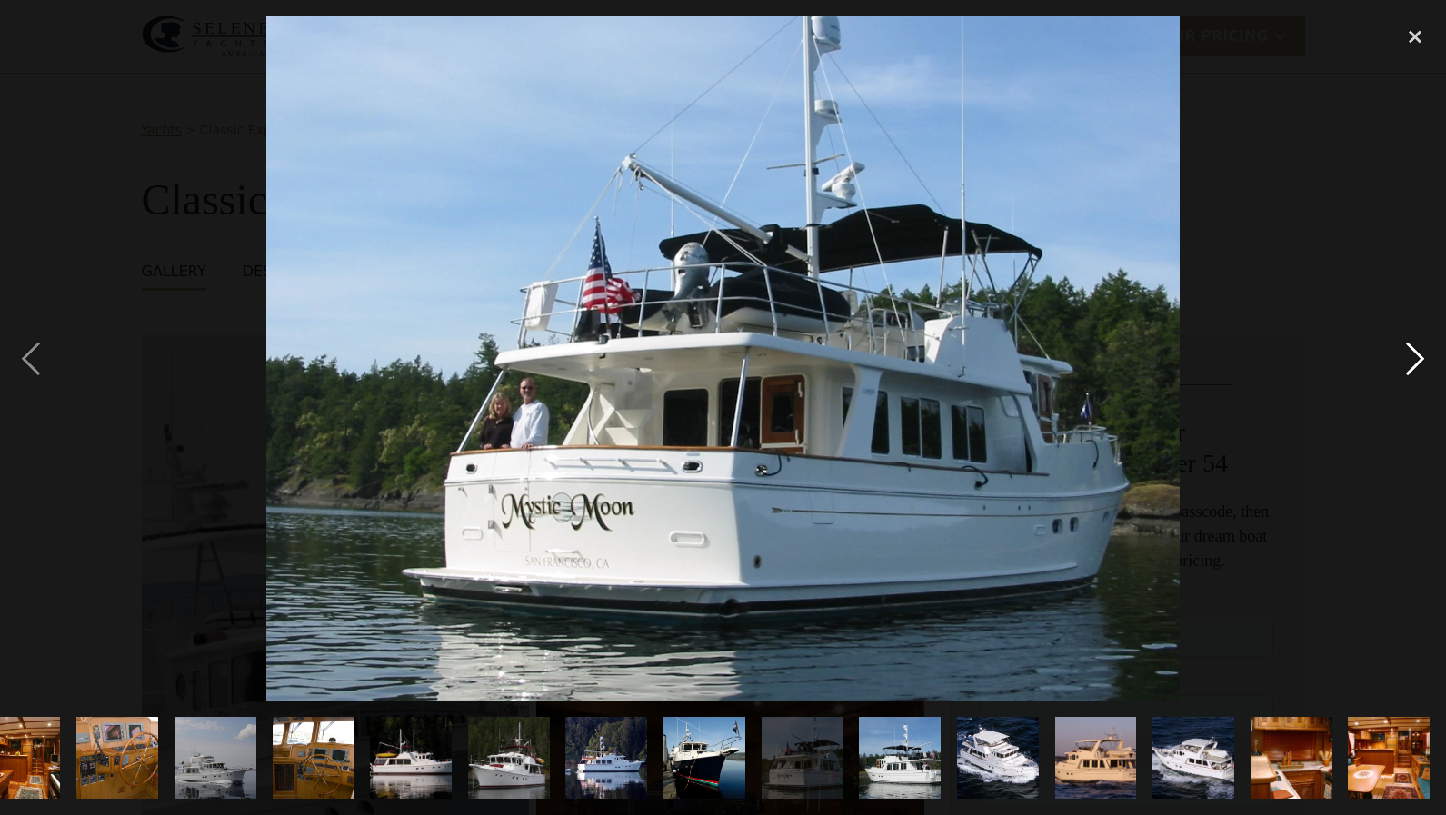
scroll to position [0, 624]
click at [1420, 363] on div "next image" at bounding box center [1415, 358] width 62 height 684
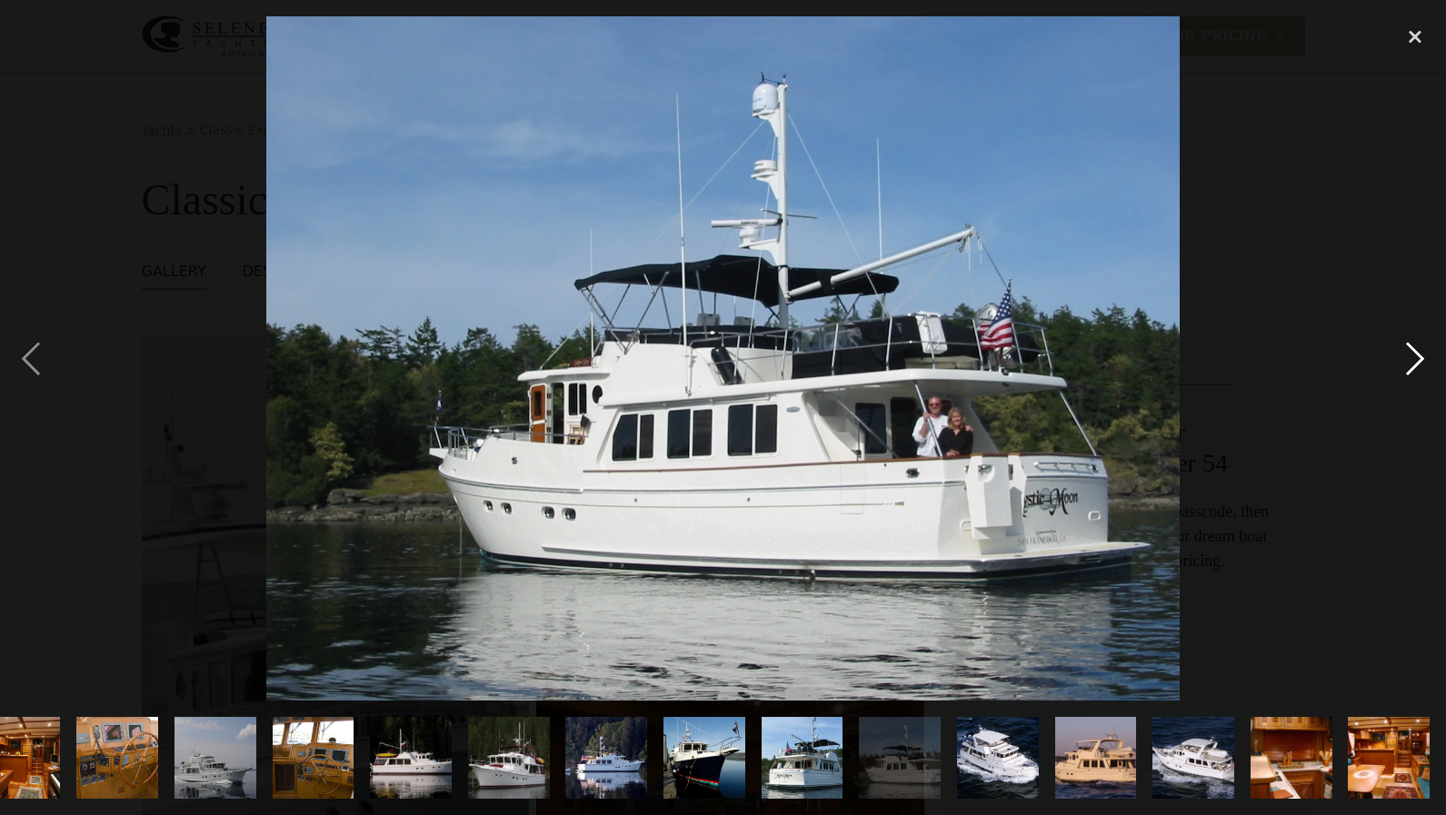
click at [1420, 363] on div "next image" at bounding box center [1415, 358] width 62 height 684
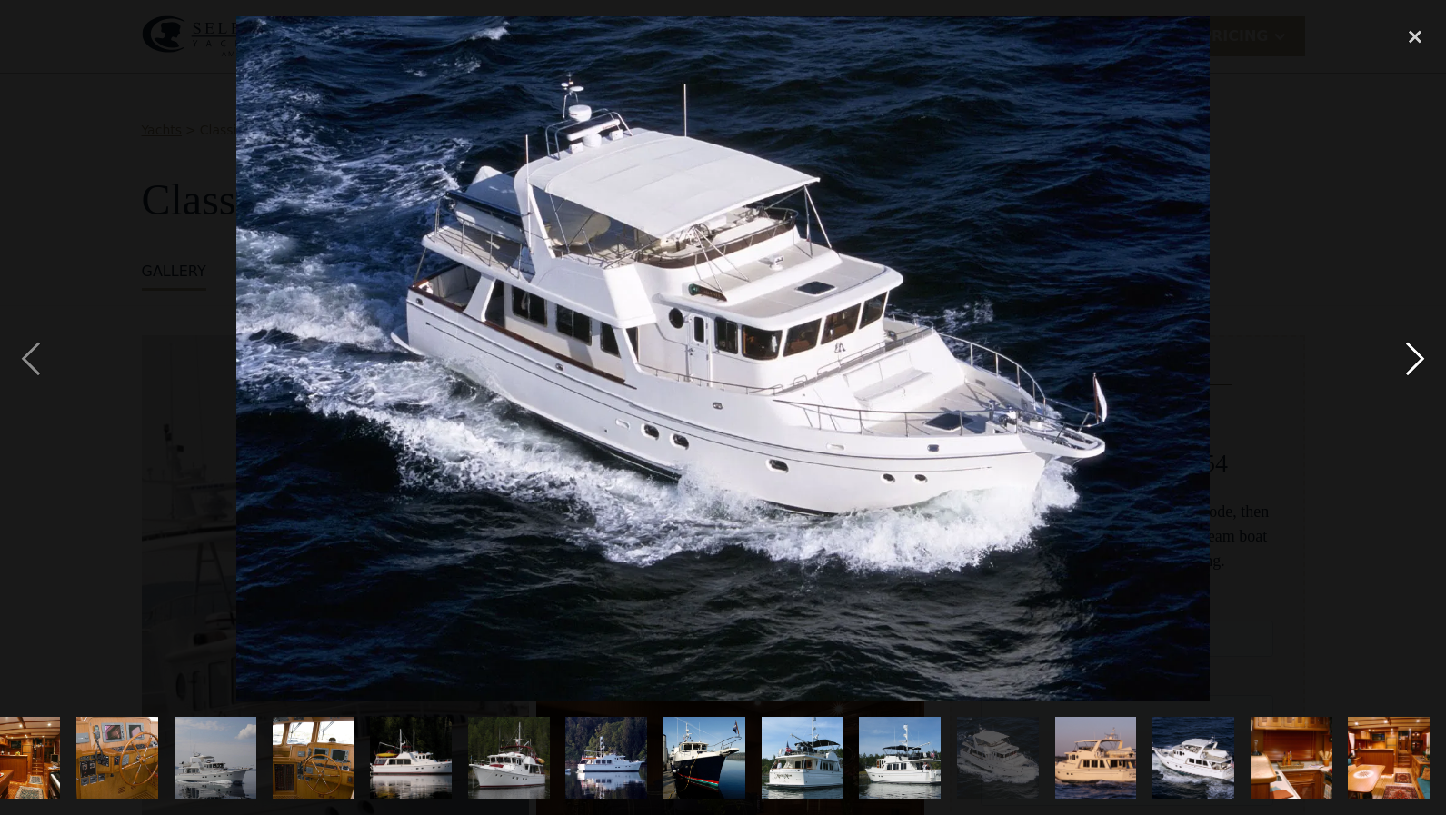
click at [1420, 363] on div "next image" at bounding box center [1415, 358] width 62 height 684
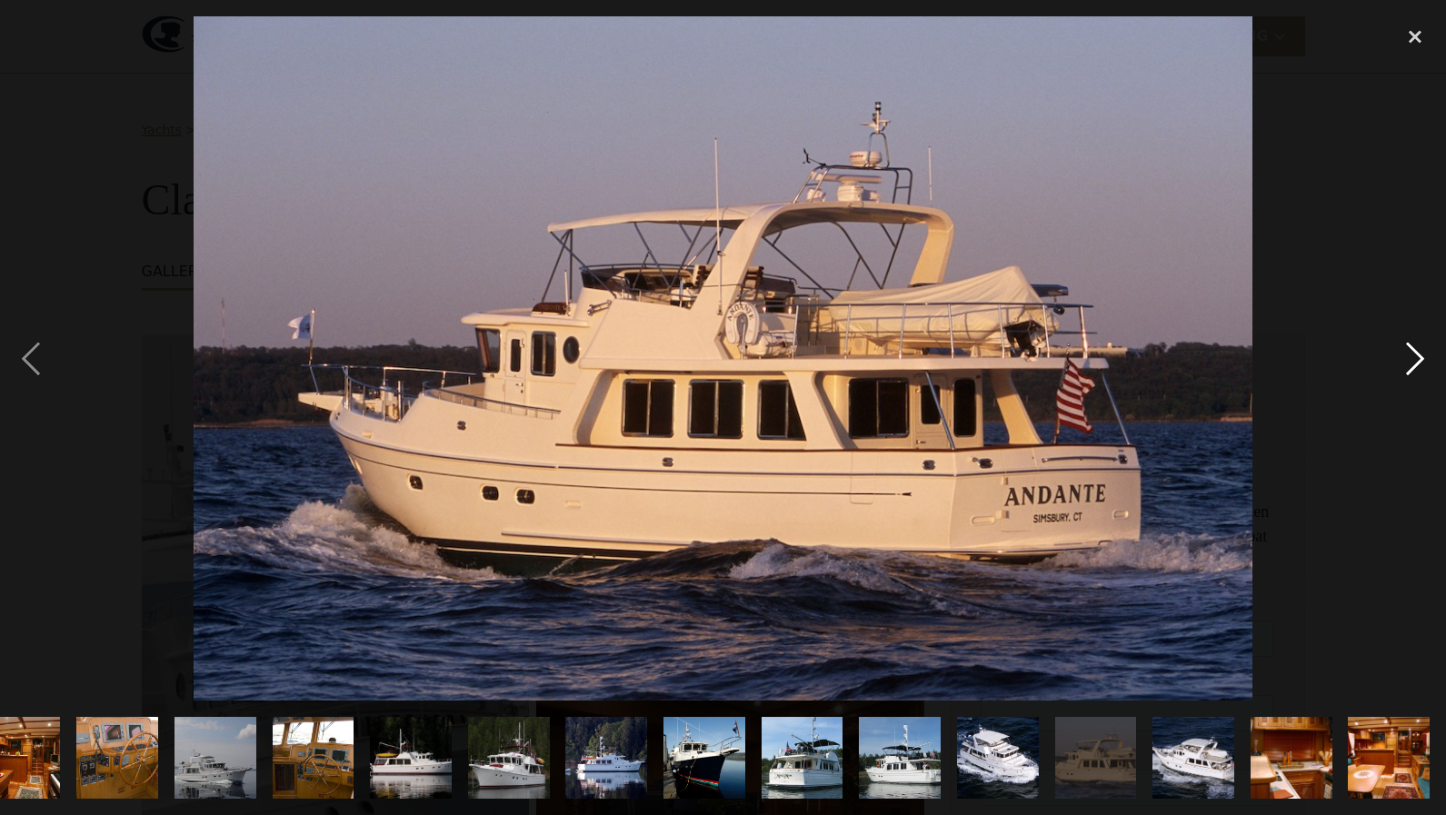
click at [1420, 363] on div "next image" at bounding box center [1415, 358] width 62 height 684
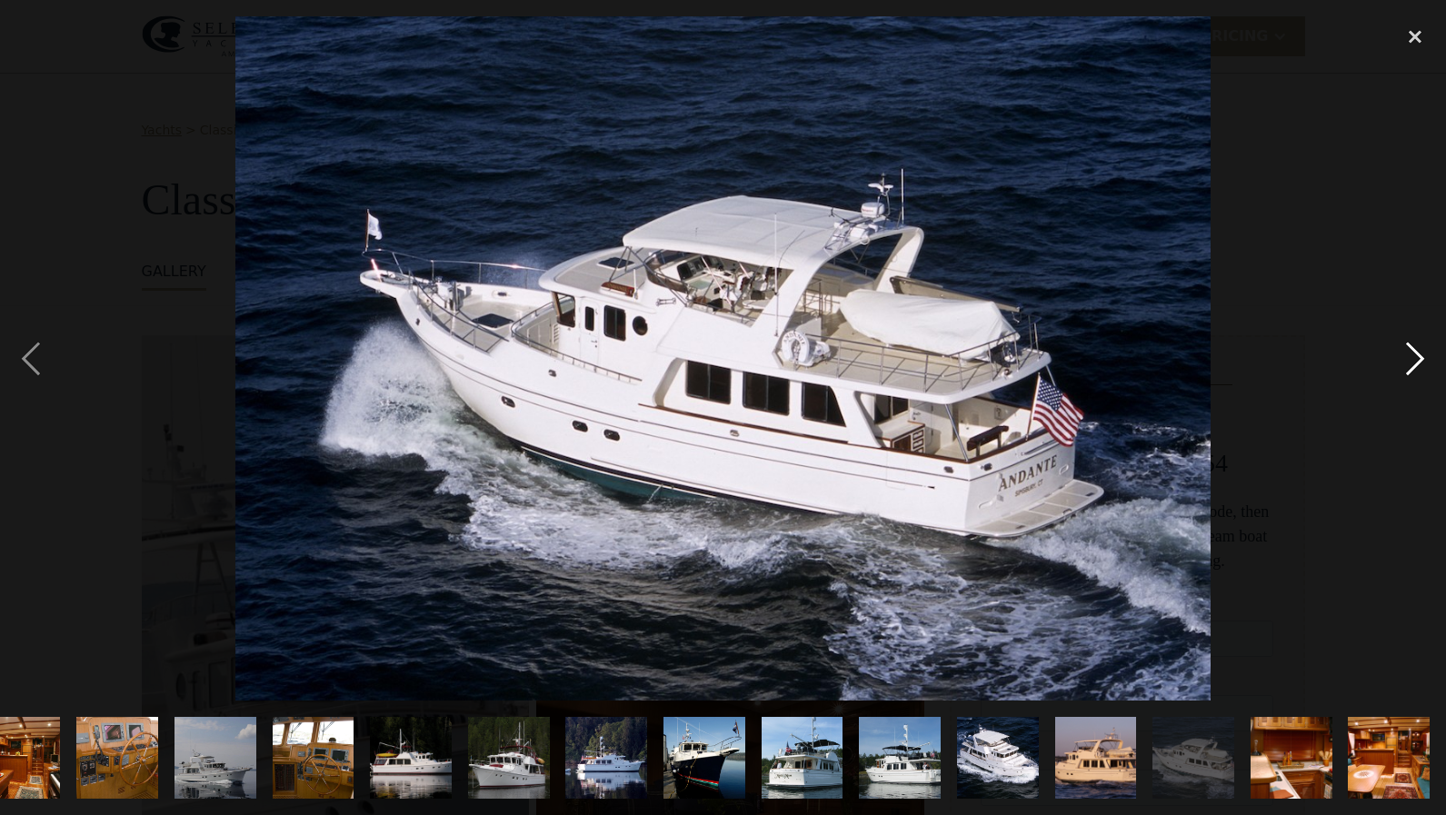
click at [1420, 363] on div "next image" at bounding box center [1415, 358] width 62 height 684
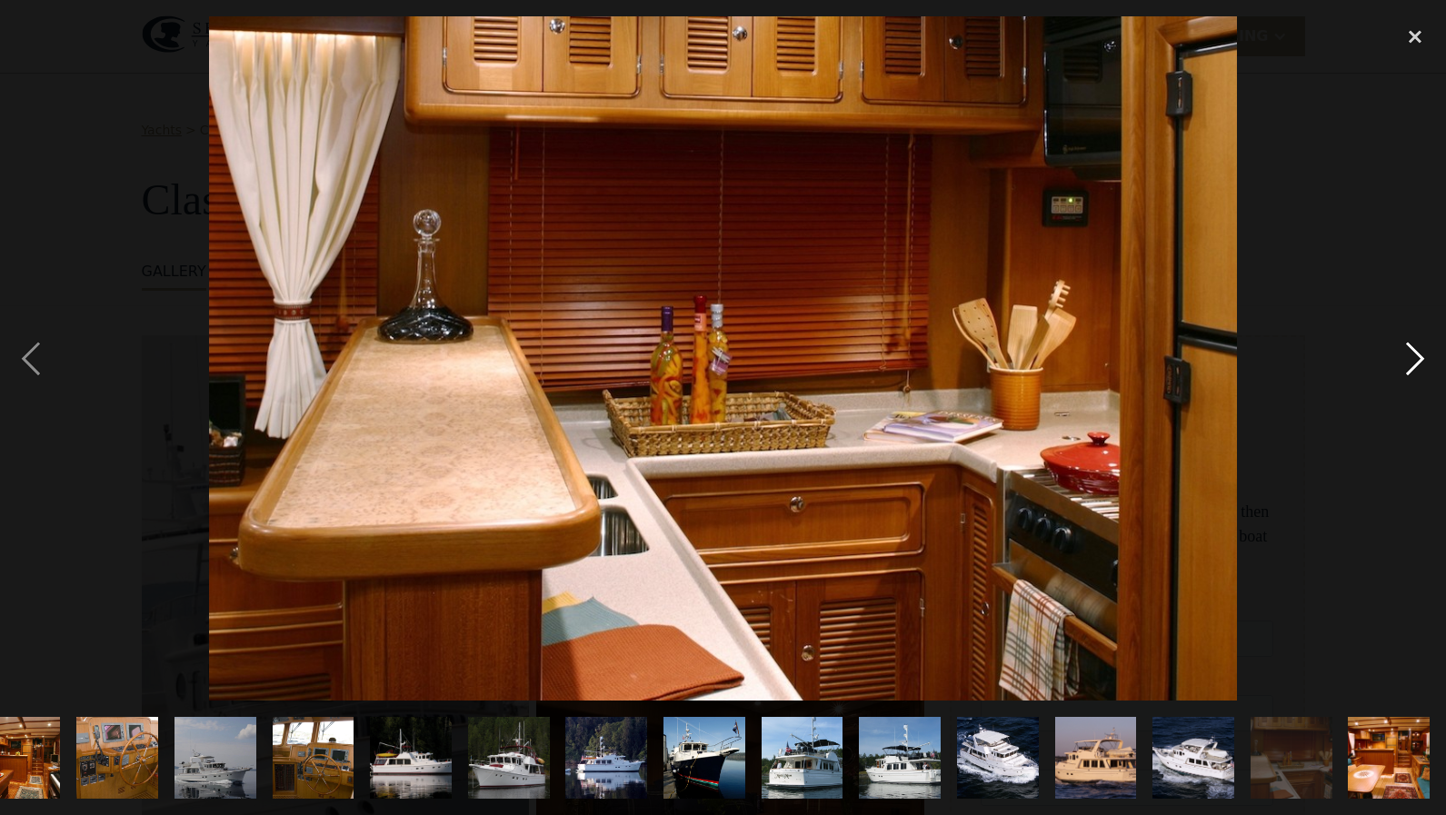
click at [1420, 363] on div "next image" at bounding box center [1415, 358] width 62 height 684
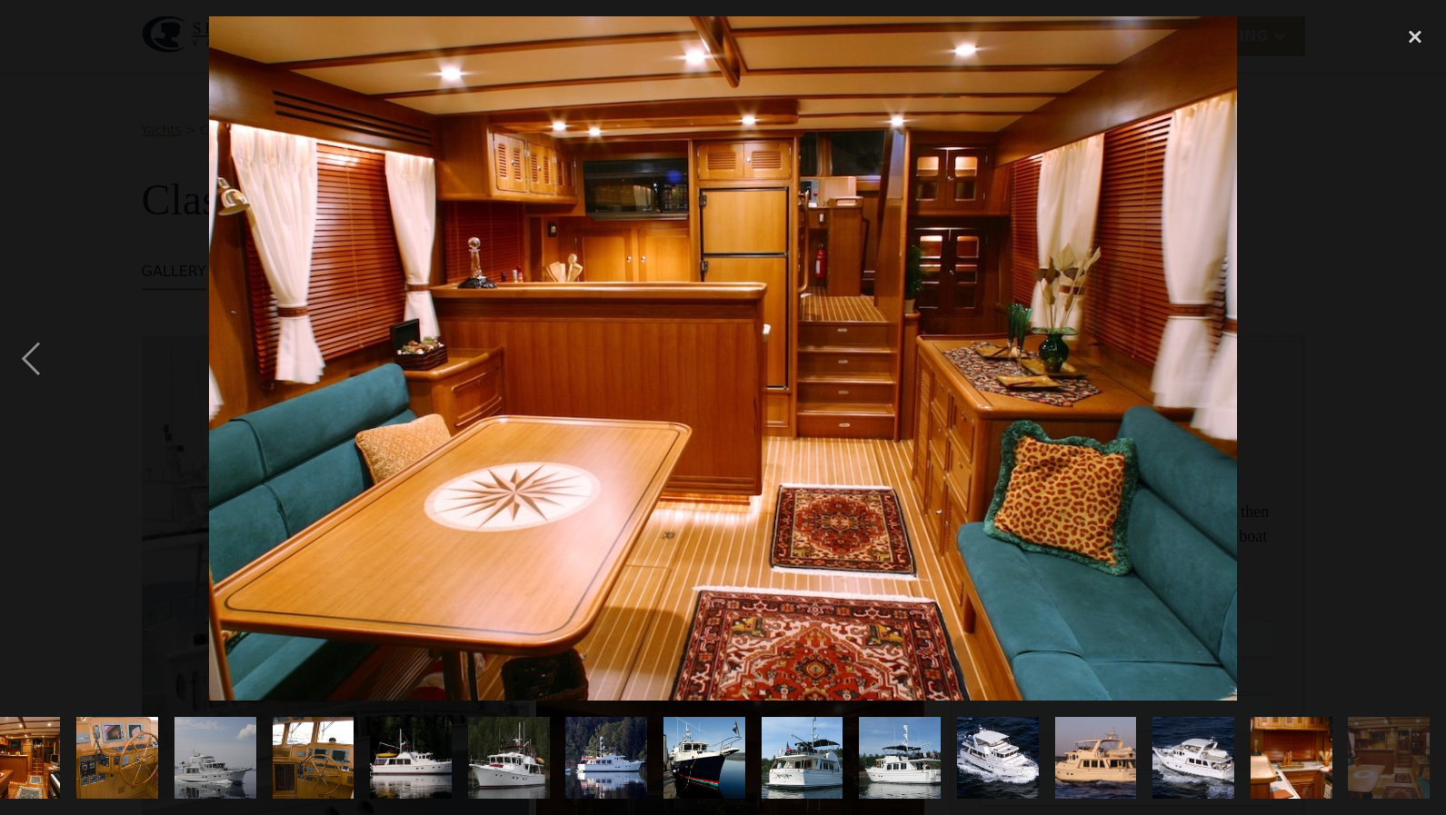
click at [1420, 363] on div "next image" at bounding box center [1415, 358] width 62 height 684
click at [1410, 33] on div "close lightbox" at bounding box center [1415, 36] width 62 height 40
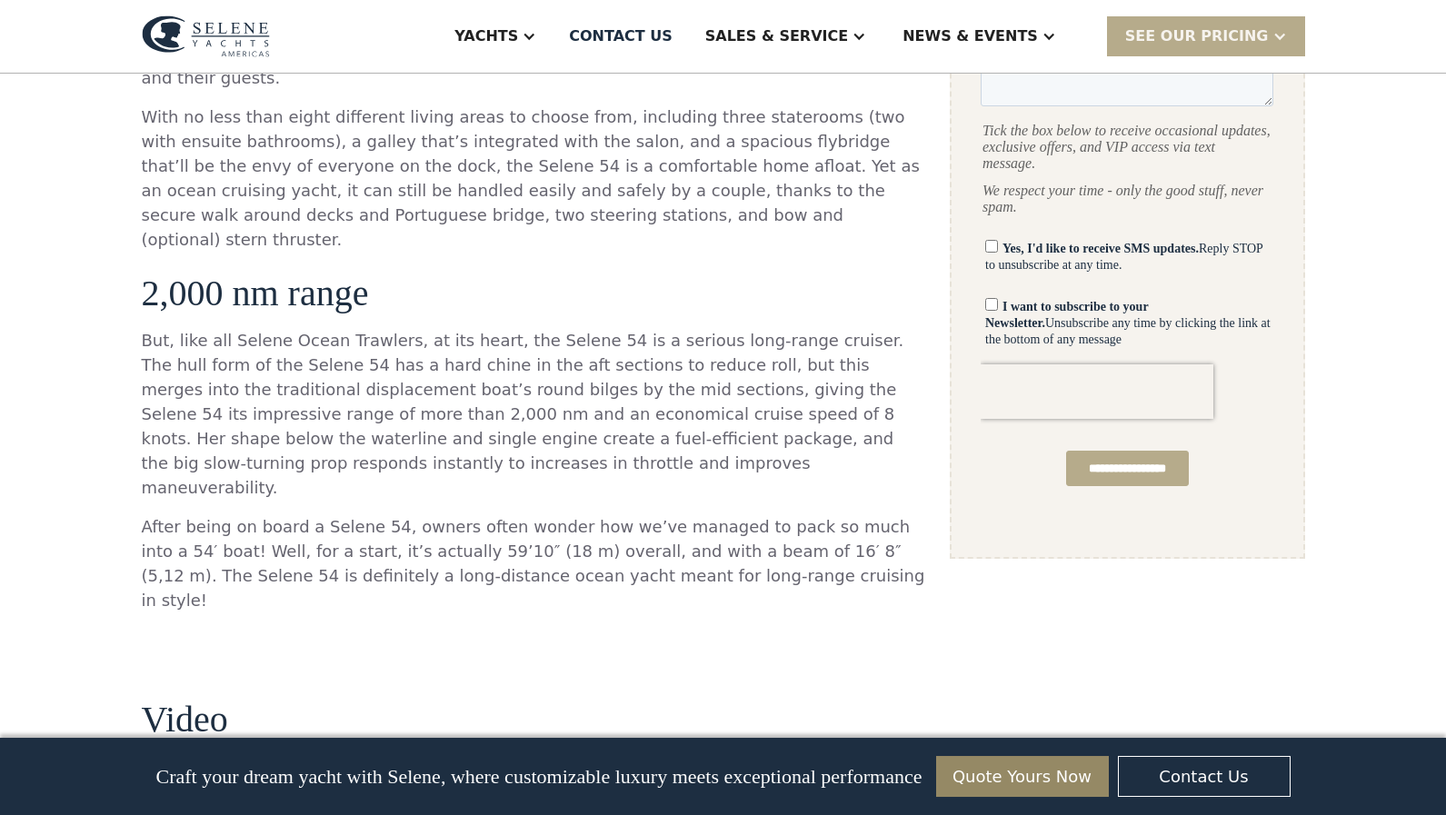
scroll to position [1120, 0]
